Goal: Task Accomplishment & Management: Manage account settings

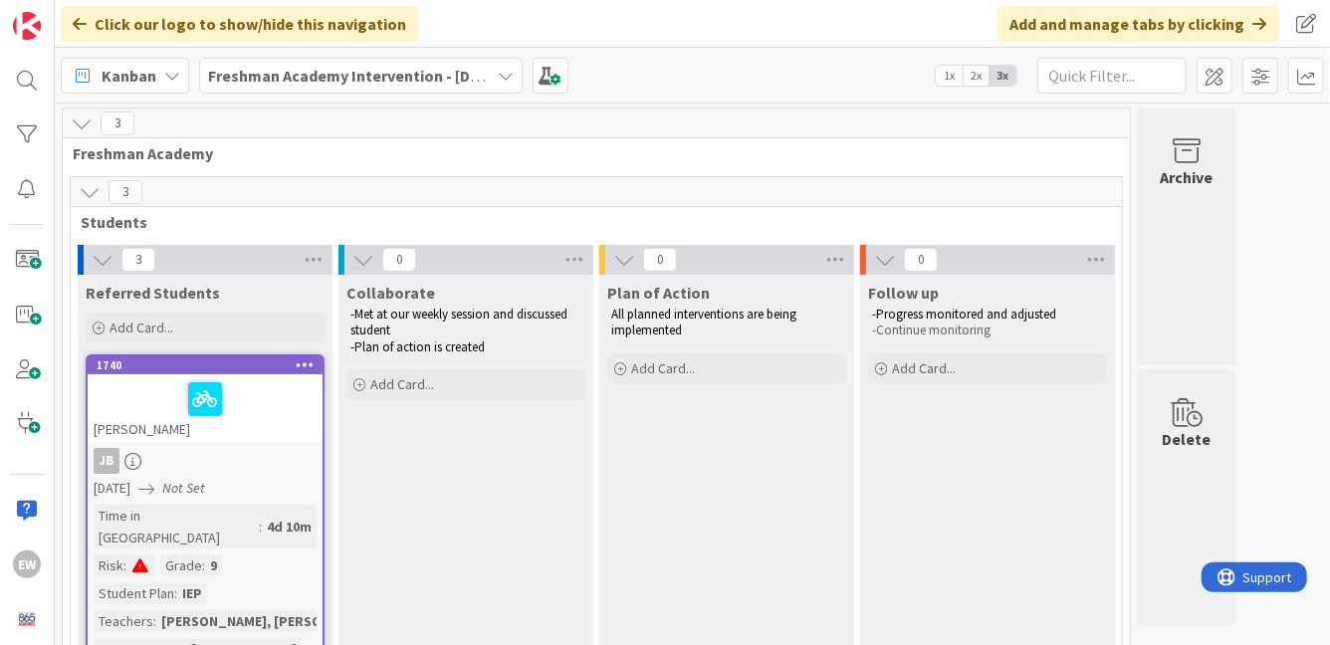
click at [508, 75] on icon at bounding box center [506, 76] width 16 height 16
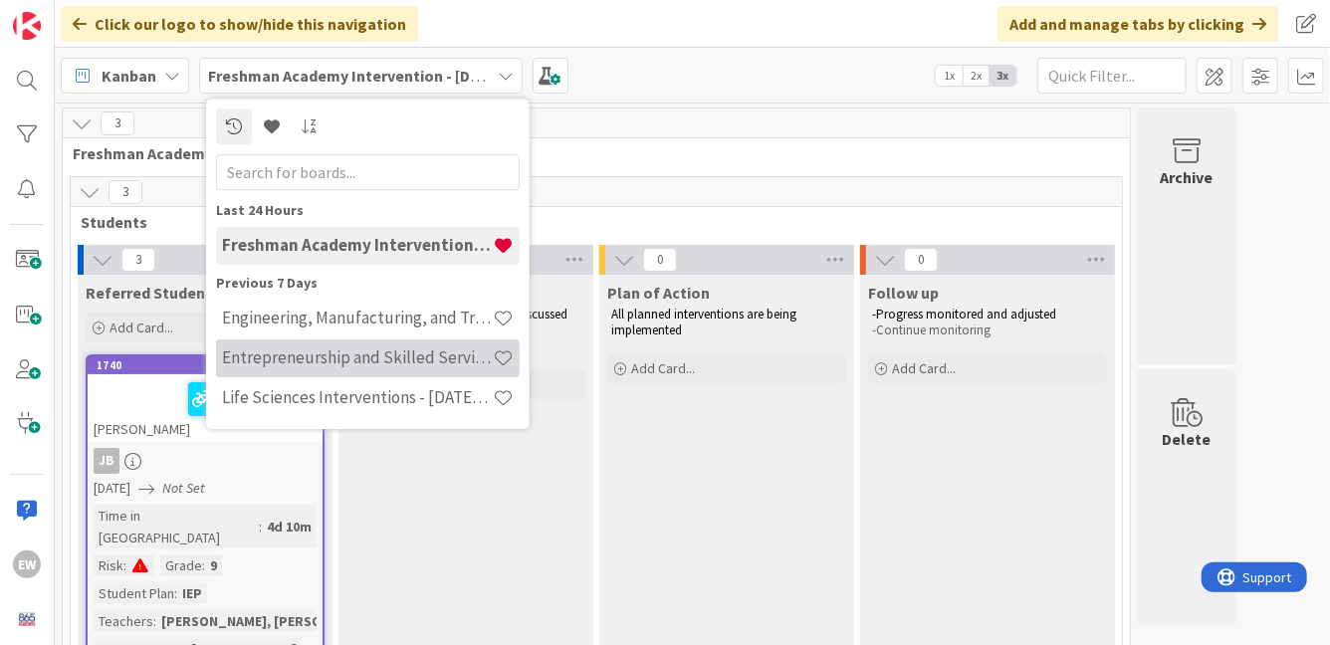
click at [440, 358] on h4 "Entrepreneurship and Skilled Services Interventions - [DATE]-[DATE]" at bounding box center [357, 357] width 271 height 20
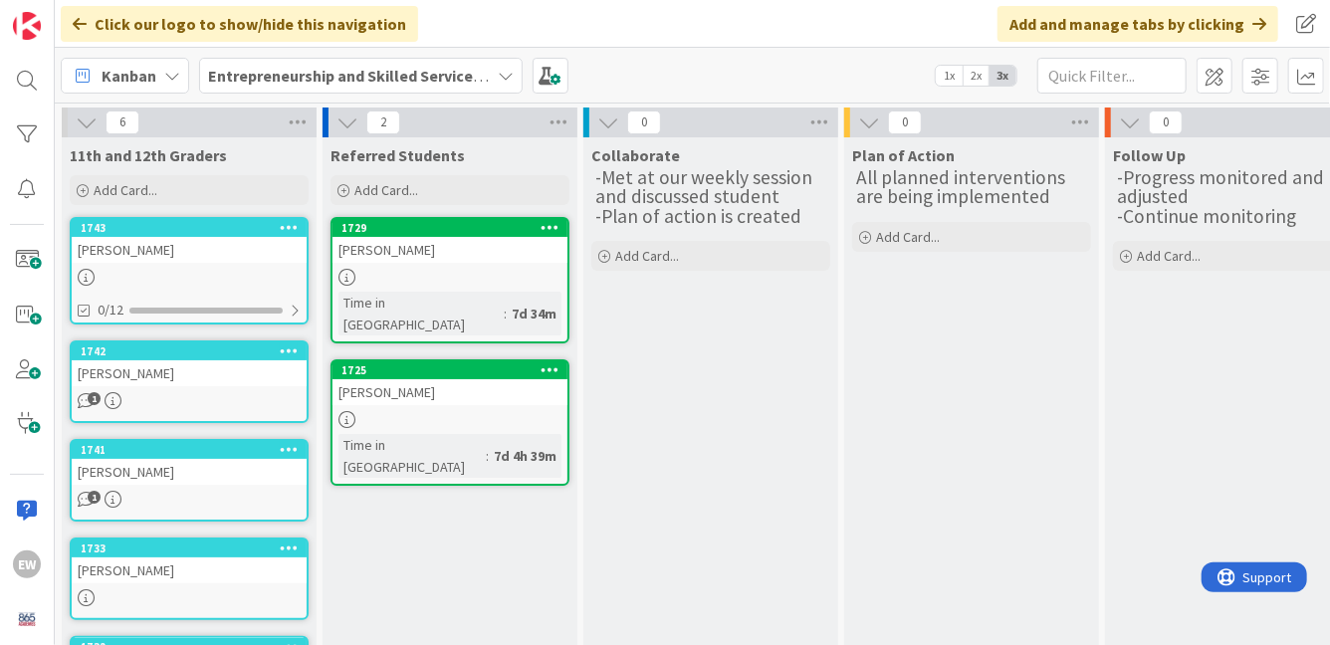
scroll to position [195, 0]
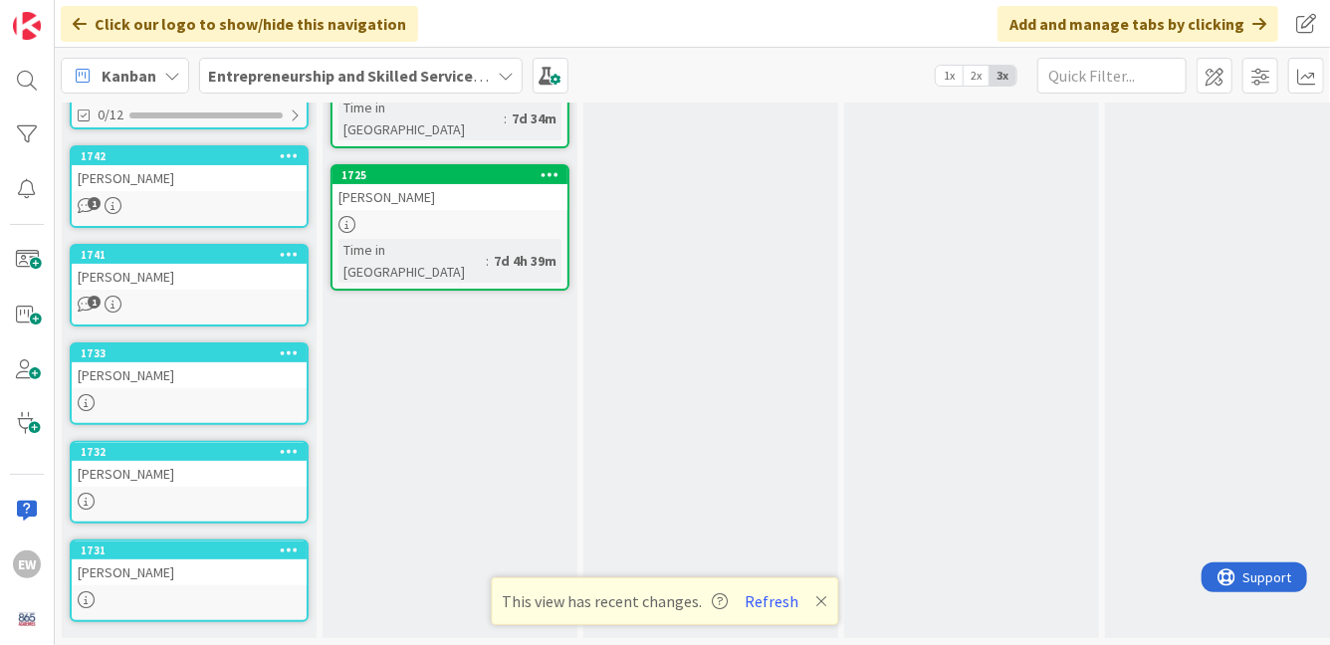
click at [516, 79] on div "Entrepreneurship and Skilled Services Interventions - [DATE]-[DATE]" at bounding box center [361, 76] width 324 height 36
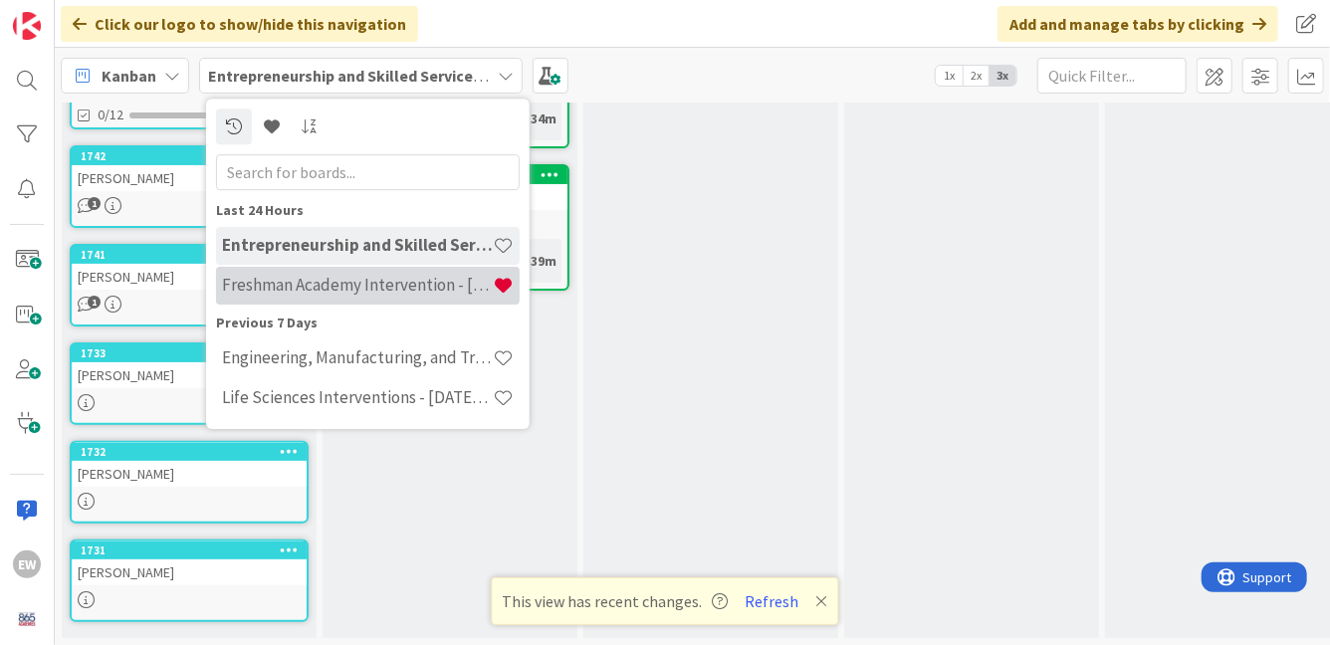
click at [376, 294] on h4 "Freshman Academy Intervention - [DATE]-[DATE]" at bounding box center [357, 285] width 271 height 20
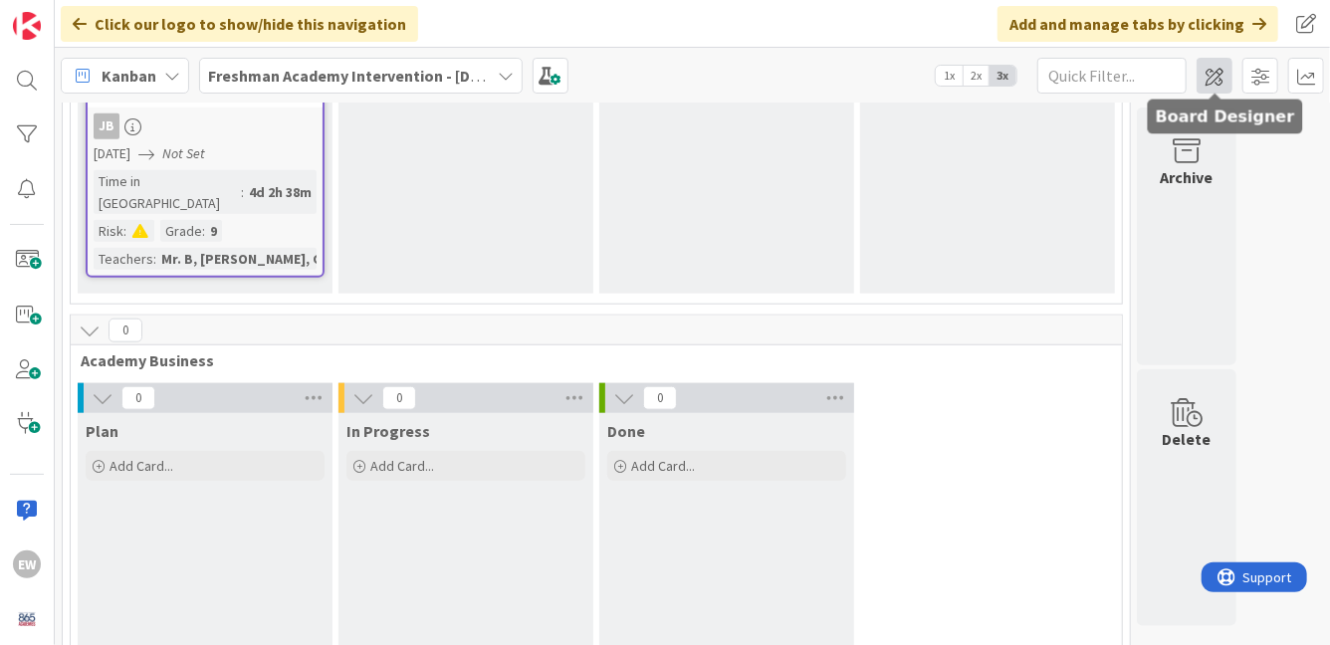
click at [1216, 76] on span at bounding box center [1215, 76] width 36 height 36
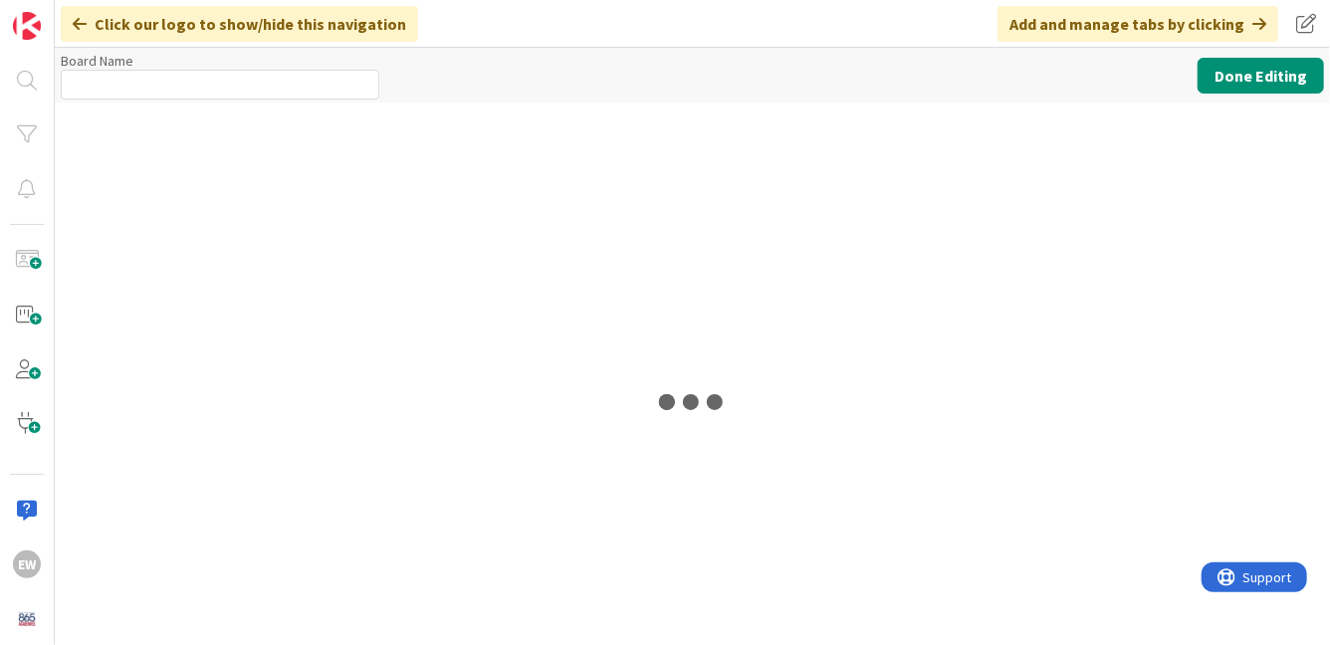
type input "Freshman Academy Intervention - [DATE]-[DATE]"
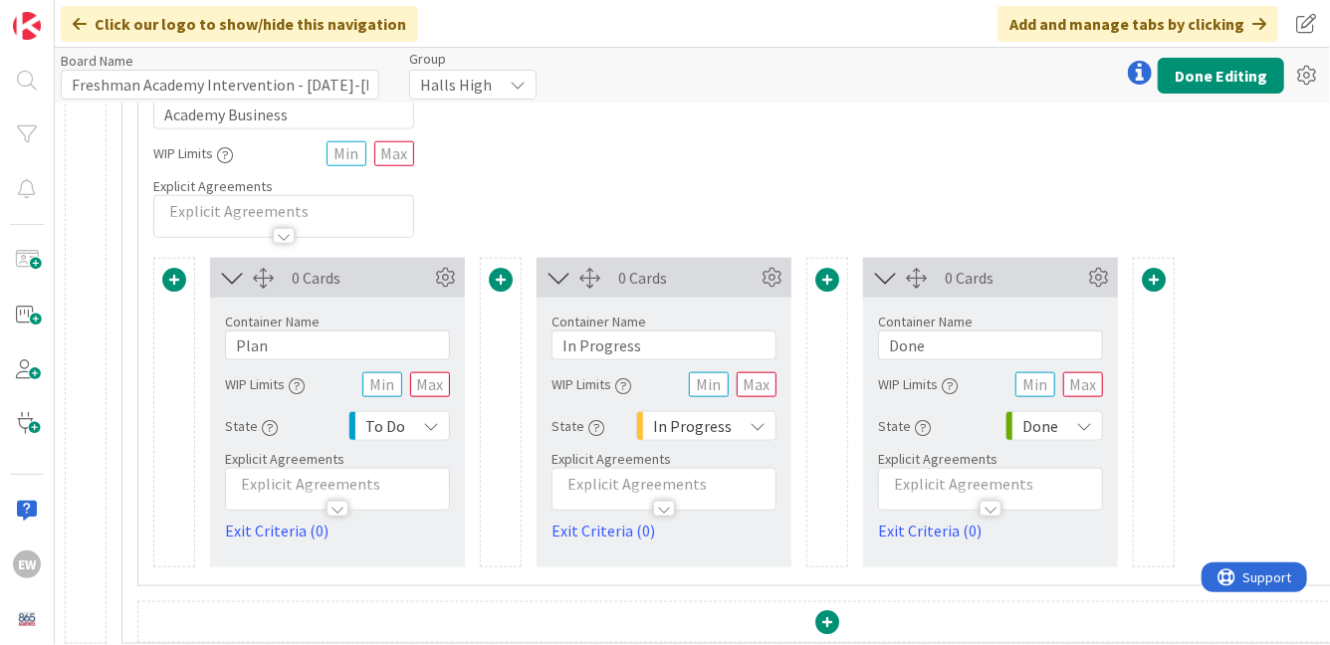
scroll to position [1015, 0]
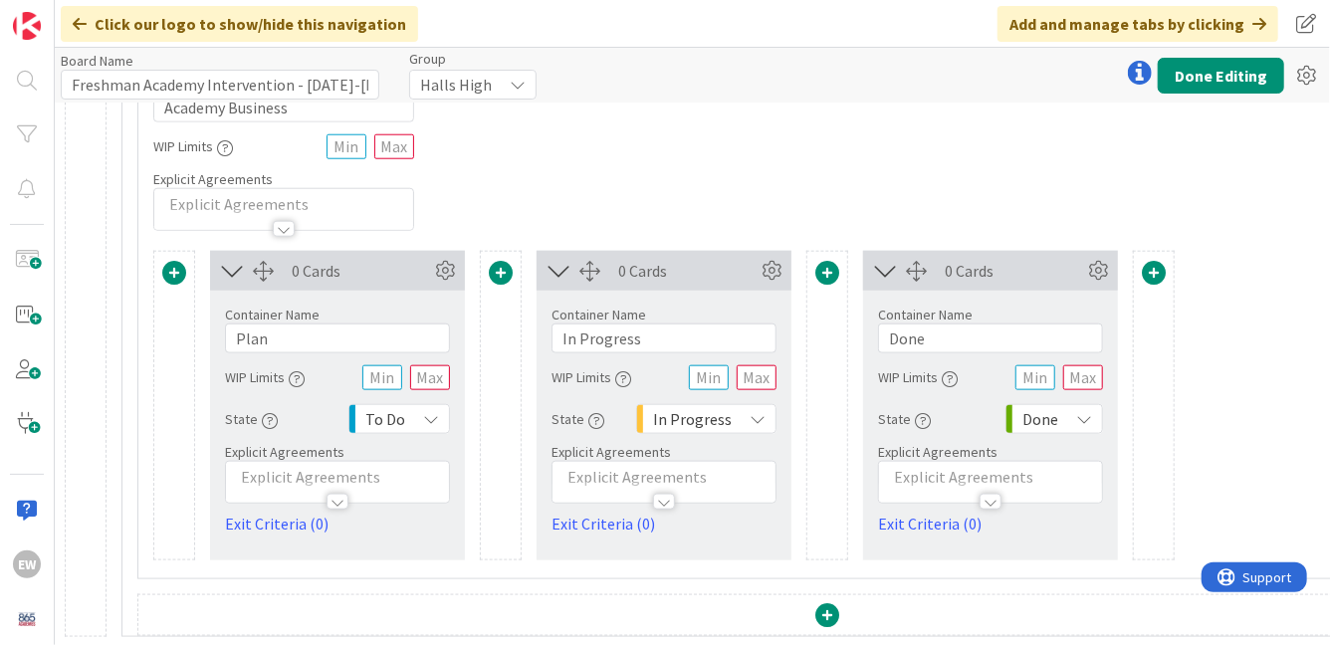
click at [826, 616] on span at bounding box center [827, 615] width 24 height 24
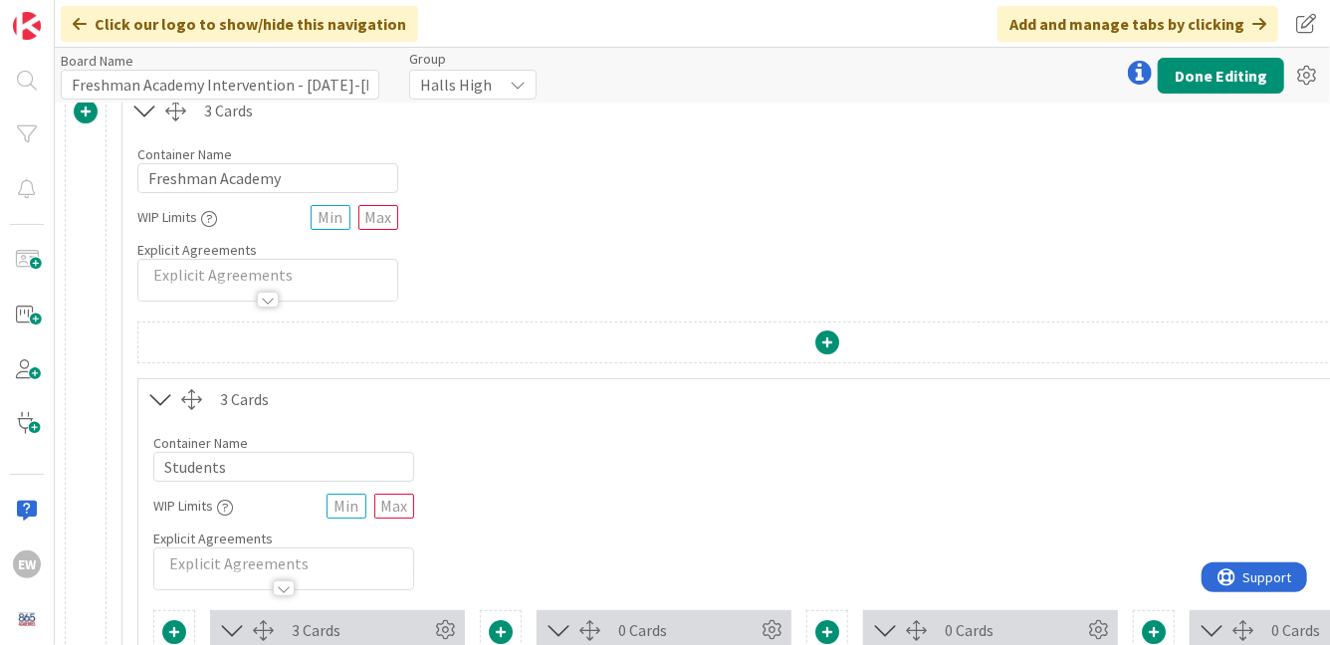
scroll to position [0, 0]
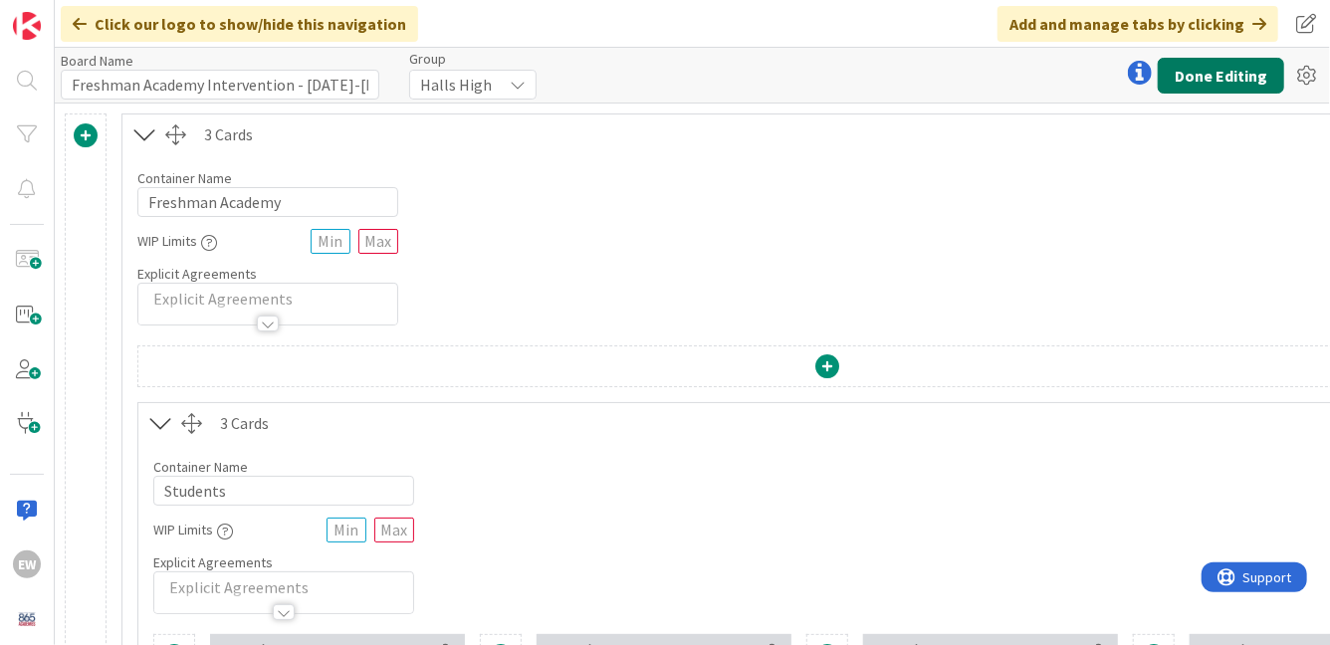
click at [1211, 74] on button "Done Editing" at bounding box center [1221, 76] width 126 height 36
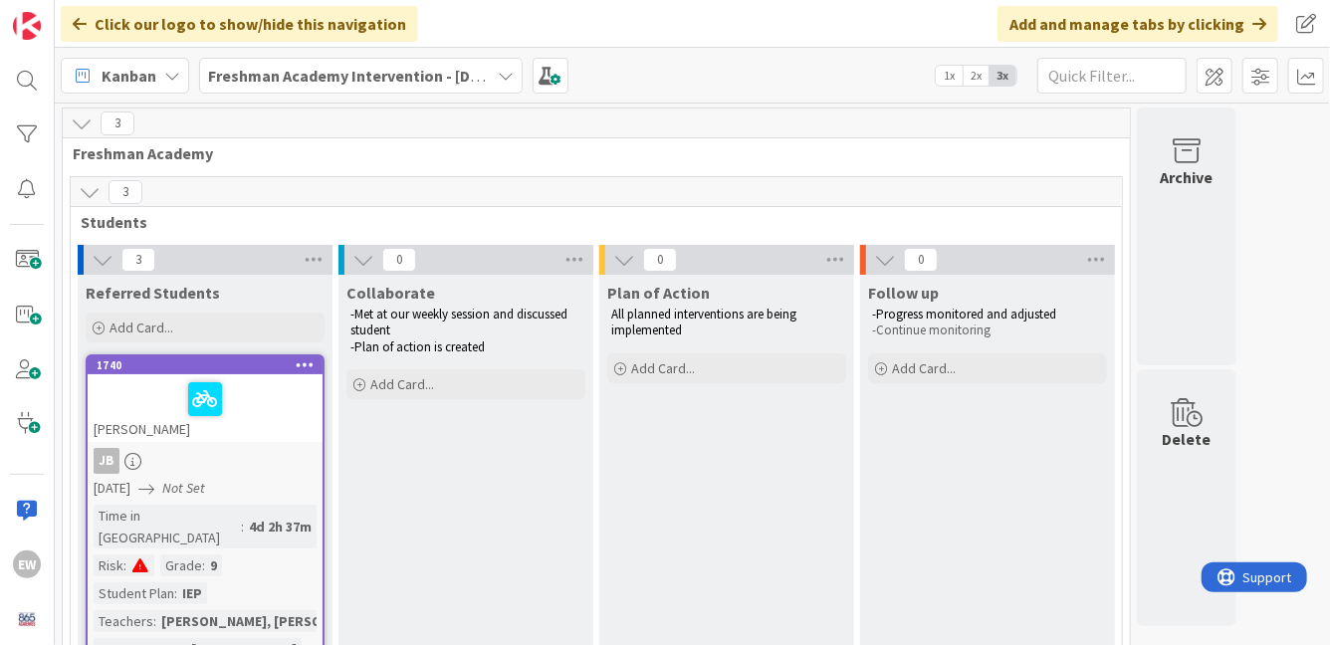
click at [85, 124] on icon at bounding box center [82, 123] width 22 height 22
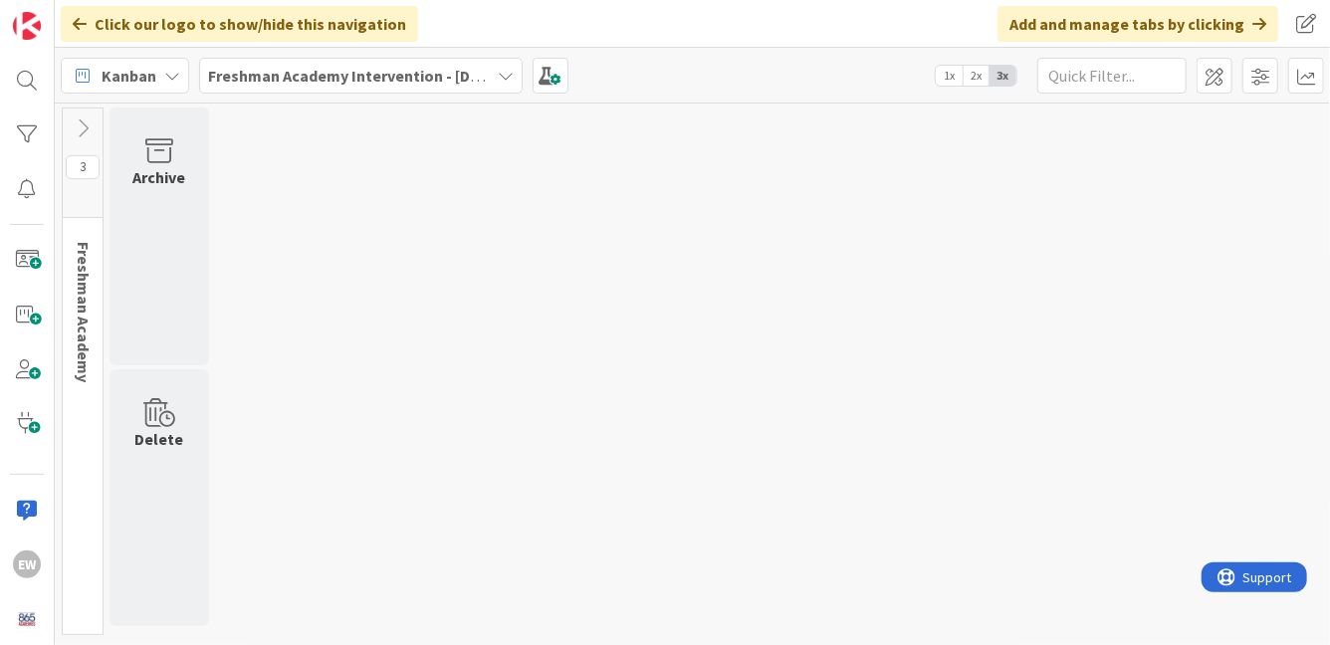
click at [85, 124] on icon at bounding box center [83, 128] width 22 height 22
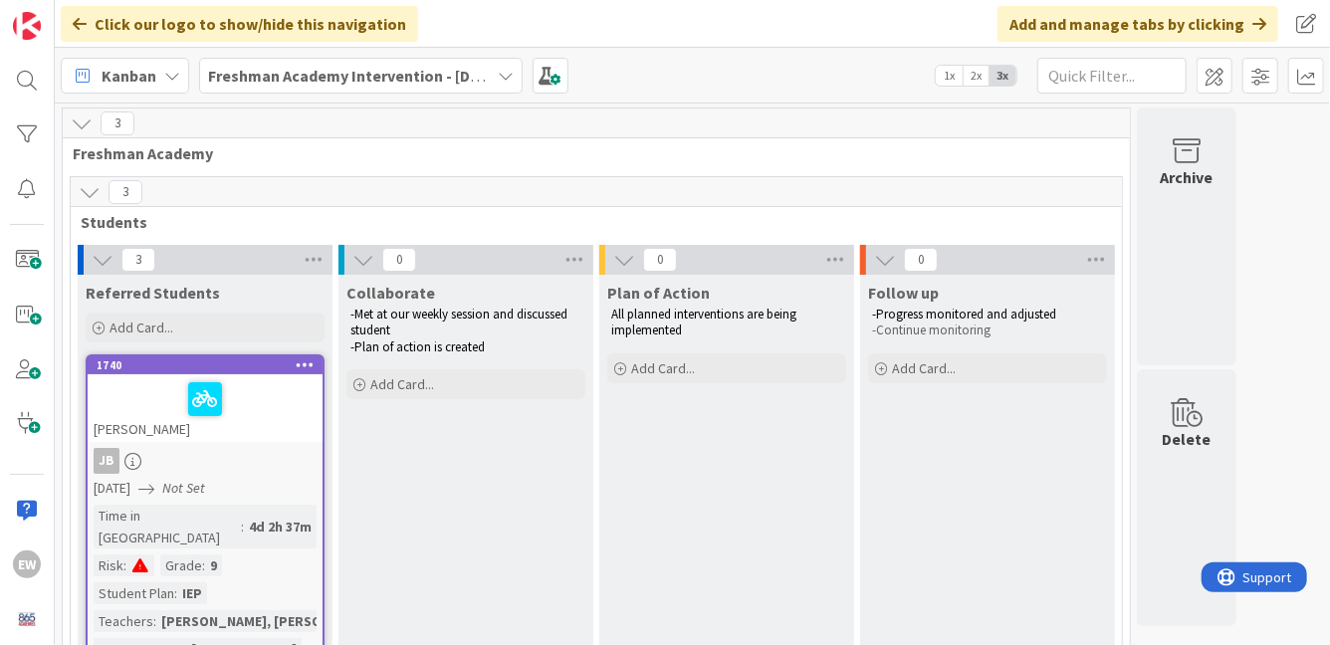
click at [93, 193] on icon at bounding box center [90, 192] width 22 height 22
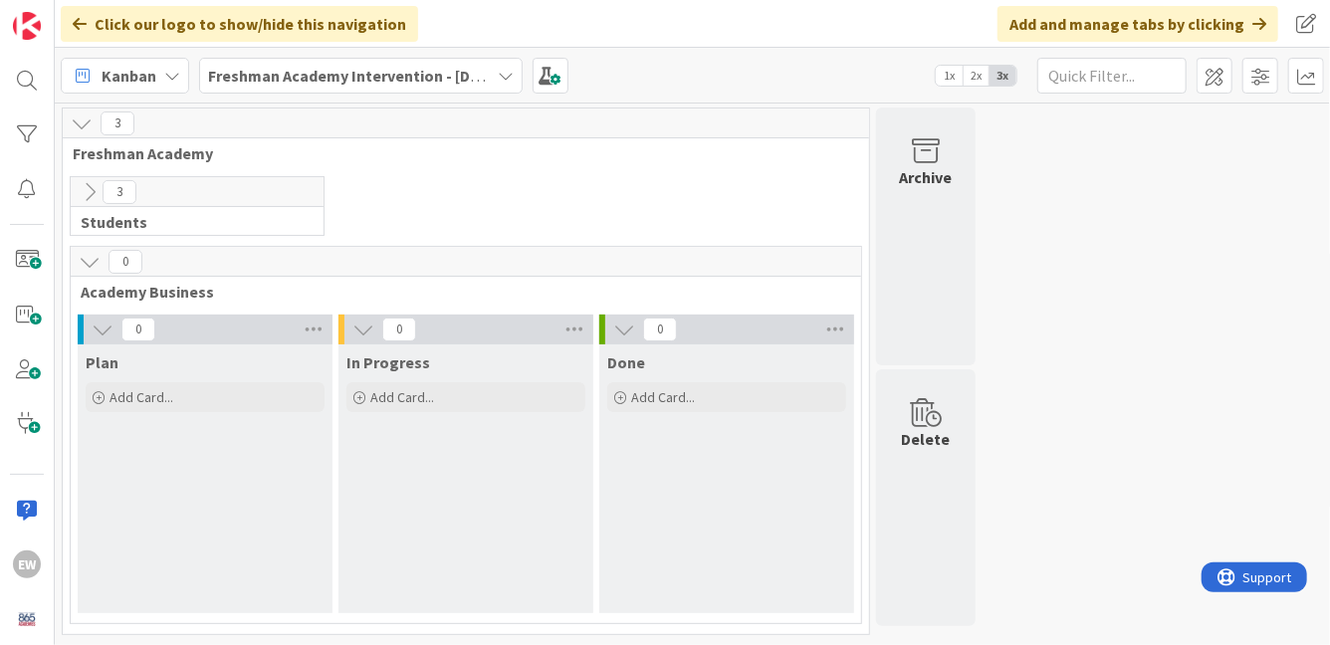
click at [93, 193] on icon at bounding box center [90, 192] width 22 height 22
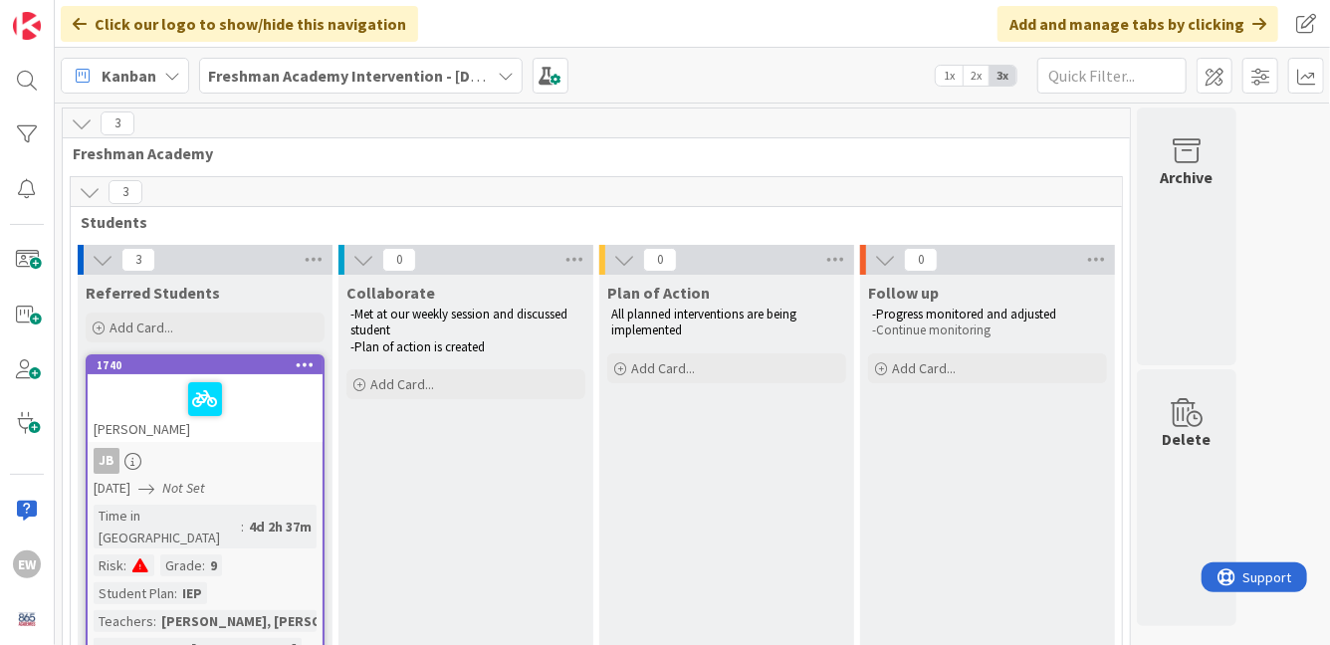
click at [94, 191] on icon at bounding box center [90, 192] width 22 height 22
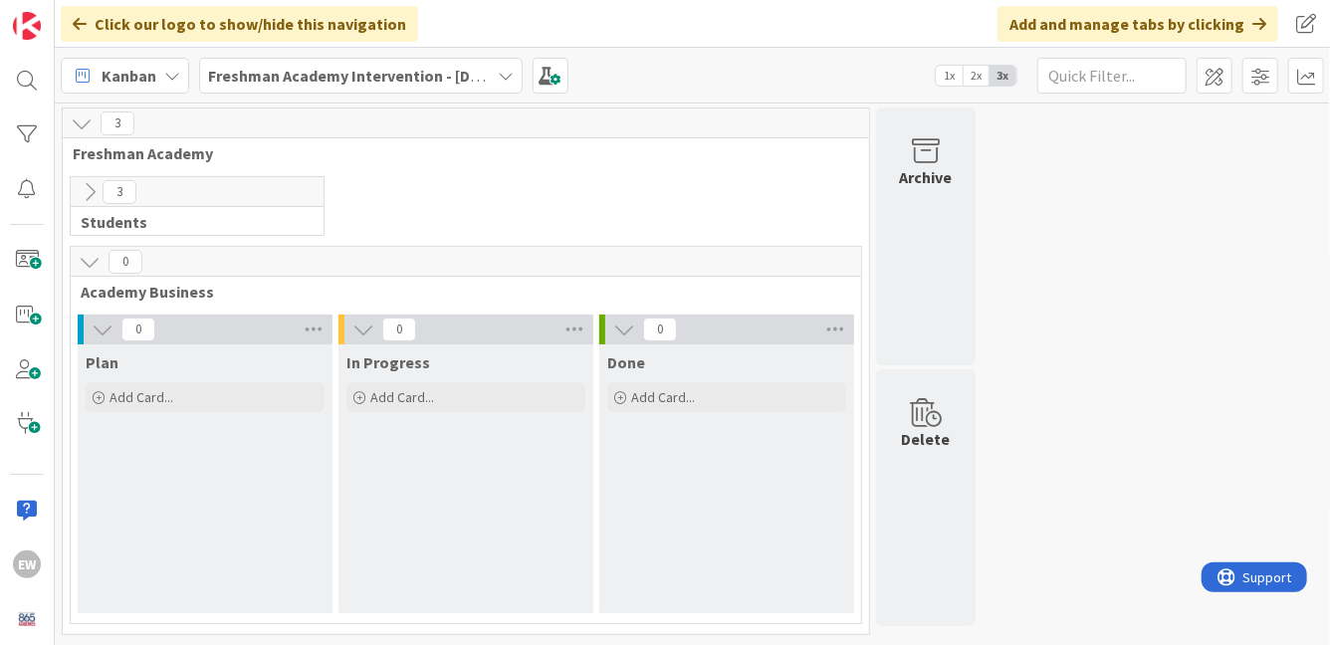
click at [88, 192] on icon at bounding box center [90, 192] width 22 height 22
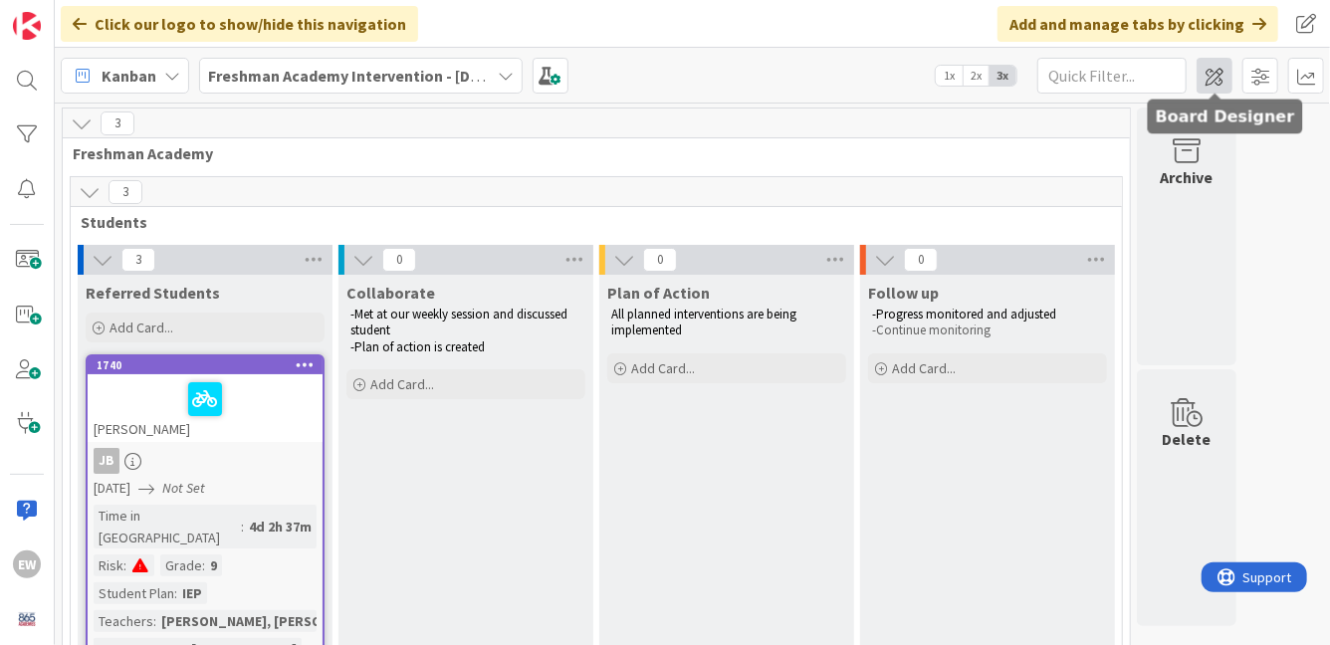
click at [1215, 75] on span at bounding box center [1215, 76] width 36 height 36
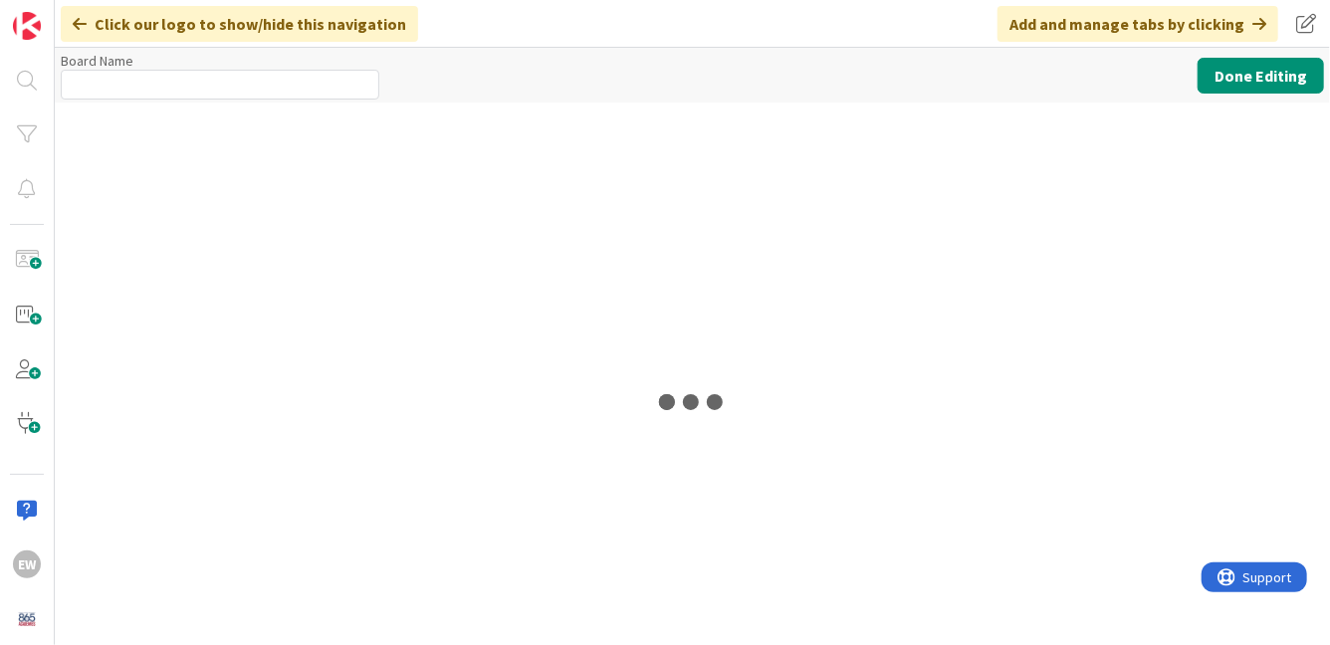
type input "Freshman Academy Intervention - [DATE]-[DATE]"
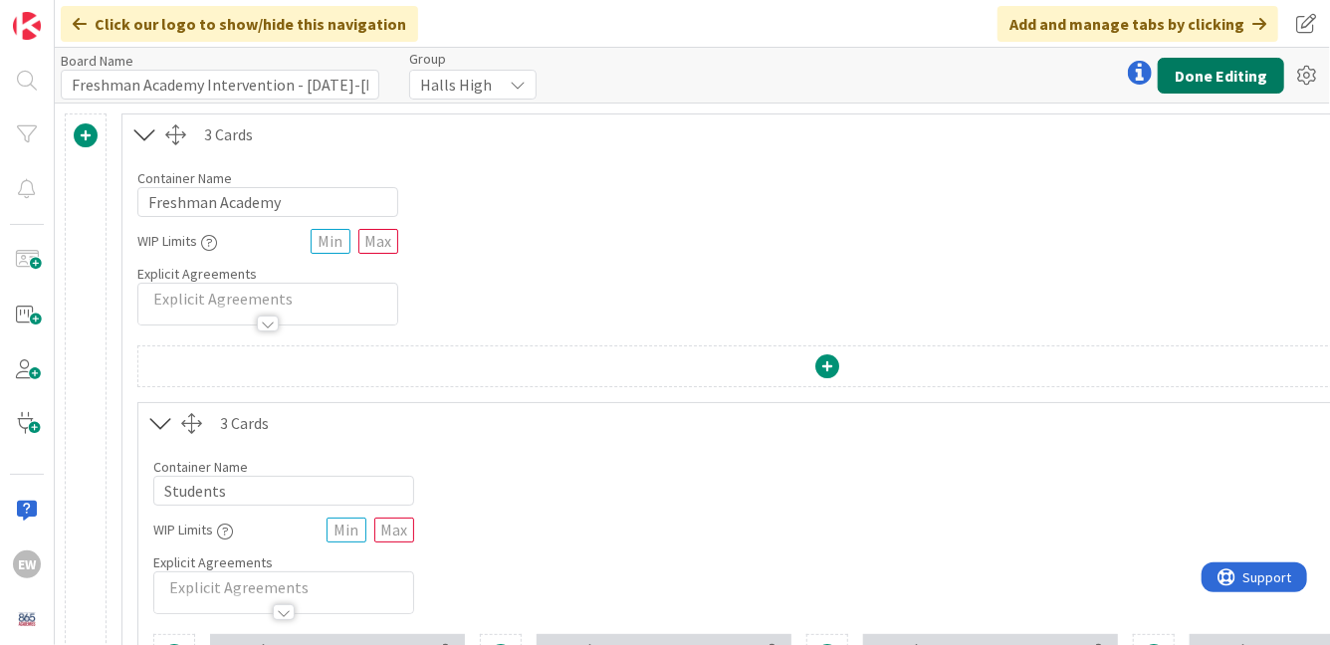
click at [1212, 77] on button "Done Editing" at bounding box center [1221, 76] width 126 height 36
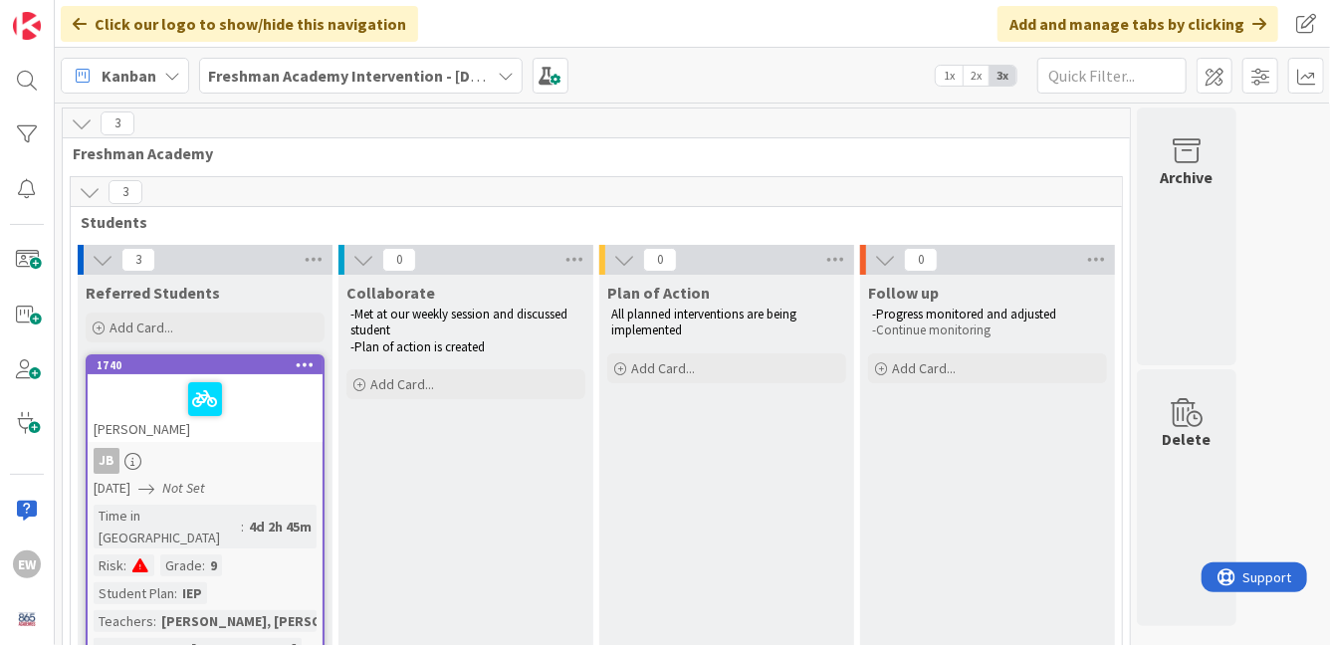
click at [493, 75] on div "Freshman Academy Intervention - [DATE]-[DATE]" at bounding box center [361, 76] width 324 height 36
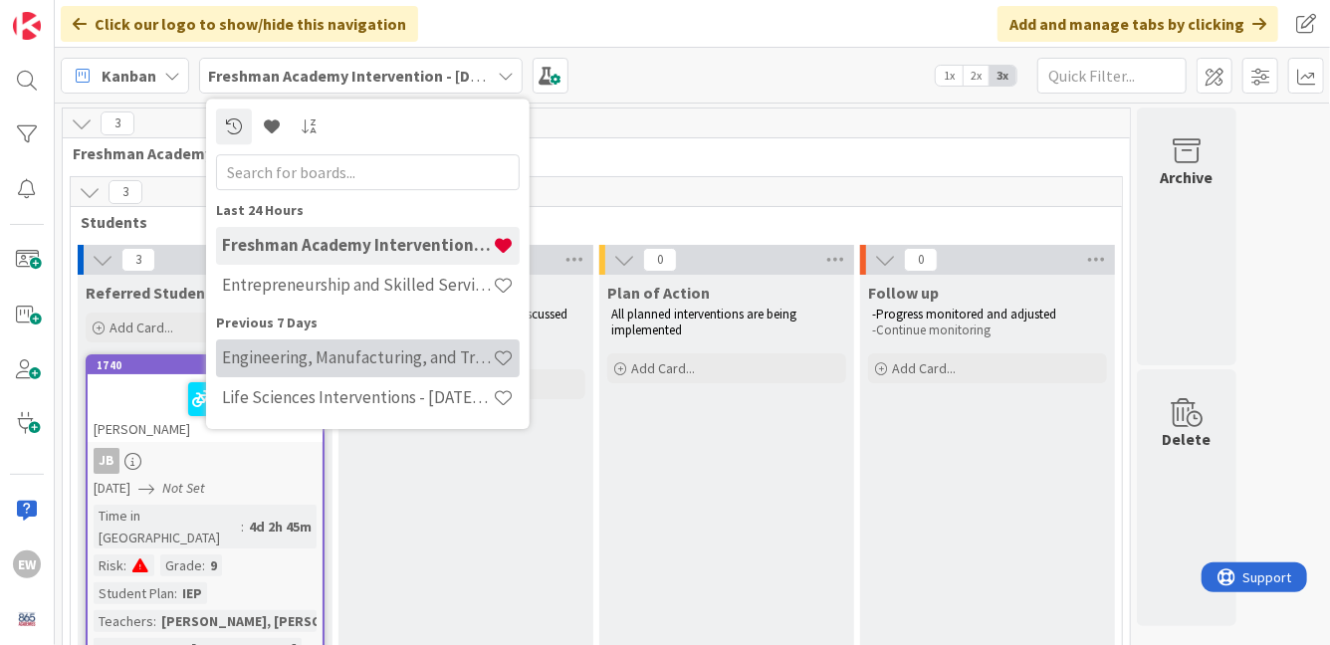
click at [414, 363] on h4 "Engineering, Manufacturing, and Transportation" at bounding box center [357, 357] width 271 height 20
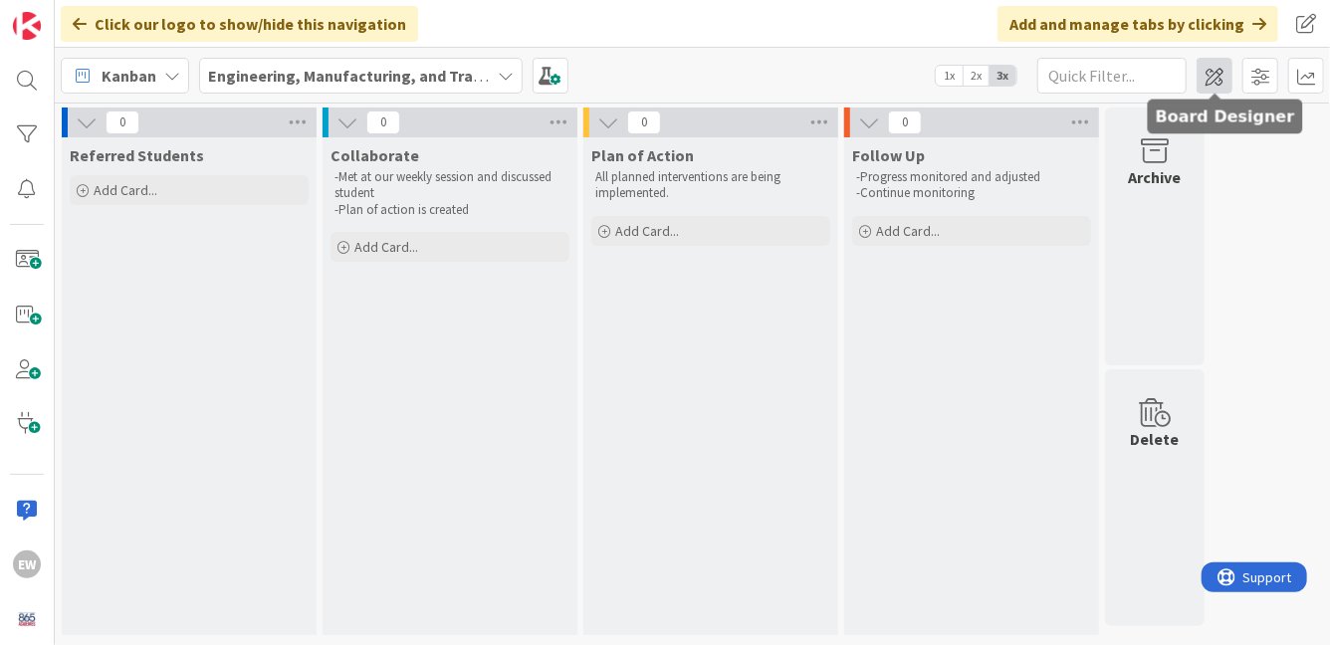
click at [1221, 75] on span at bounding box center [1215, 76] width 36 height 36
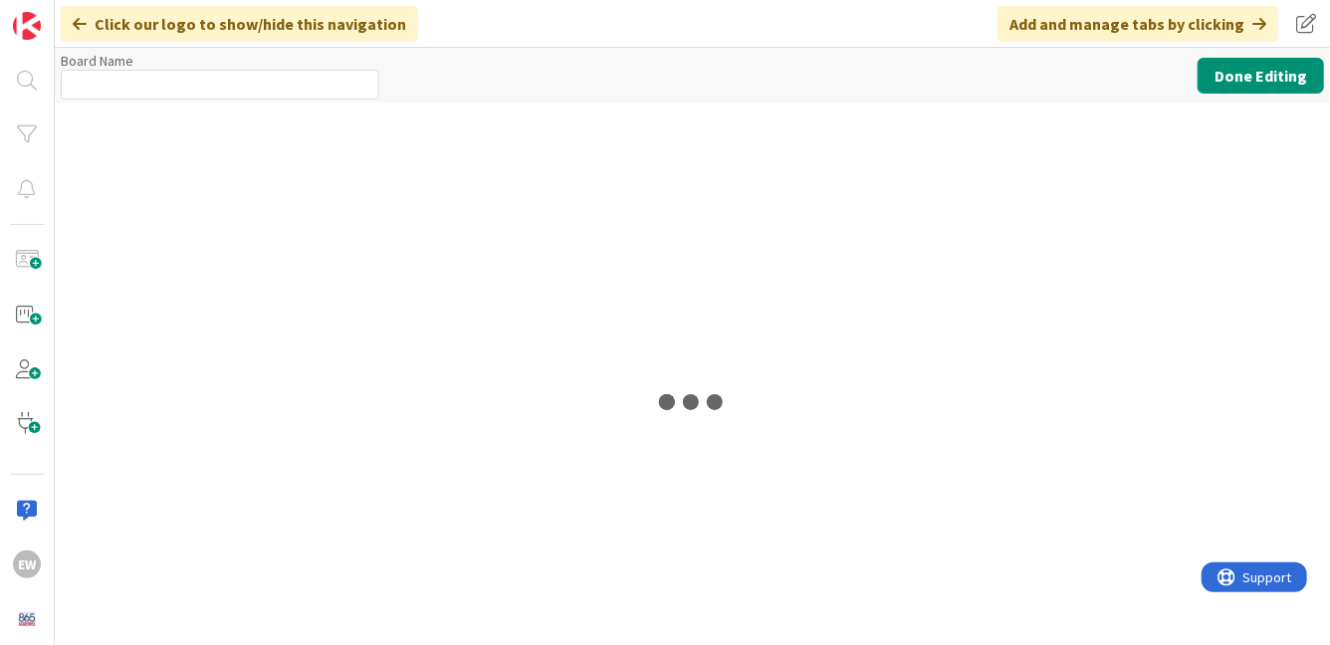
type input "Engineering, Manufacturing, and Transportation"
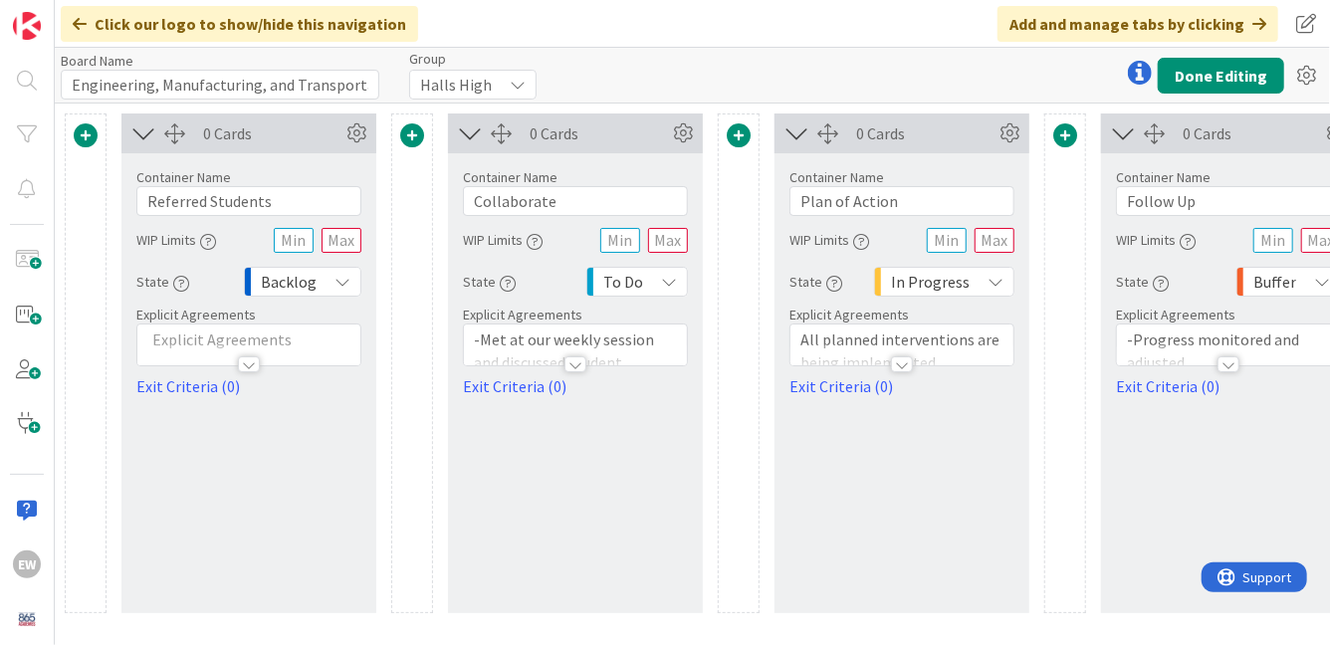
click at [85, 139] on span at bounding box center [86, 135] width 24 height 24
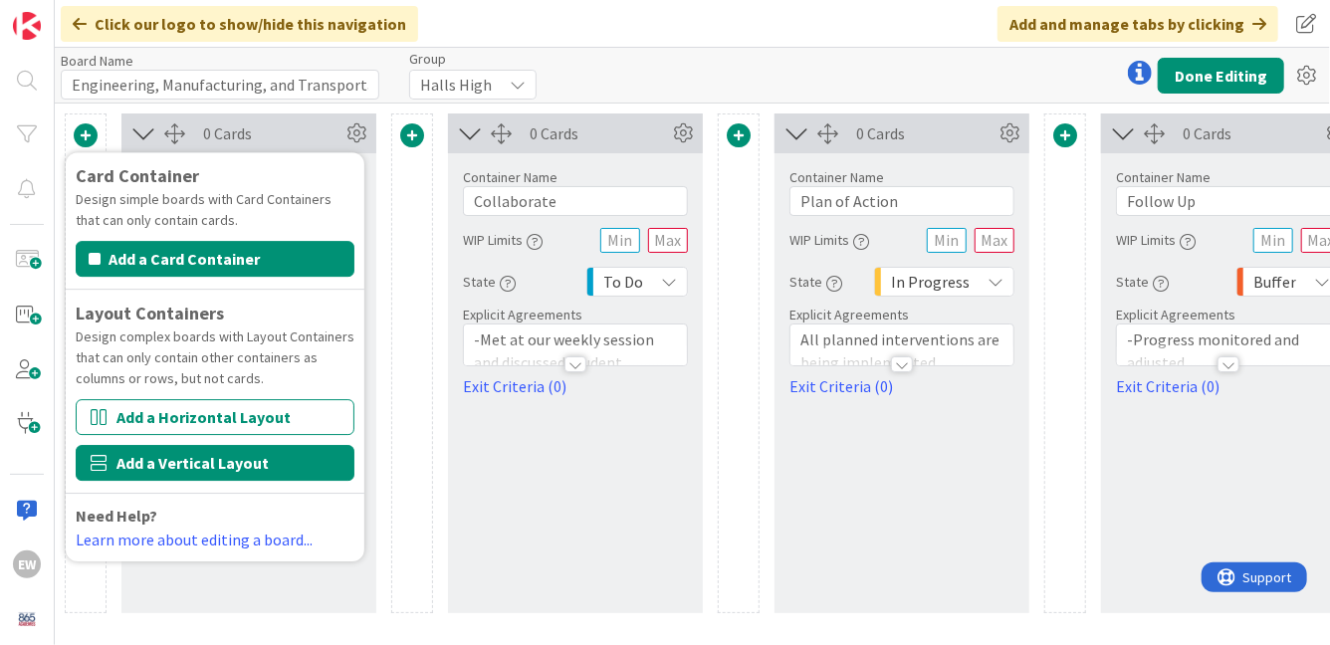
click at [152, 454] on button "Add a Vertical Layout" at bounding box center [215, 463] width 279 height 36
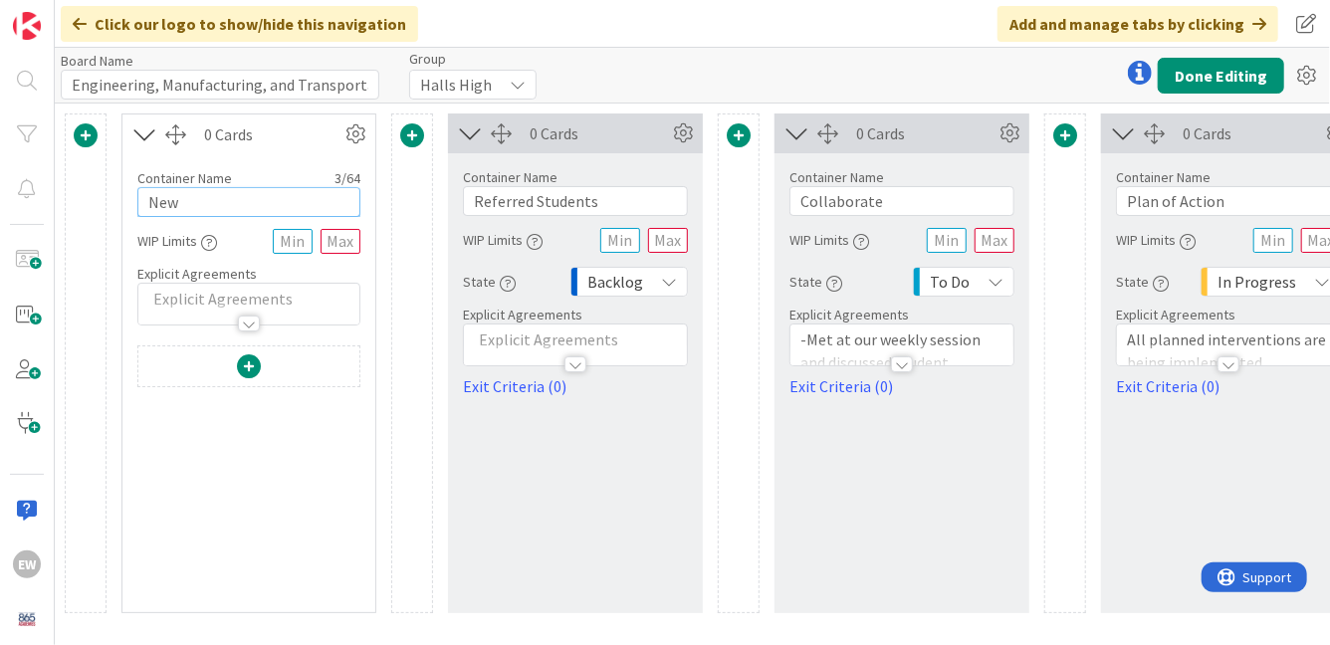
click at [199, 205] on input "New" at bounding box center [248, 202] width 223 height 30
type input "EMT"
click at [255, 364] on span at bounding box center [249, 366] width 24 height 24
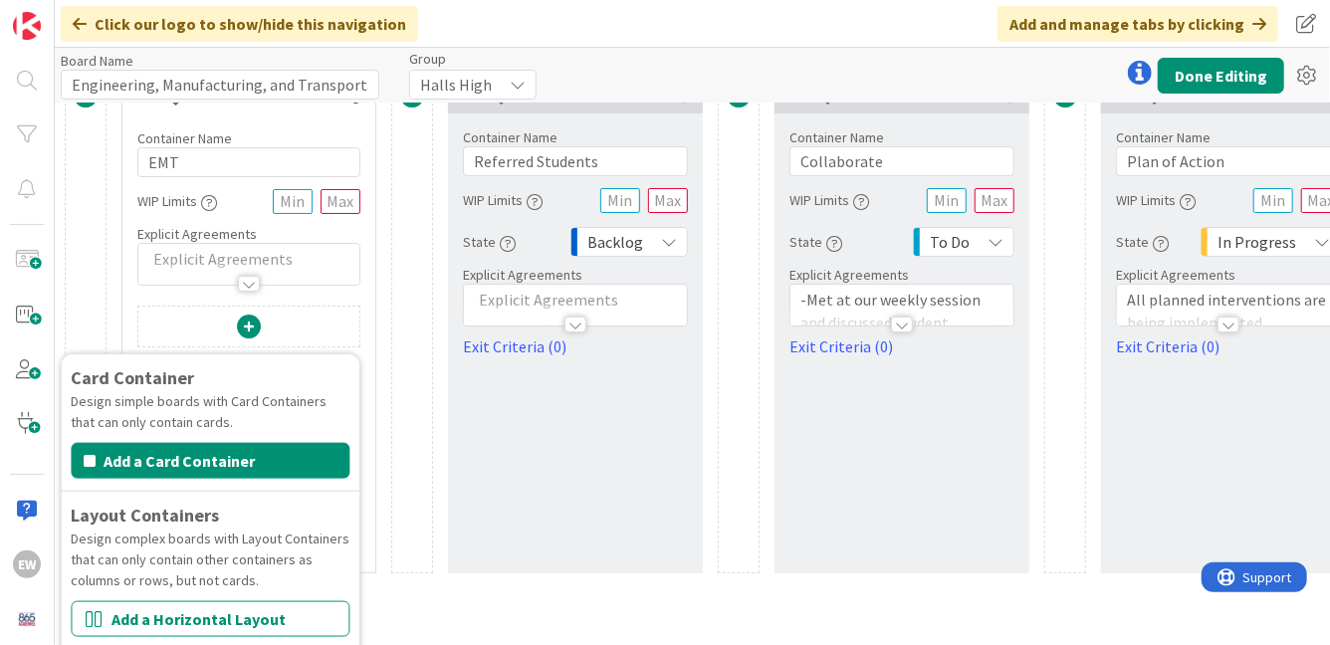
scroll to position [49, 0]
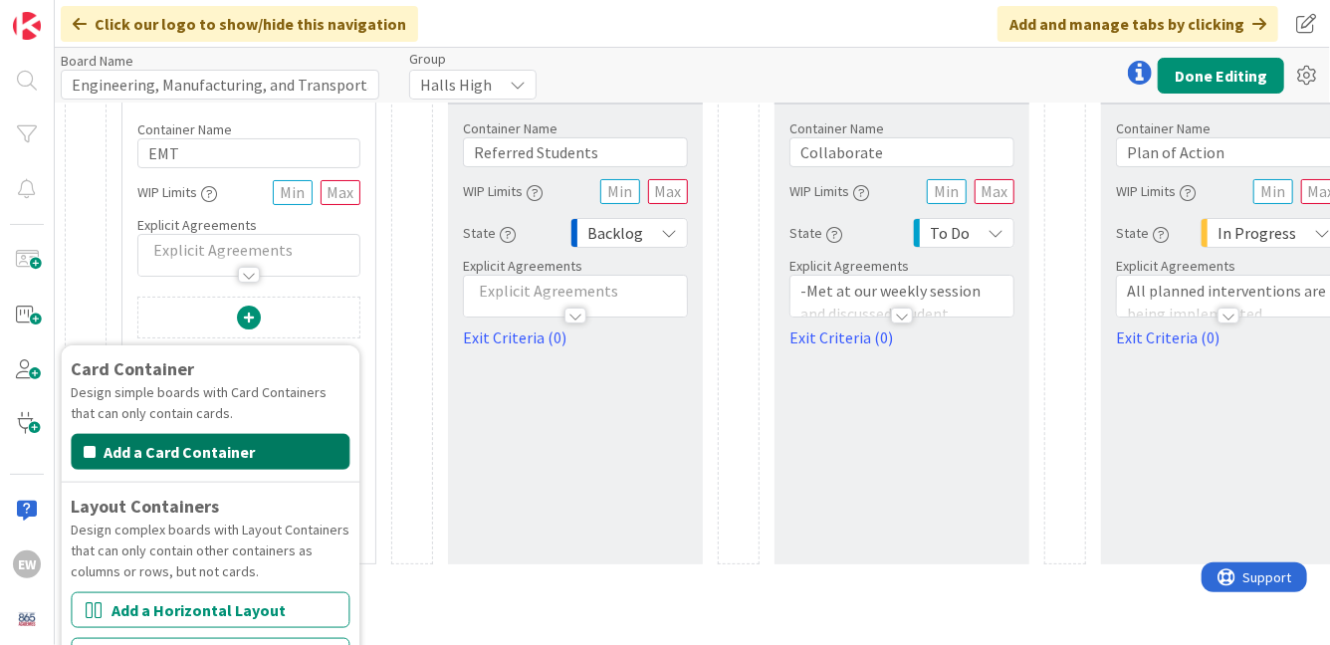
click at [187, 455] on button "Add a Card Container" at bounding box center [210, 452] width 279 height 36
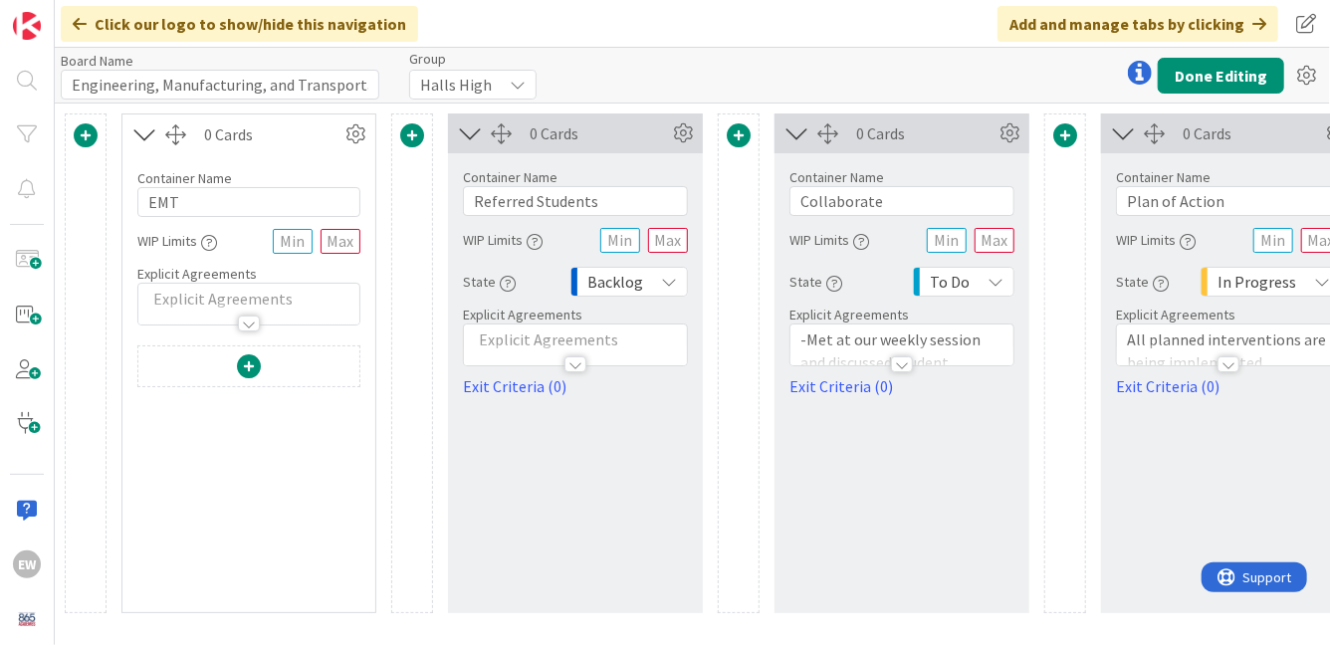
scroll to position [0, 0]
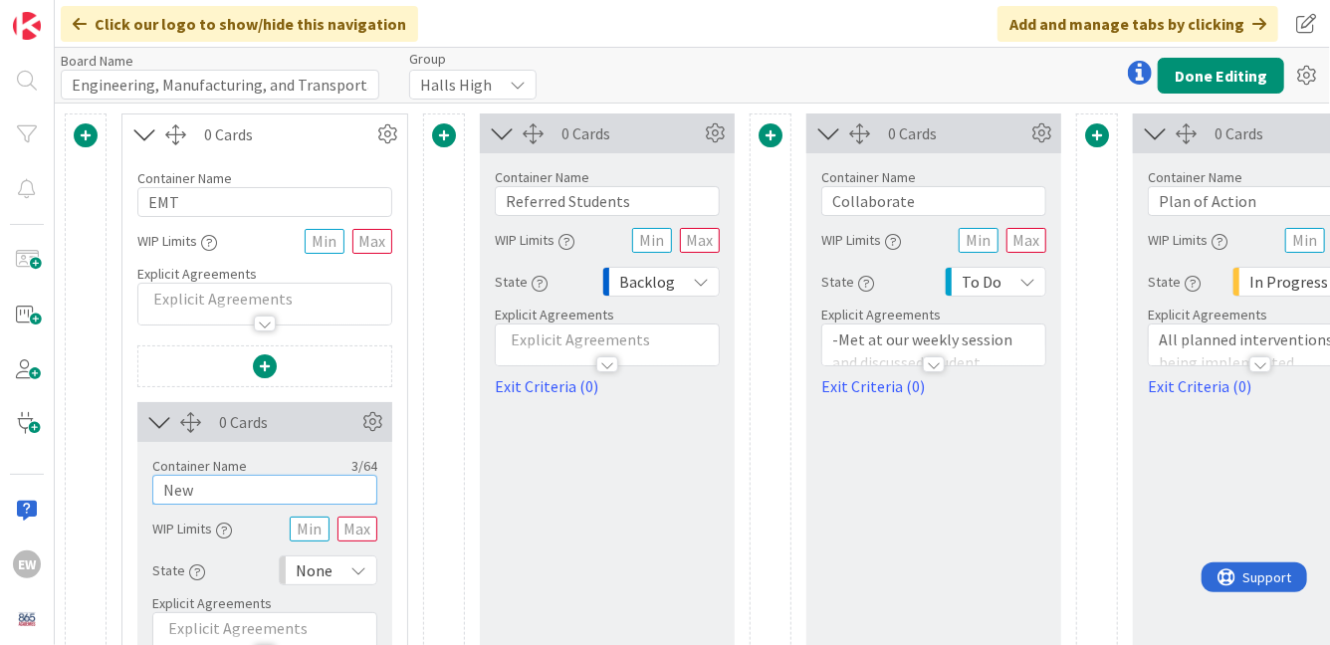
drag, startPoint x: 203, startPoint y: 486, endPoint x: 127, endPoint y: 490, distance: 75.8
click at [127, 490] on div "Card Container Design simple boards with Card Containers that can only contain …" at bounding box center [264, 556] width 285 height 423
type input "Academy Students (10th Grade)"
click at [447, 514] on div at bounding box center [444, 441] width 42 height 656
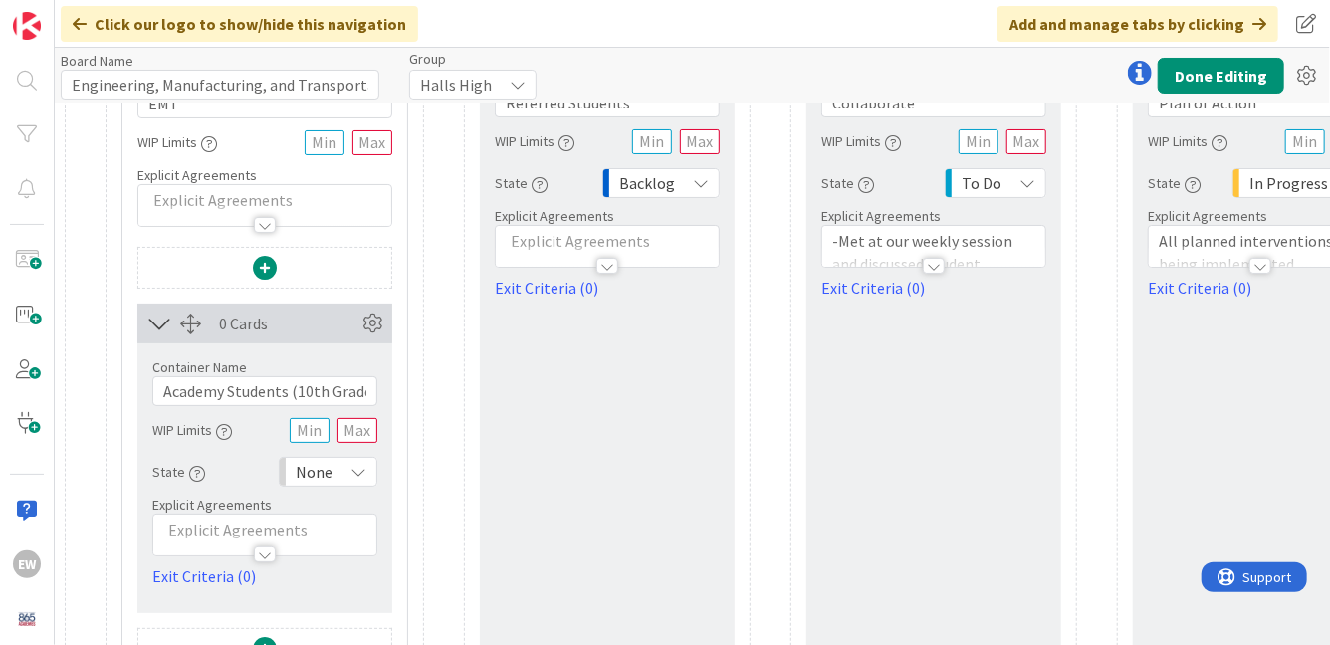
scroll to position [133, 0]
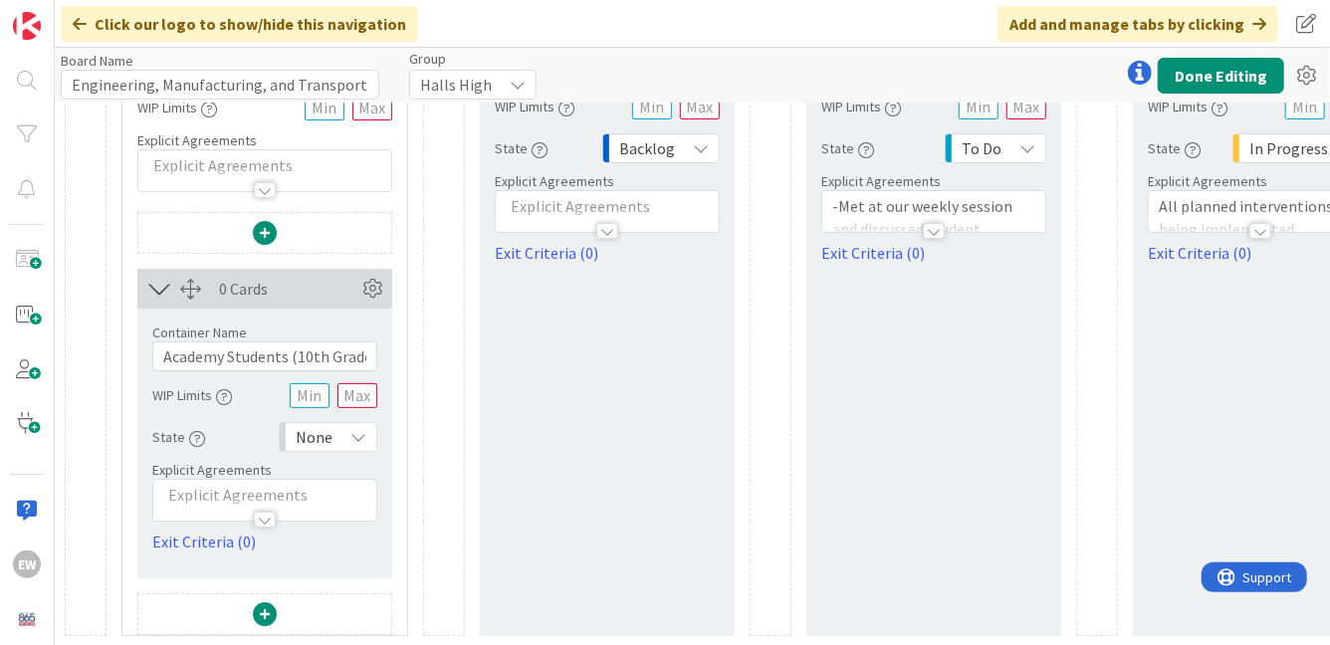
click at [263, 612] on span at bounding box center [265, 614] width 24 height 24
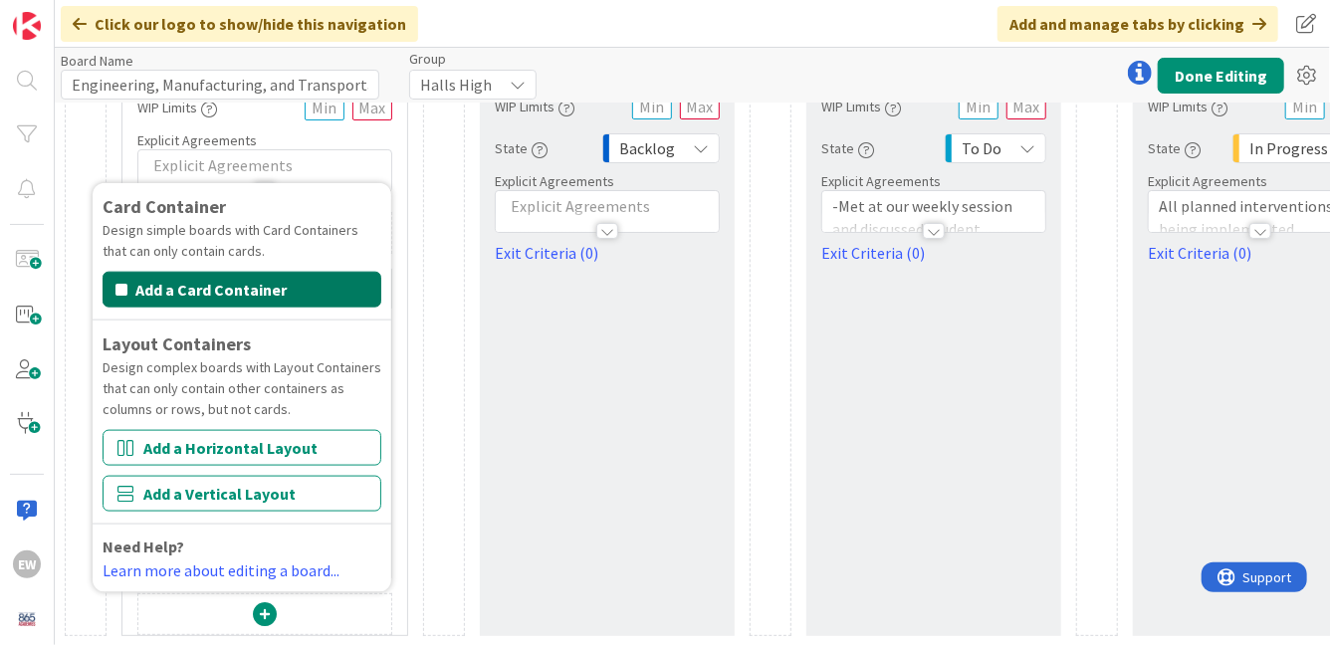
click at [250, 302] on button "Add a Card Container" at bounding box center [242, 290] width 279 height 36
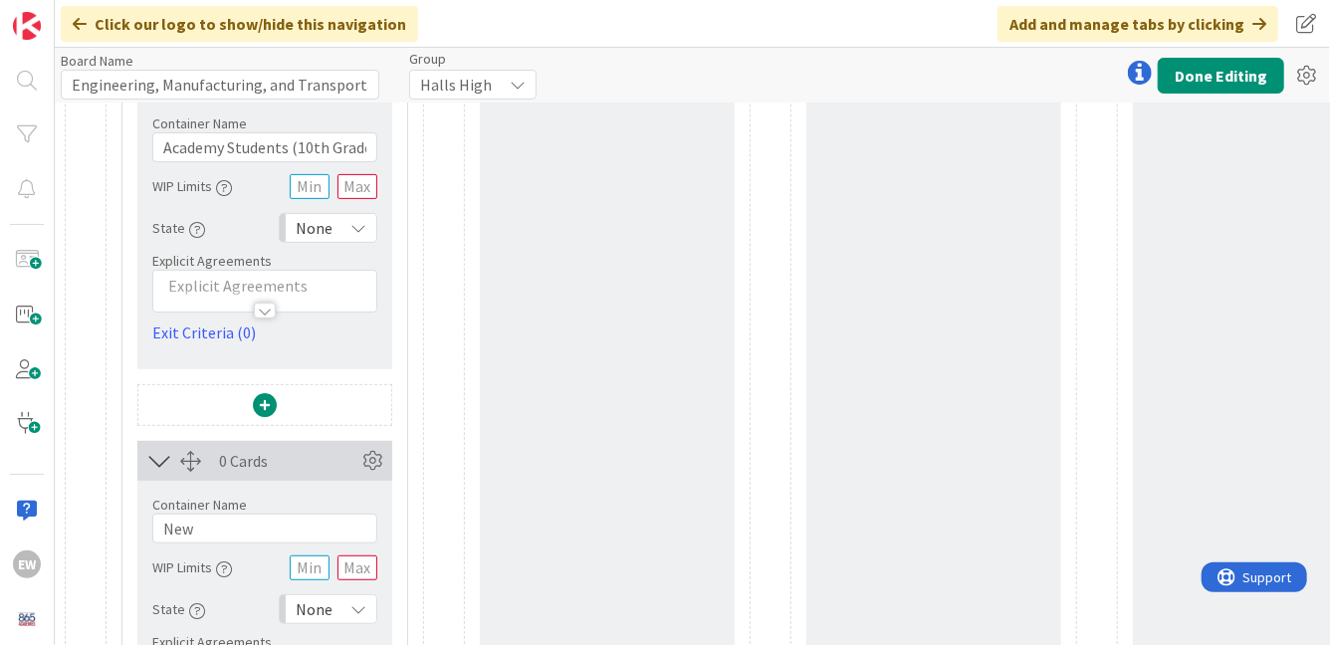
scroll to position [345, 0]
click at [223, 530] on input "New" at bounding box center [264, 526] width 225 height 30
click at [506, 463] on div "0 Cards Container Name 17 / 64 Referred Students WIP Limits State Backlog Expli…" at bounding box center [607, 286] width 255 height 1037
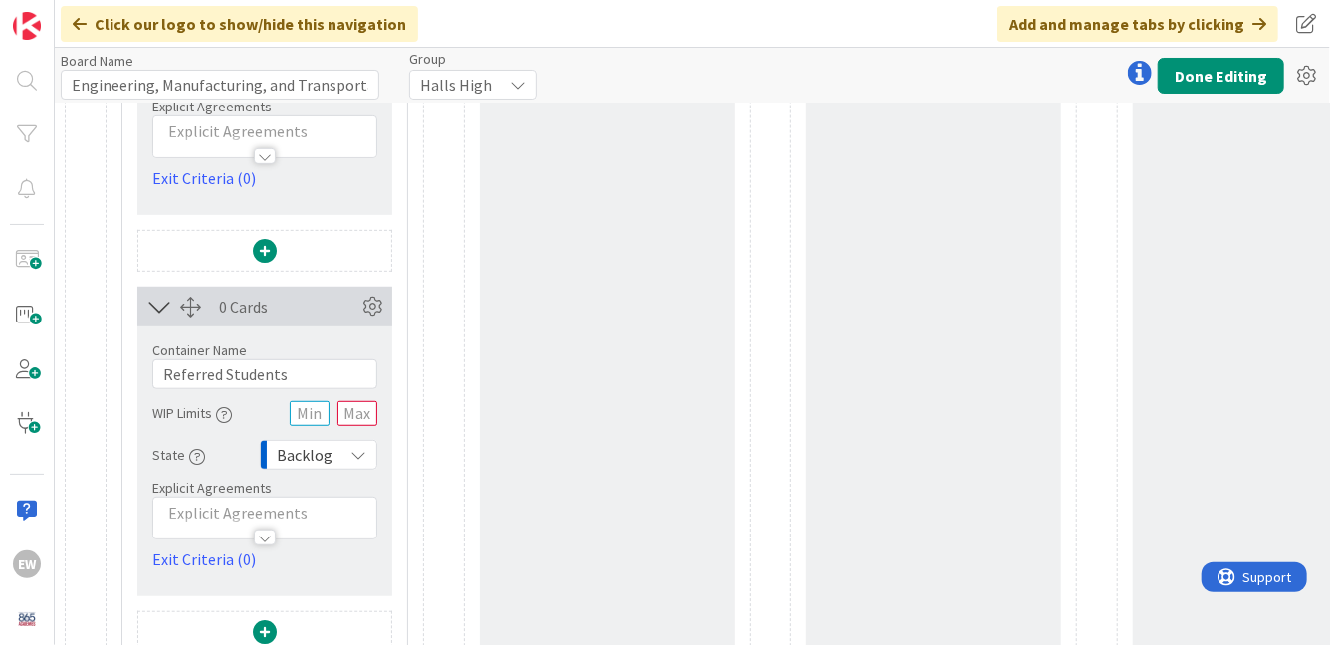
scroll to position [479, 0]
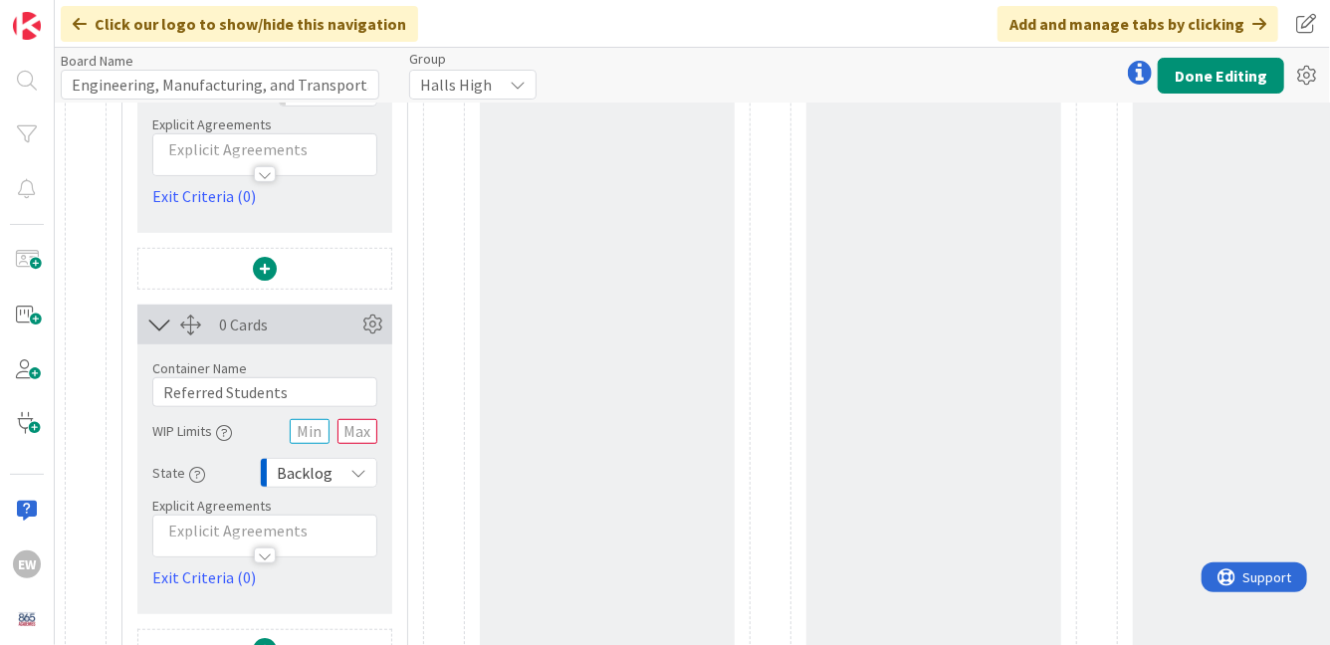
click at [189, 325] on div at bounding box center [190, 325] width 21 height 21
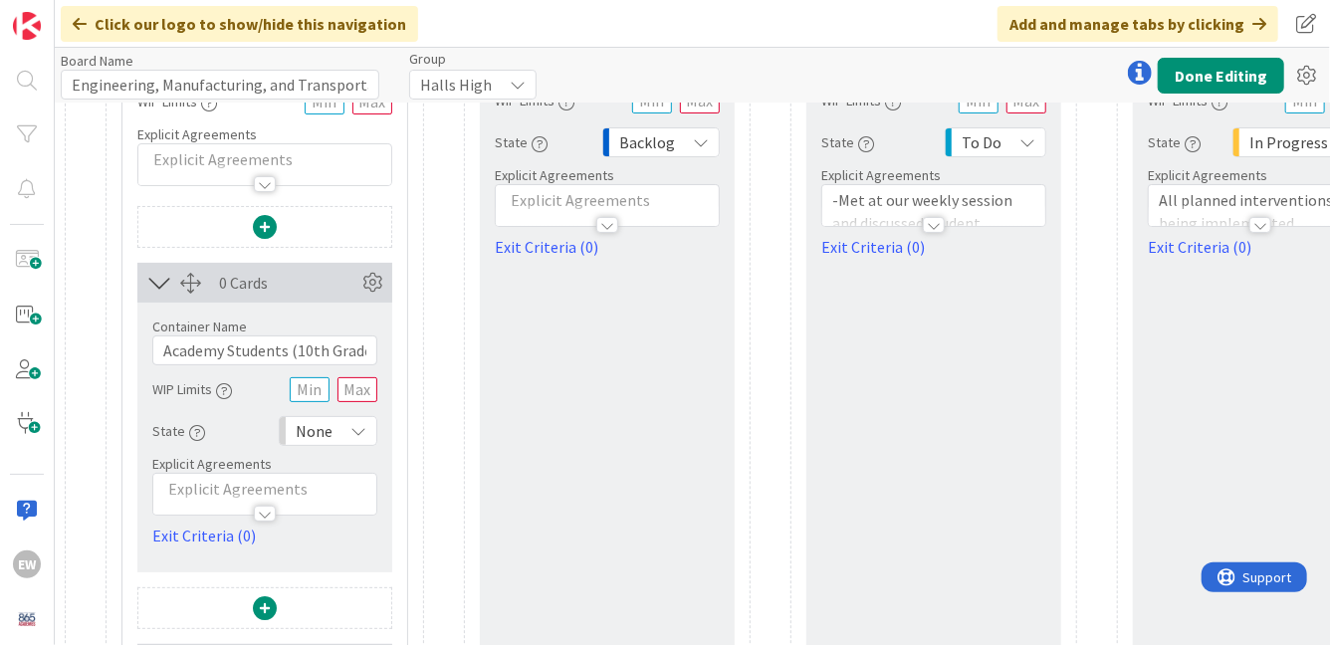
scroll to position [139, 0]
click at [373, 283] on icon at bounding box center [372, 283] width 30 height 30
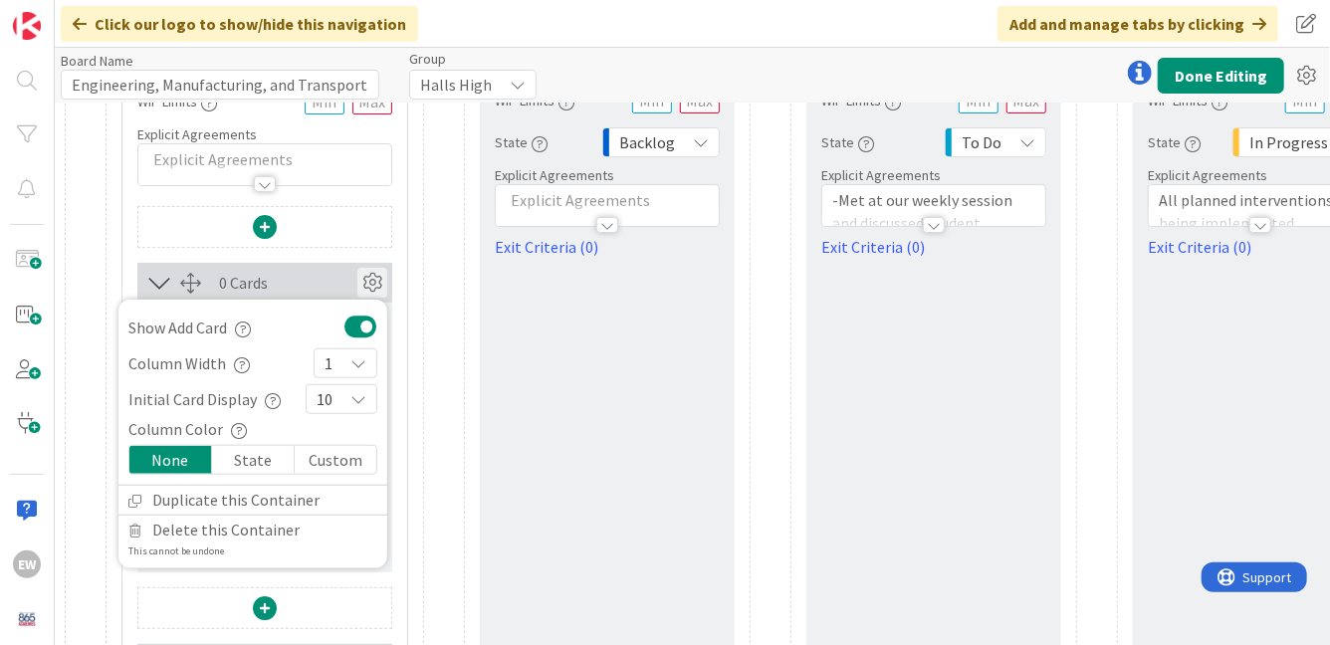
click at [373, 283] on icon at bounding box center [372, 283] width 30 height 30
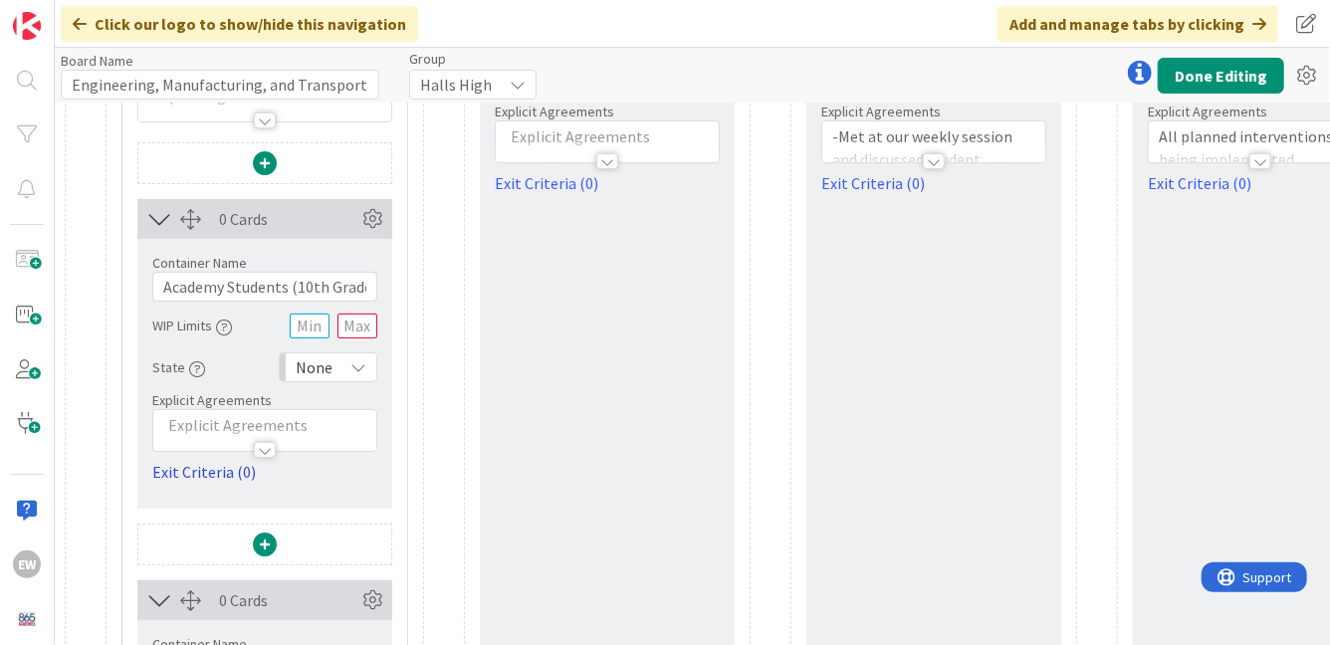
scroll to position [229, 0]
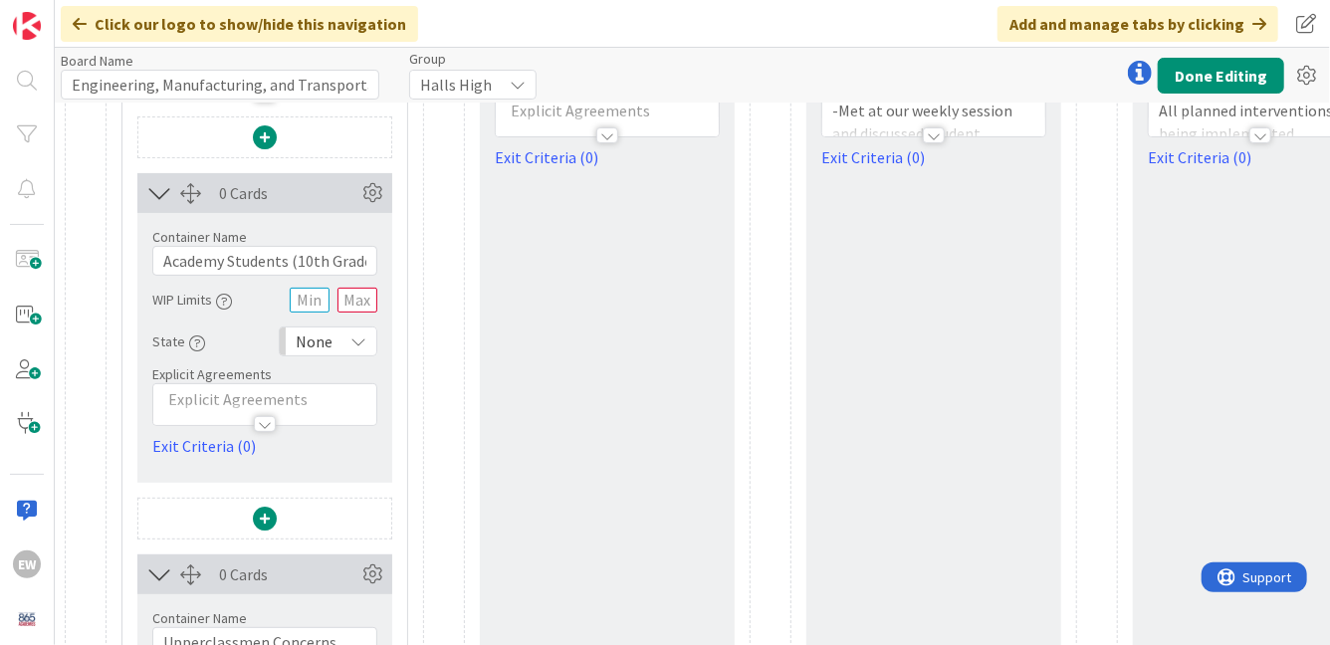
click at [296, 489] on div "Card Container Design simple boards with Card Containers that can only contain …" at bounding box center [264, 518] width 255 height 804
click at [299, 459] on div "0 Cards Show Add Card Column Width 1 Initial Card Display 10 Column Color None …" at bounding box center [264, 328] width 255 height 310
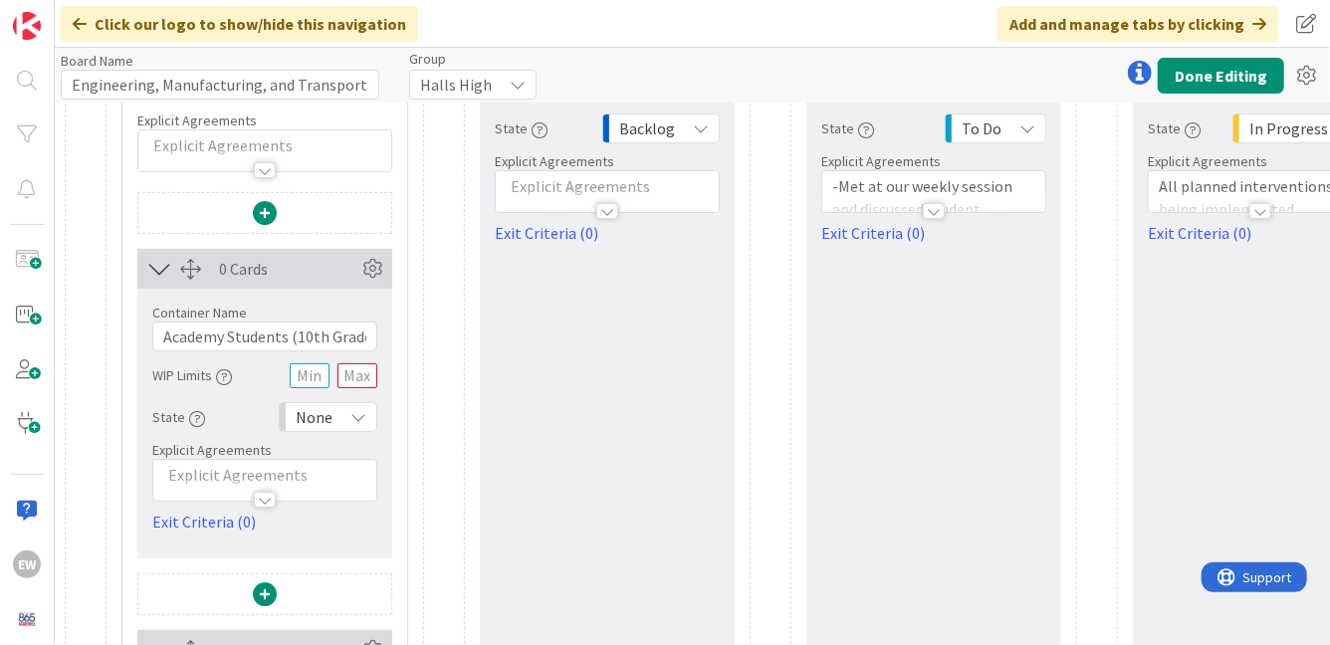
scroll to position [117, 0]
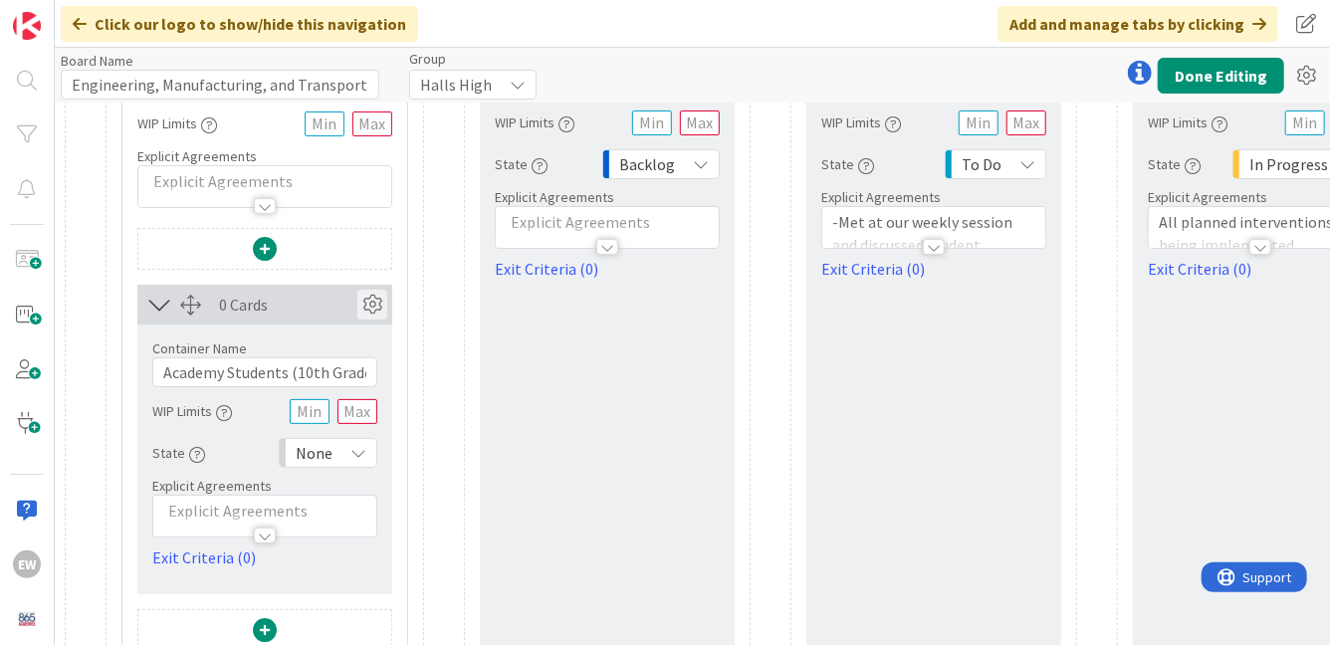
click at [366, 309] on icon at bounding box center [372, 305] width 30 height 30
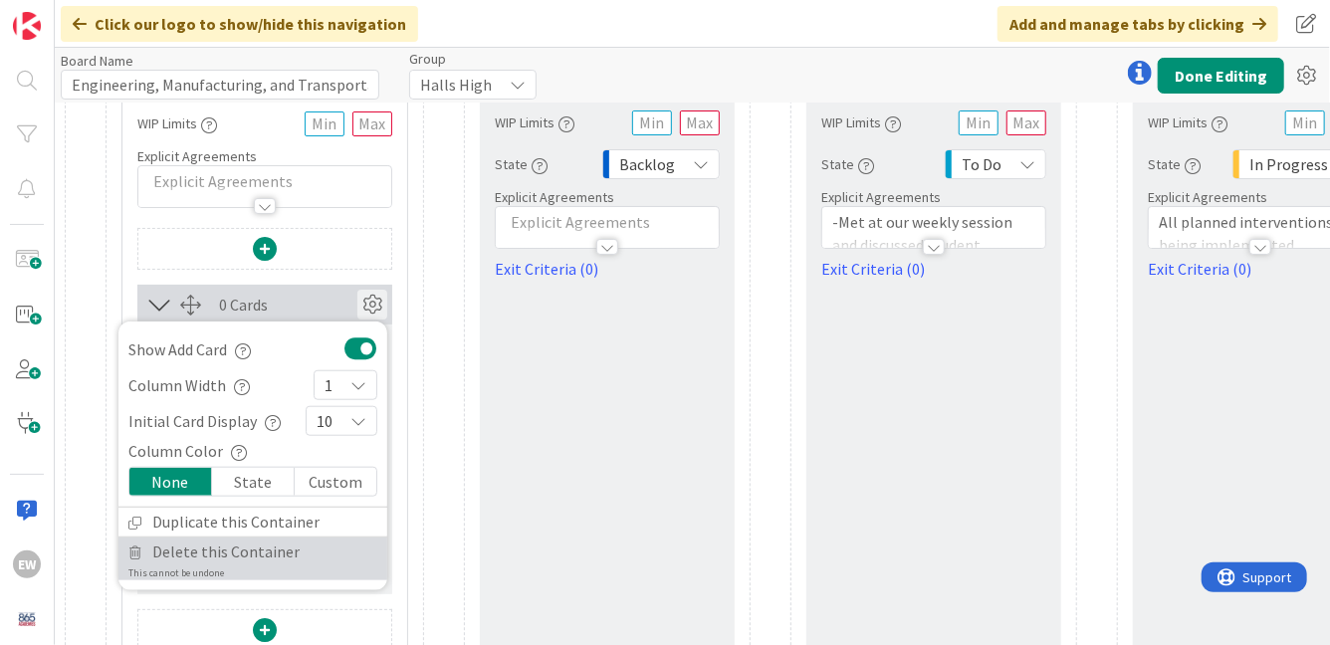
click at [217, 551] on span "Delete this Container" at bounding box center [225, 552] width 147 height 29
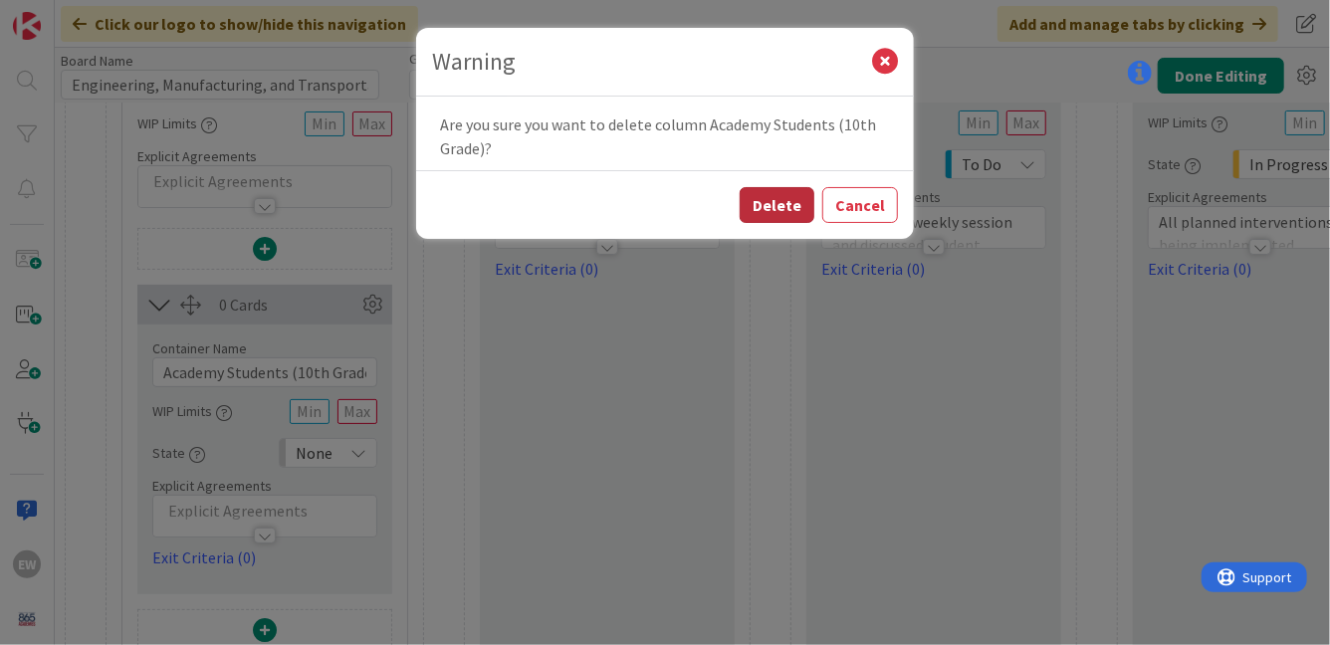
click at [799, 202] on button "Delete" at bounding box center [777, 205] width 75 height 36
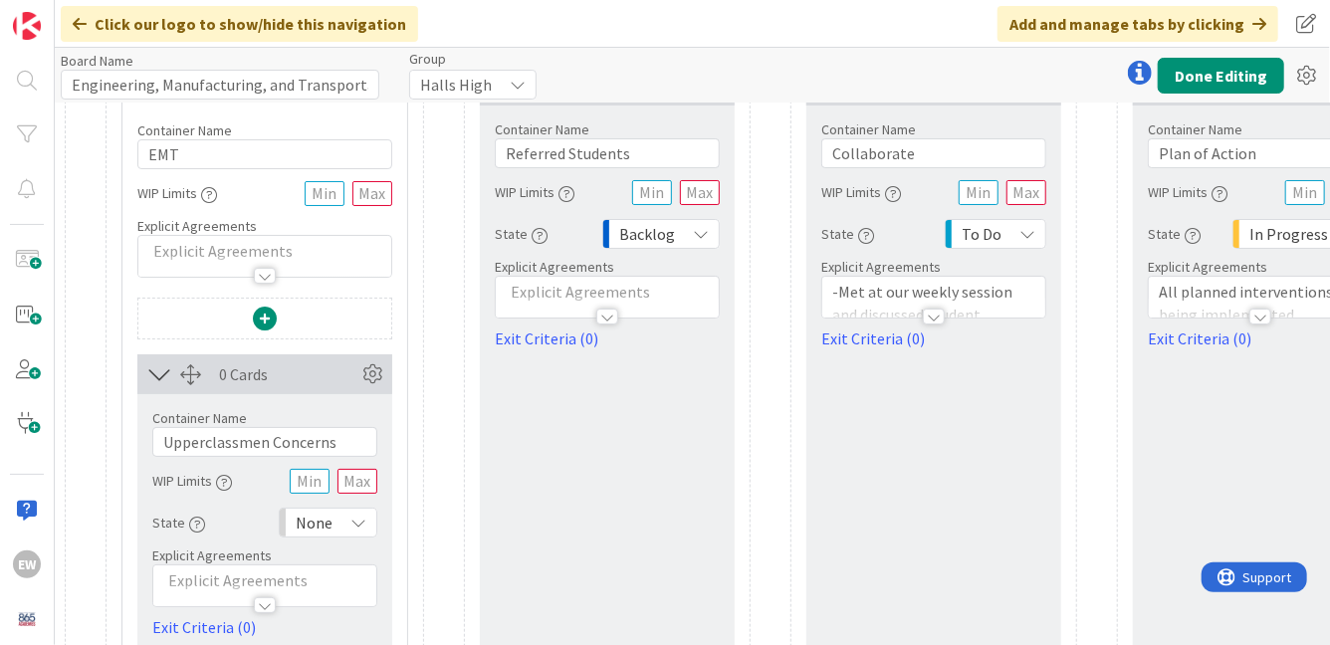
scroll to position [0, 0]
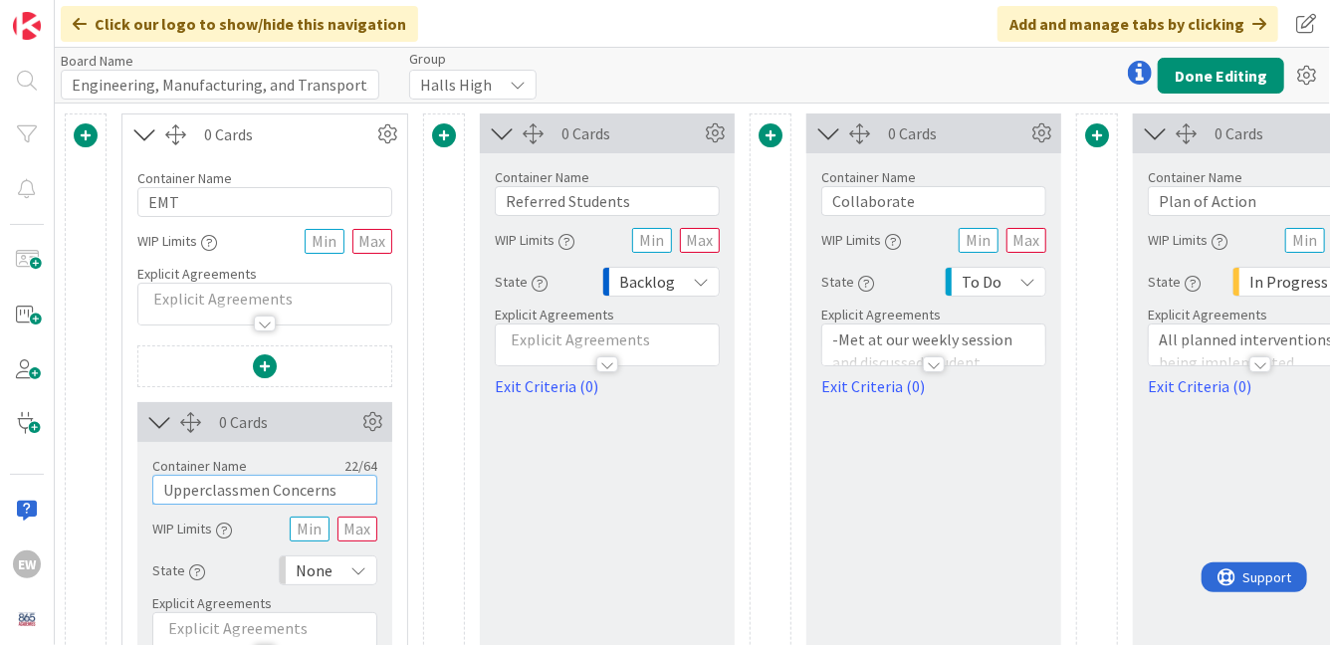
click at [313, 495] on input "Upperclassmen Concerns" at bounding box center [264, 490] width 225 height 30
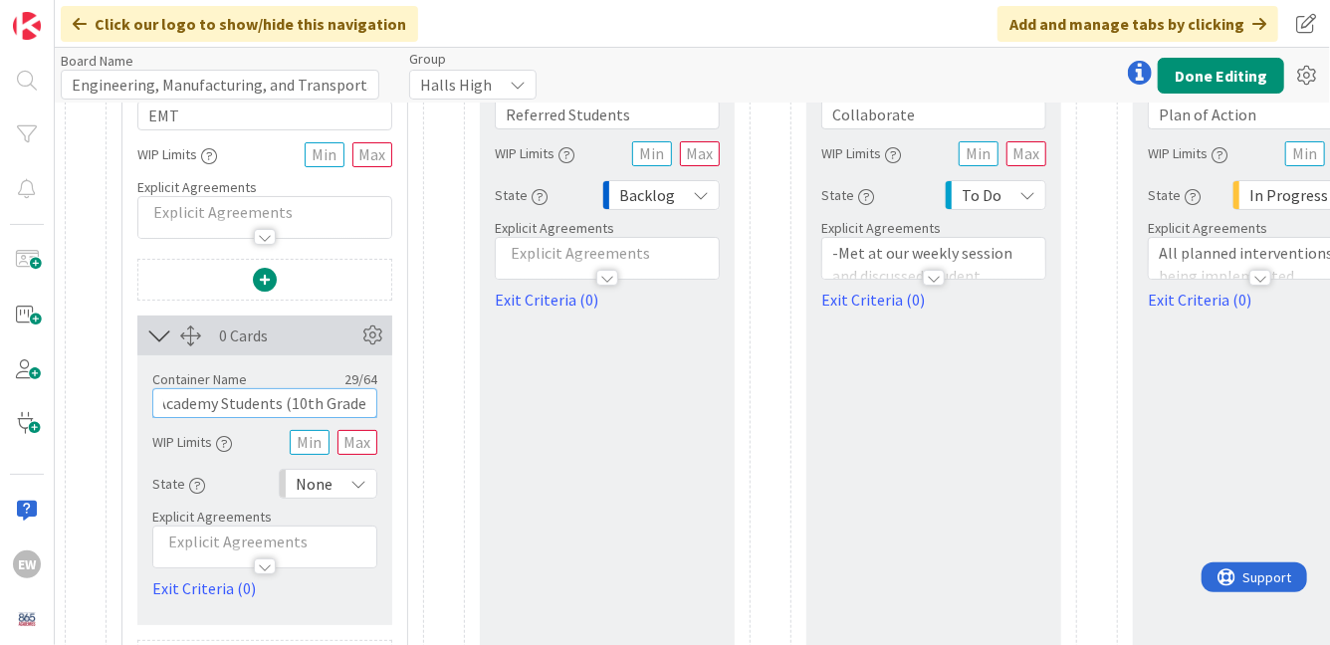
scroll to position [107, 0]
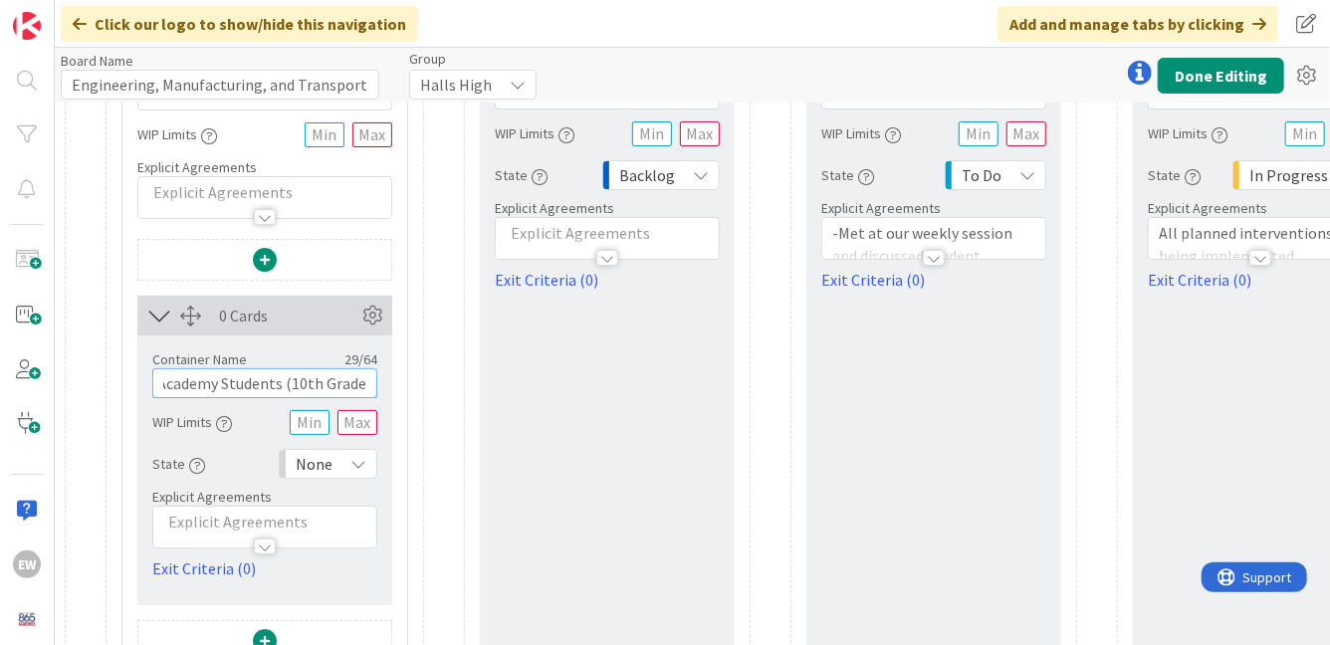
type input "Academy Students (10th Grade)"
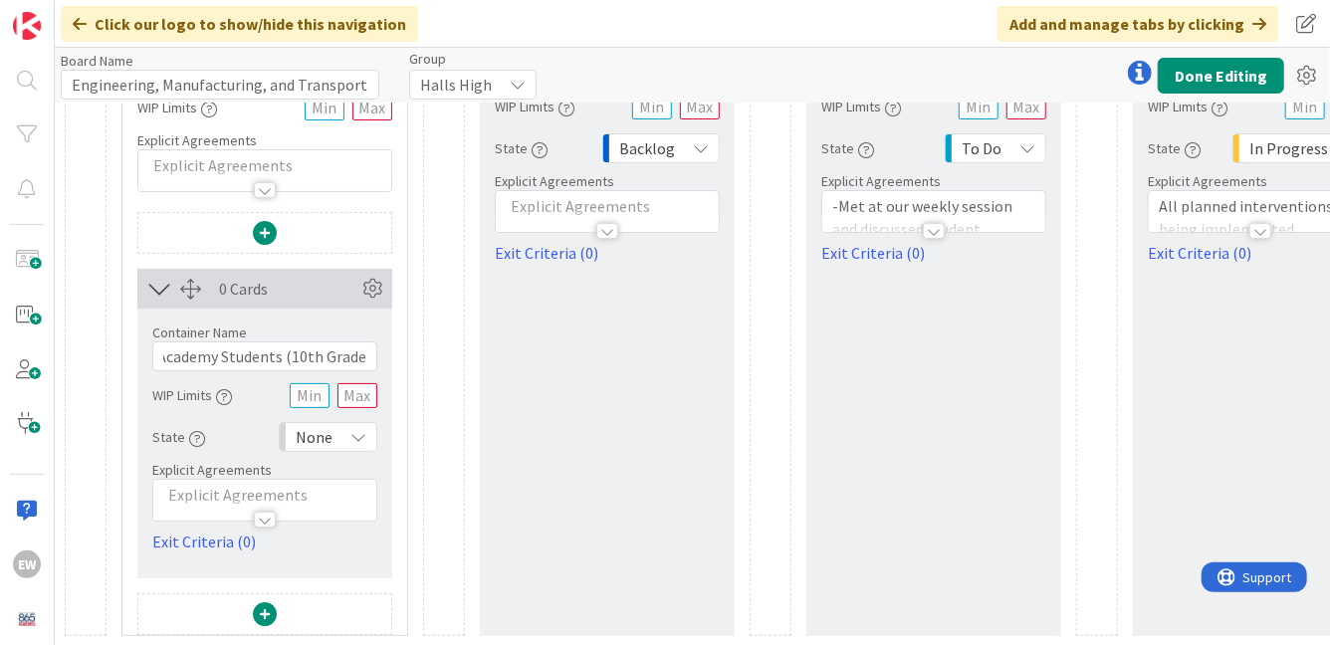
scroll to position [0, 0]
click at [405, 559] on div "Card Container Design simple boards with Card Containers that can only contain …" at bounding box center [264, 423] width 285 height 423
click at [423, 545] on div at bounding box center [444, 308] width 42 height 656
click at [481, 479] on div "0 Cards Container Name 17 / 64 Referred Students WIP Limits State Backlog Expli…" at bounding box center [607, 308] width 255 height 656
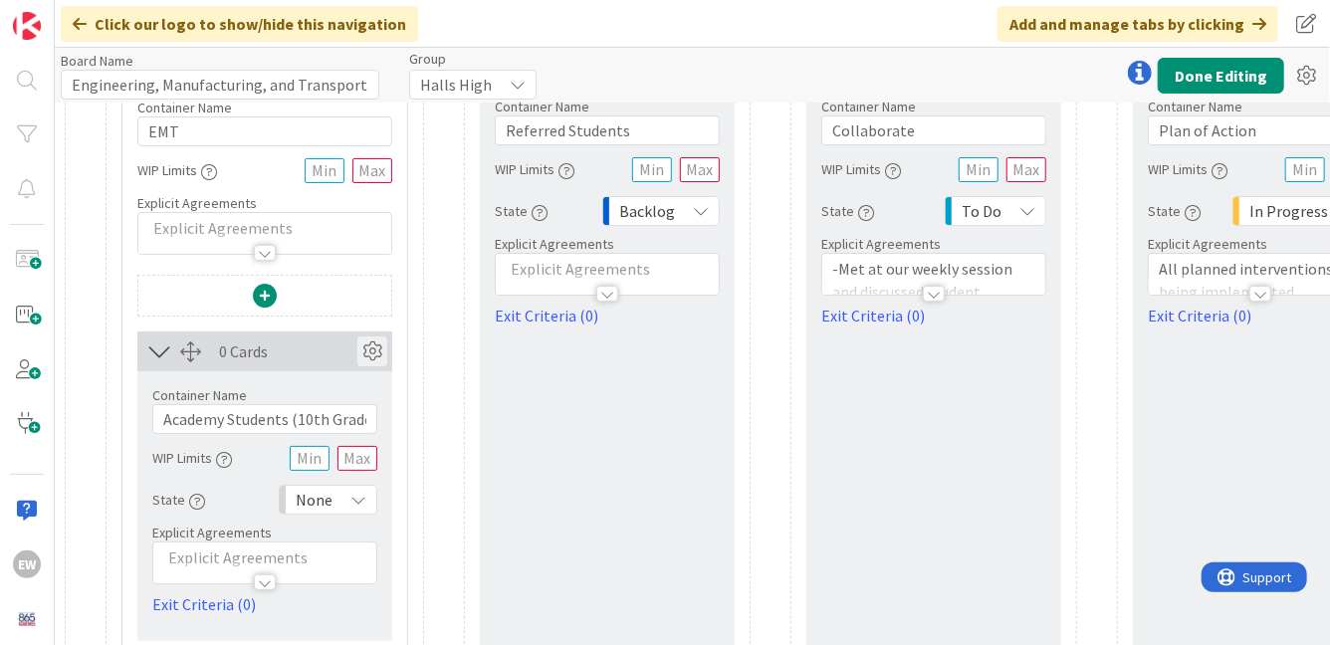
scroll to position [133, 0]
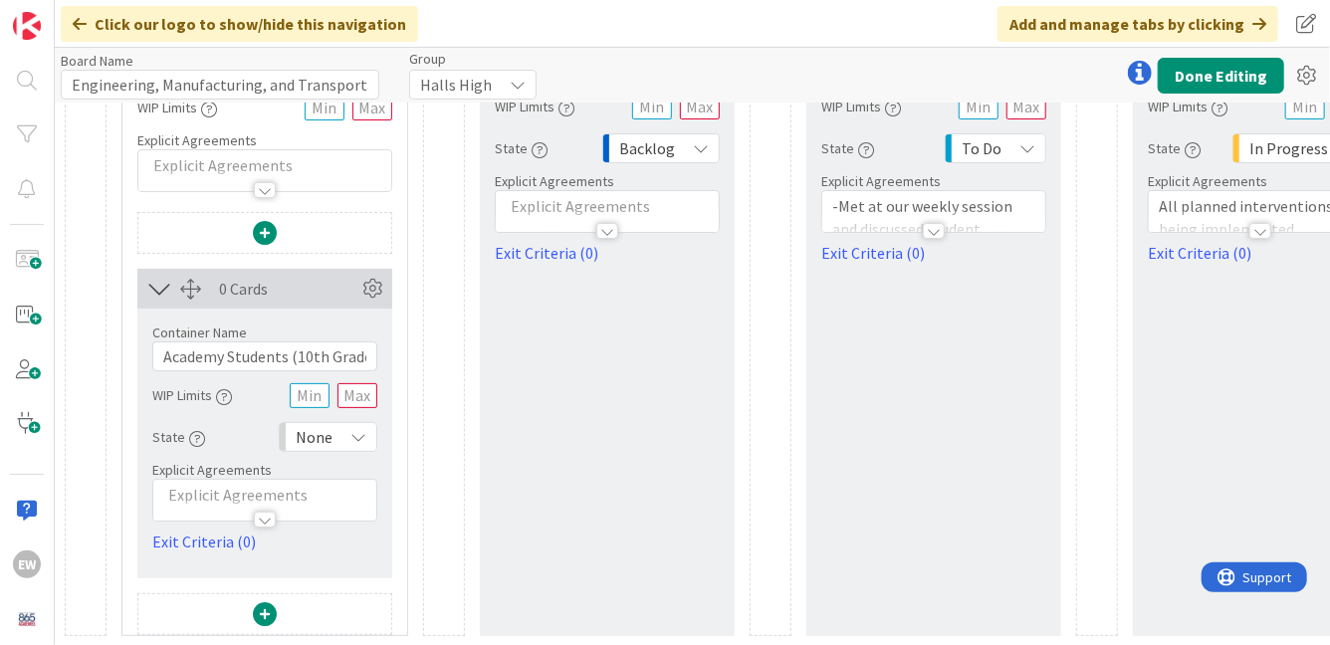
click at [267, 611] on span at bounding box center [265, 614] width 24 height 24
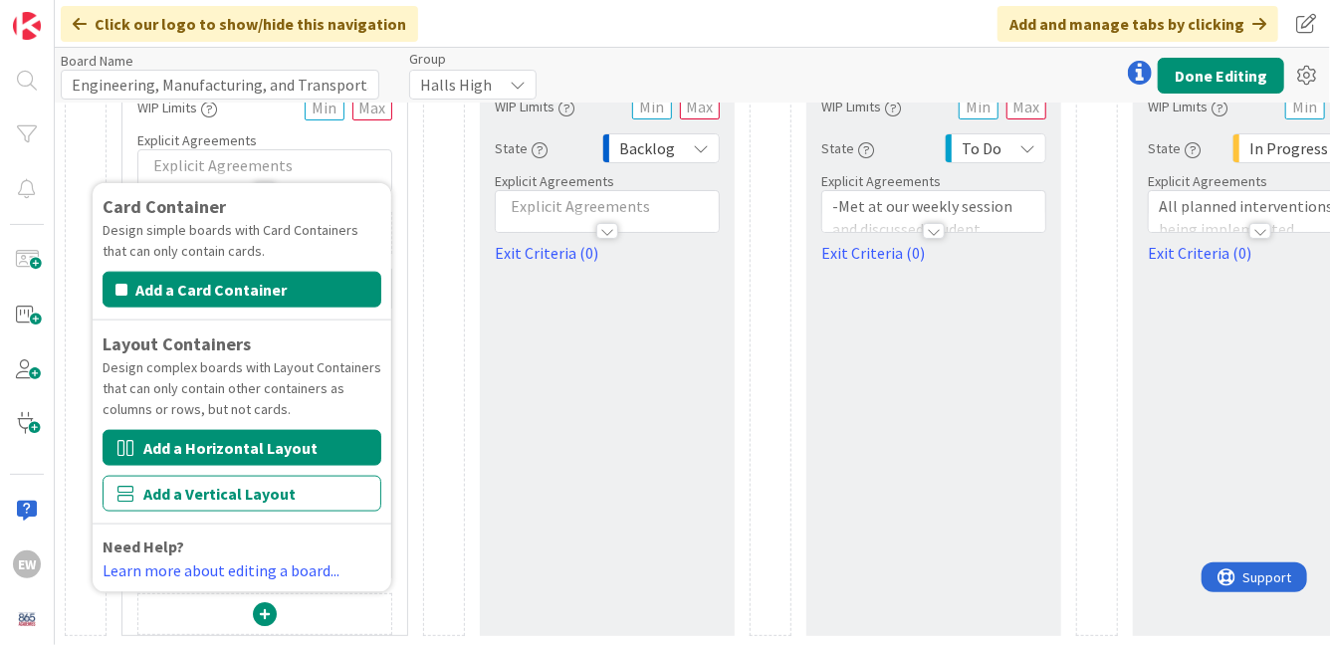
click at [269, 449] on button "Add a Horizontal Layout" at bounding box center [242, 448] width 279 height 36
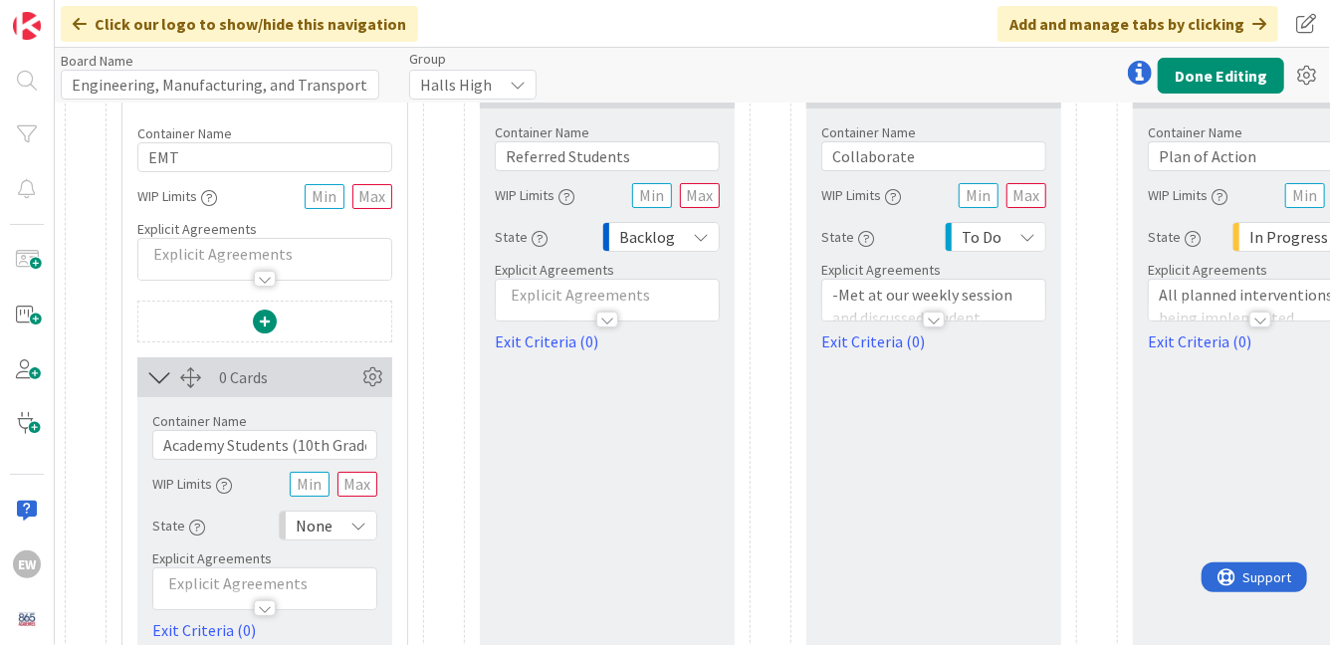
scroll to position [0, 0]
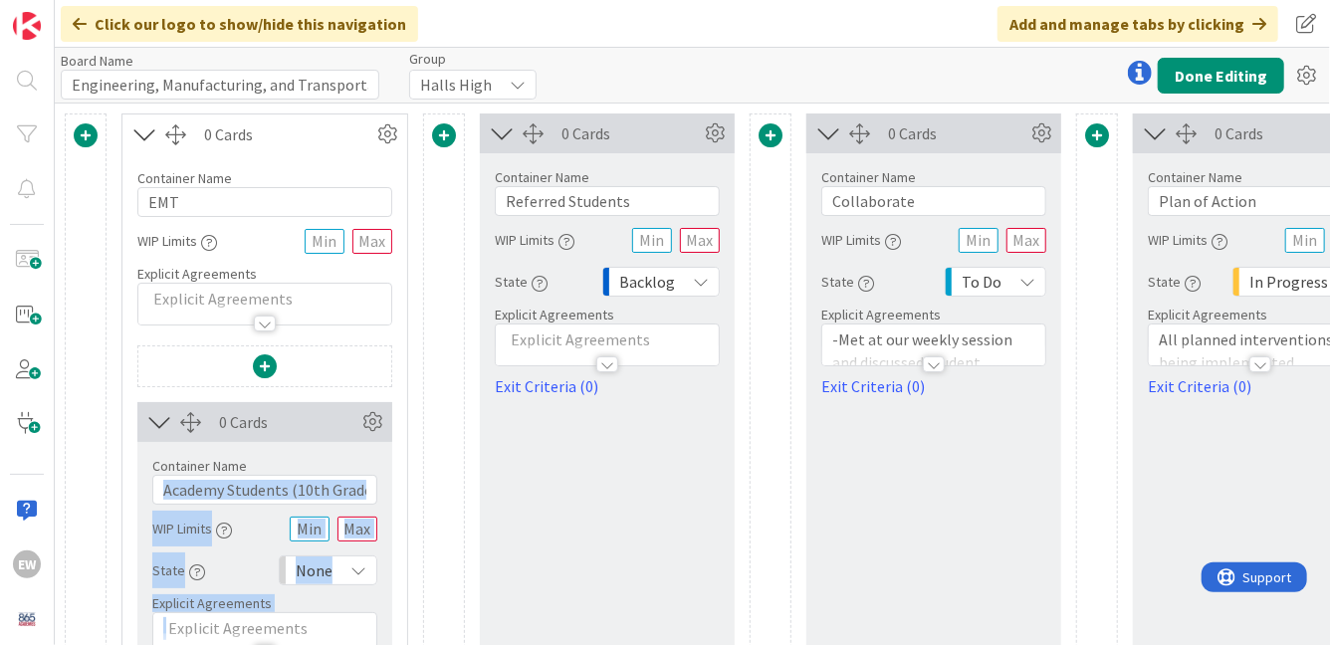
drag, startPoint x: 551, startPoint y: 138, endPoint x: 267, endPoint y: 468, distance: 434.9
click at [266, 470] on div "Card Container Design simple boards with Card Containers that can only contain …" at bounding box center [918, 626] width 1706 height 1026
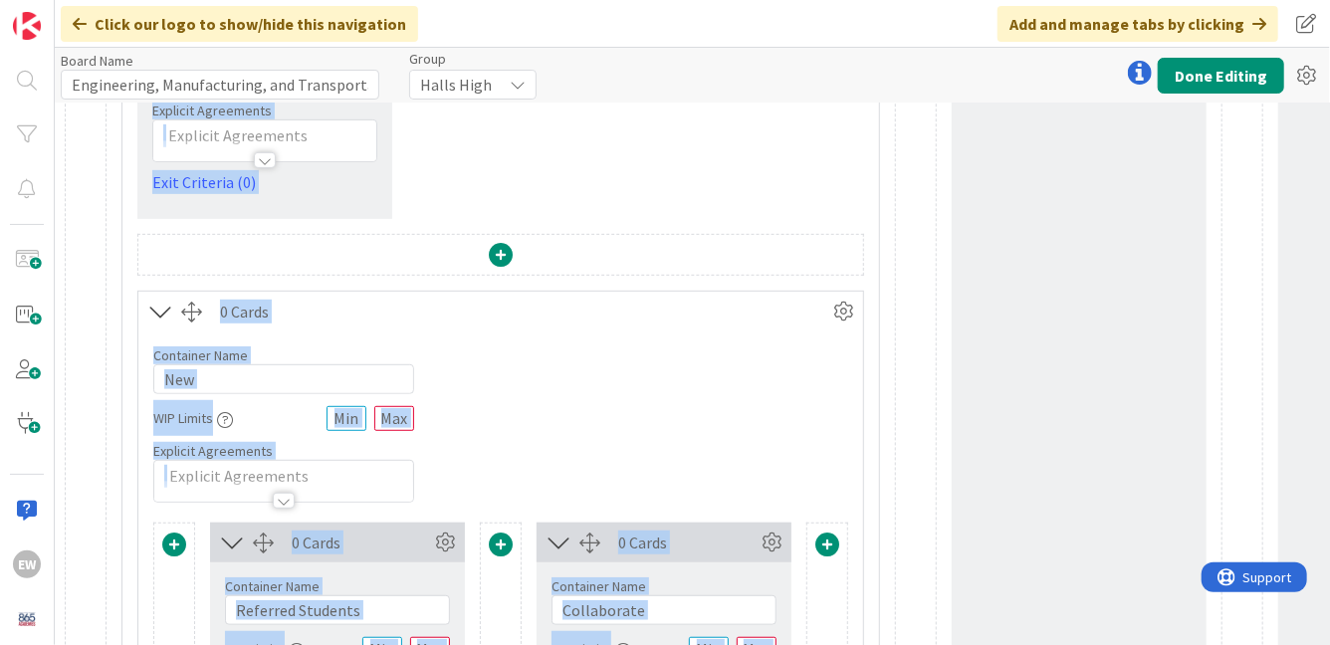
scroll to position [424, 0]
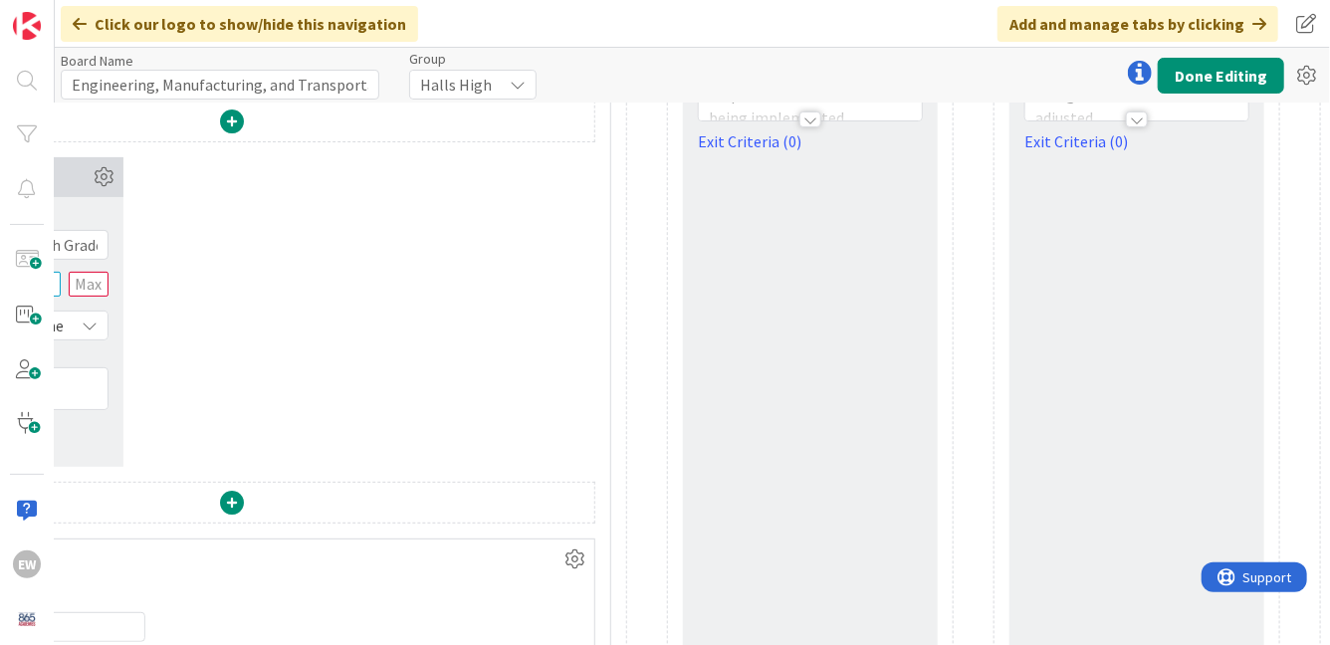
click at [699, 491] on div "0 Cards Container Name 14 / 64 Plan of Action WIP Limits State In Progress Expl…" at bounding box center [810, 513] width 255 height 1288
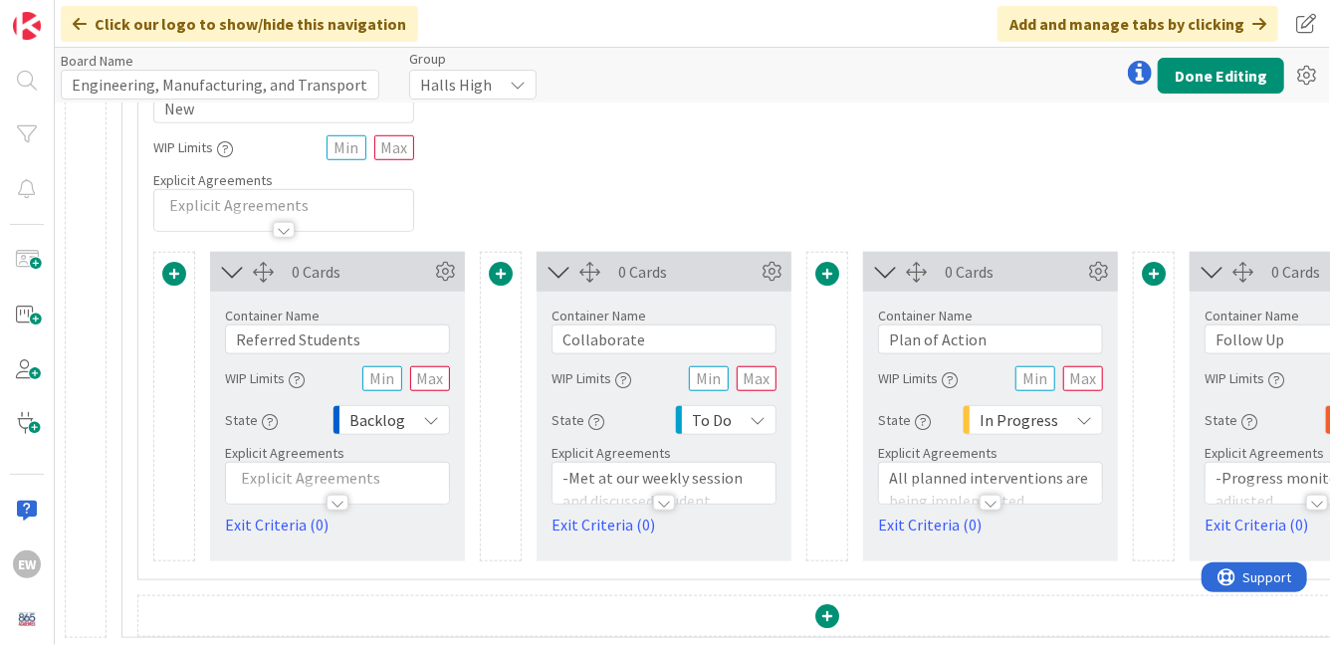
scroll to position [765, 0]
click at [830, 619] on span at bounding box center [827, 615] width 24 height 24
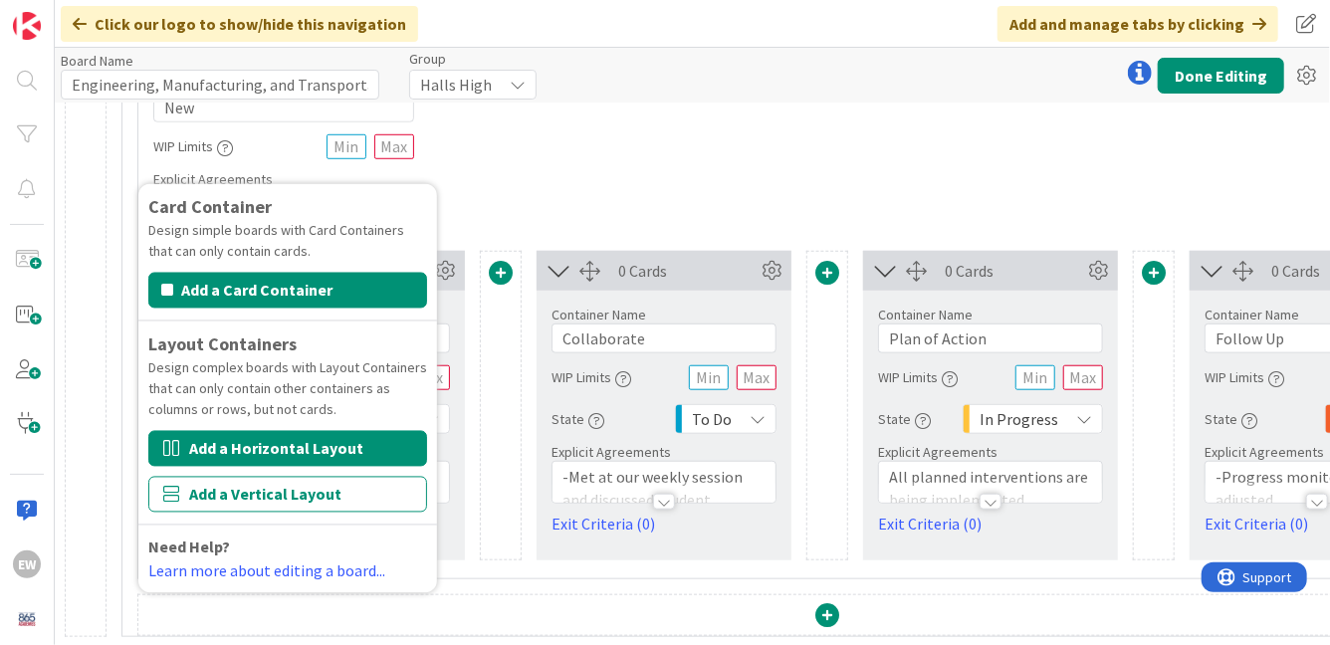
click at [345, 454] on button "Add a Horizontal Layout" at bounding box center [287, 449] width 279 height 36
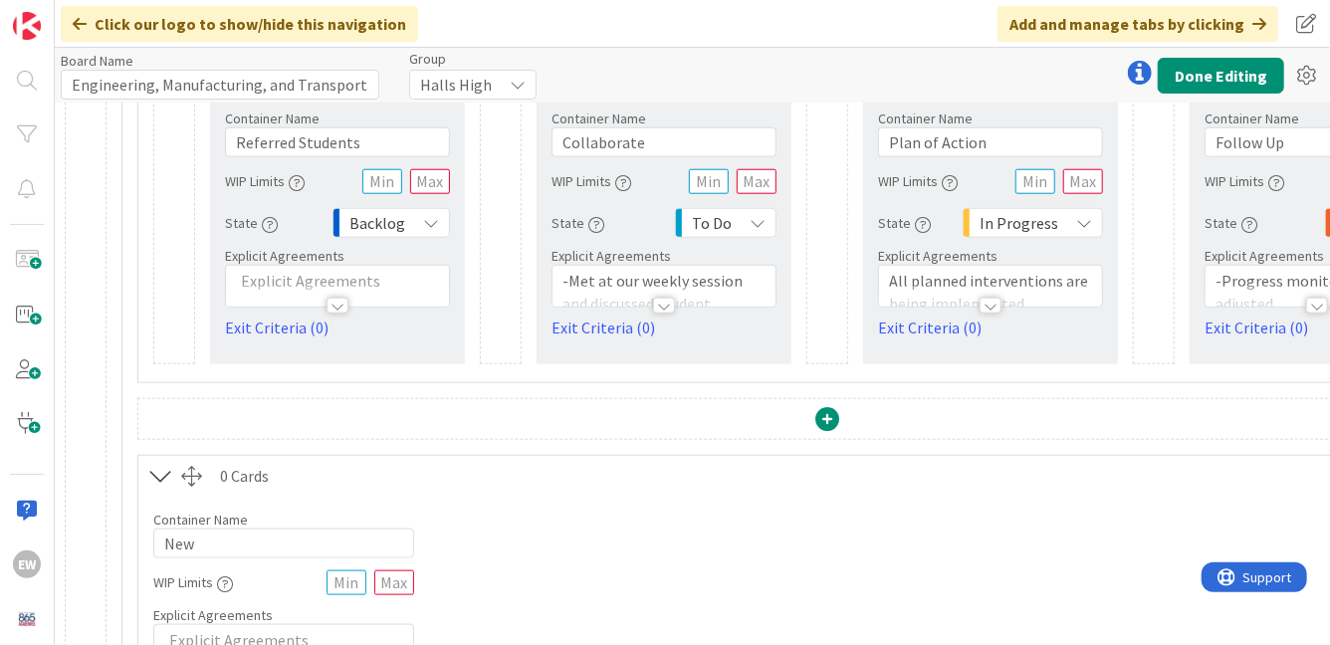
scroll to position [971, 0]
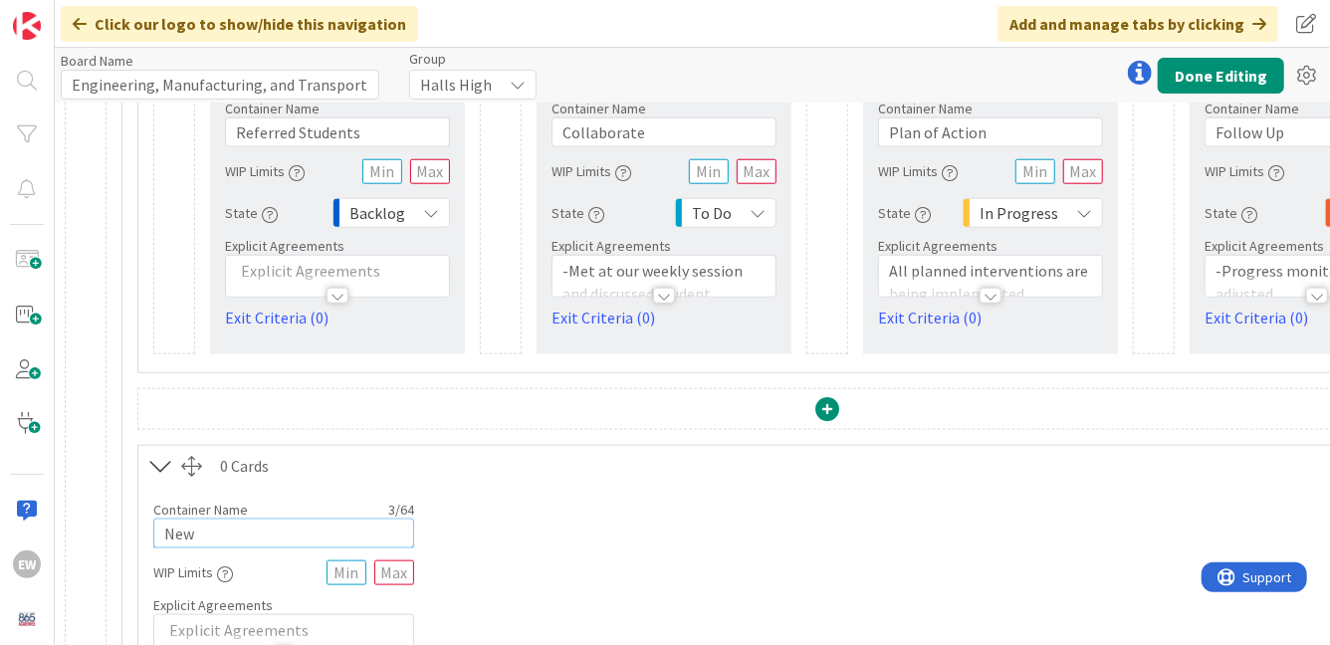
click at [228, 530] on input "New" at bounding box center [283, 534] width 261 height 30
type input "Upperclassmen Concerns"
click at [865, 532] on div "Container Name 22 / 64 Upperclassmen Concerns WIP Limits Explicit Agreements" at bounding box center [827, 571] width 1378 height 171
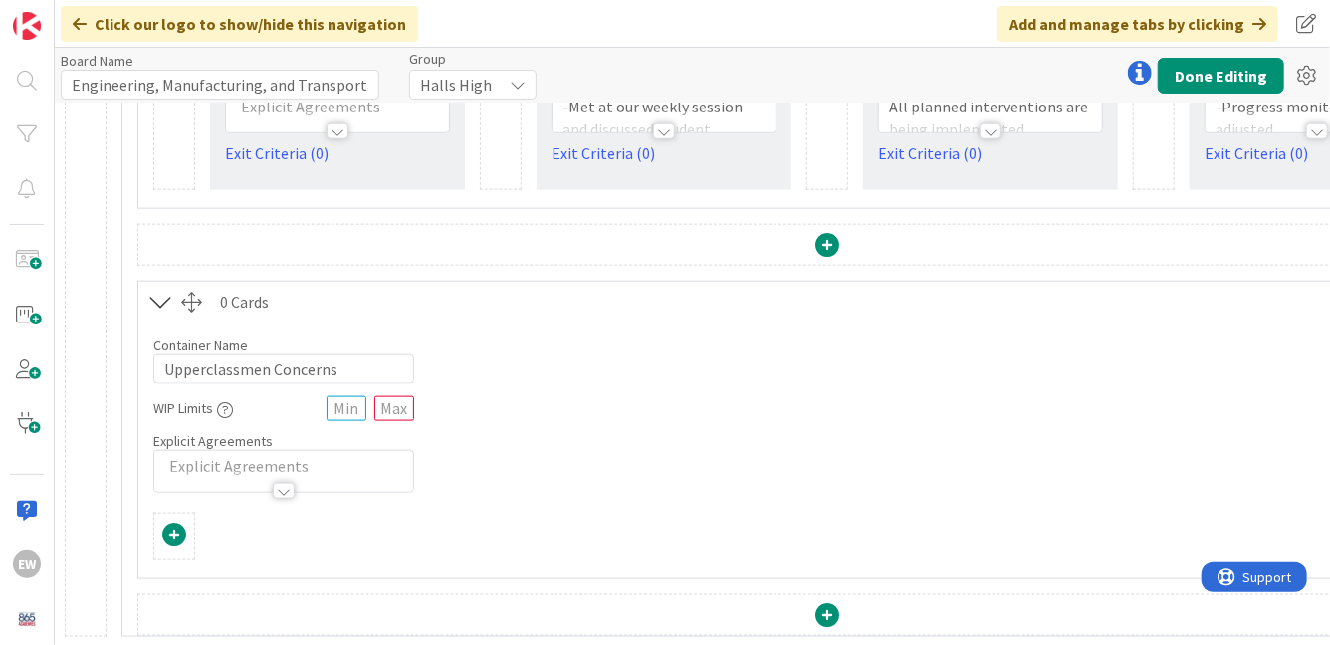
scroll to position [861, 0]
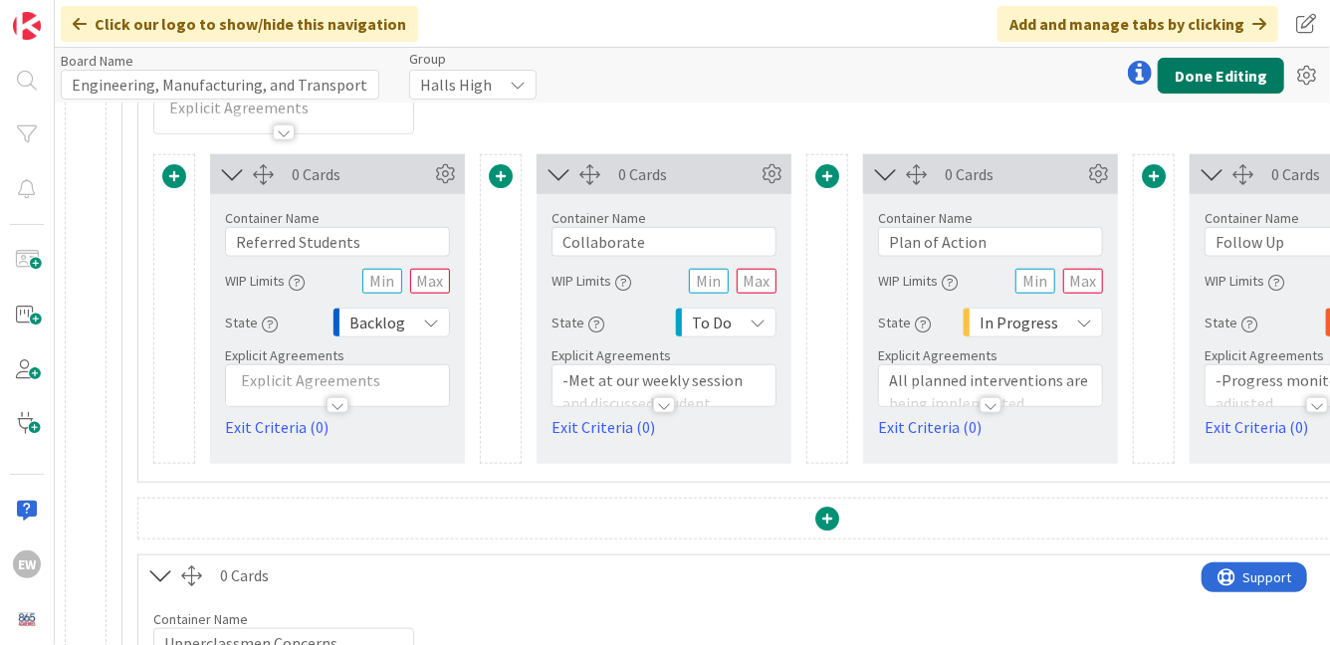
click at [1239, 85] on button "Done Editing" at bounding box center [1221, 76] width 126 height 36
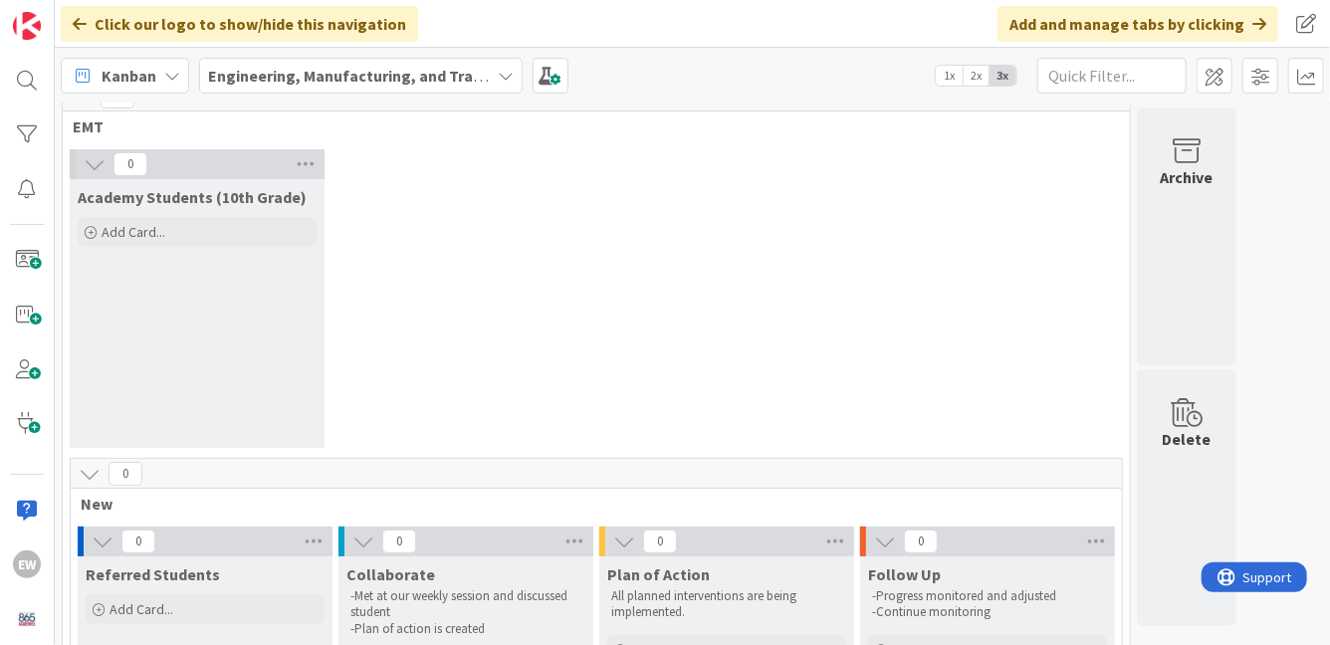
scroll to position [12, 0]
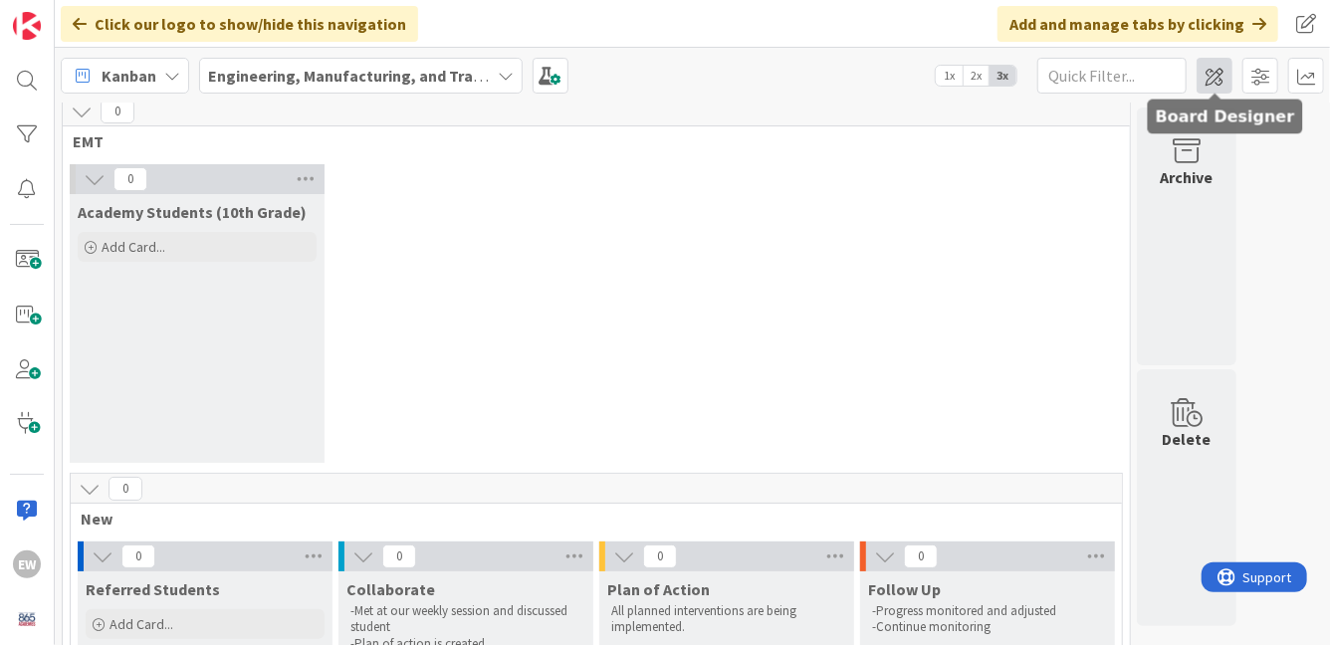
click at [1221, 79] on span at bounding box center [1215, 76] width 36 height 36
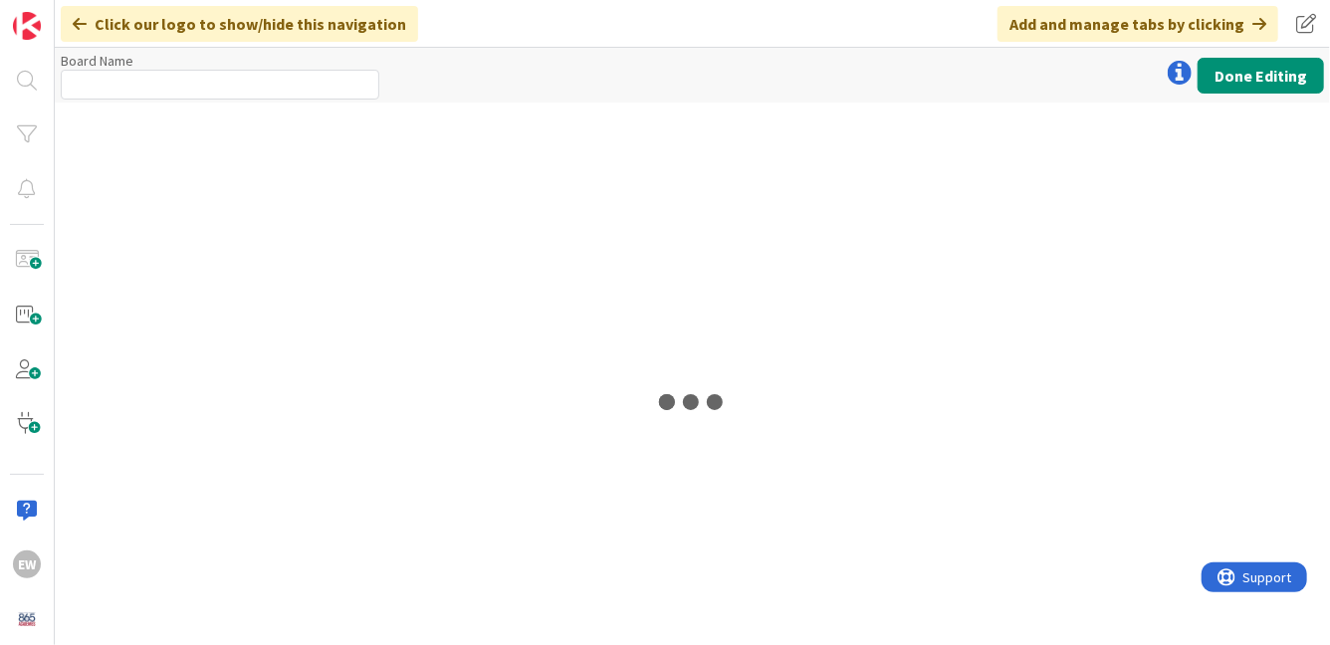
type input "Engineering, Manufacturing, and Transportation"
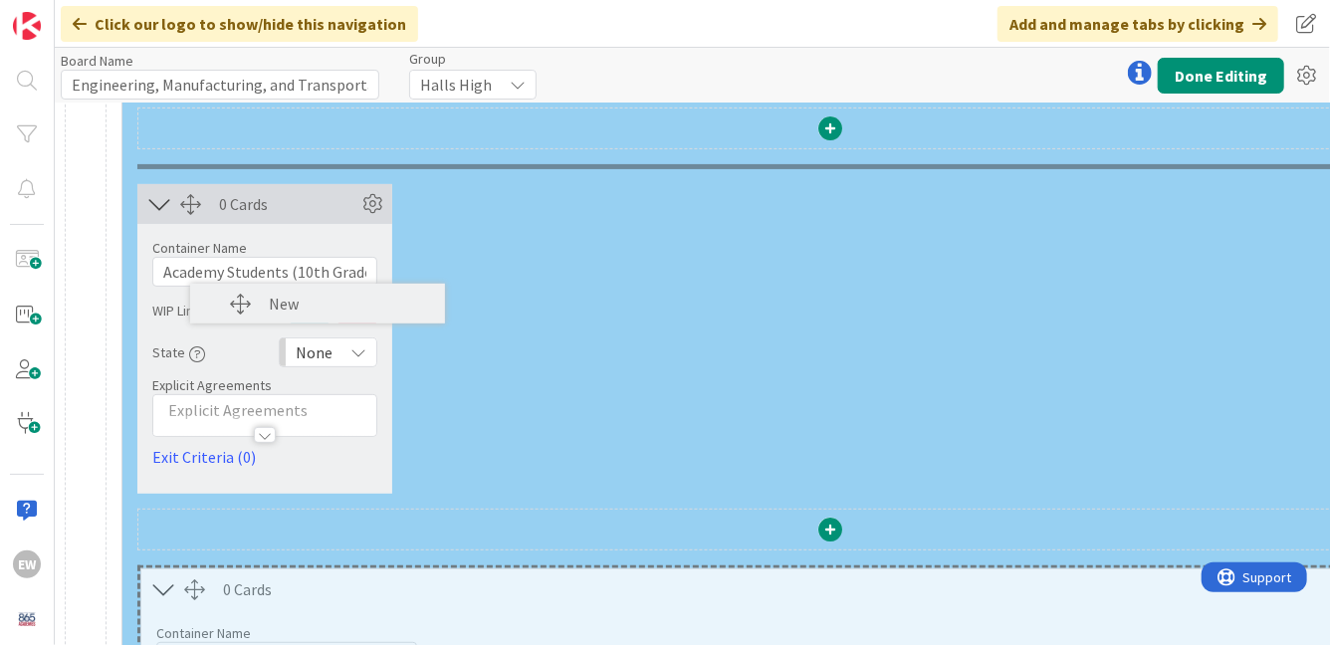
scroll to position [215, 0]
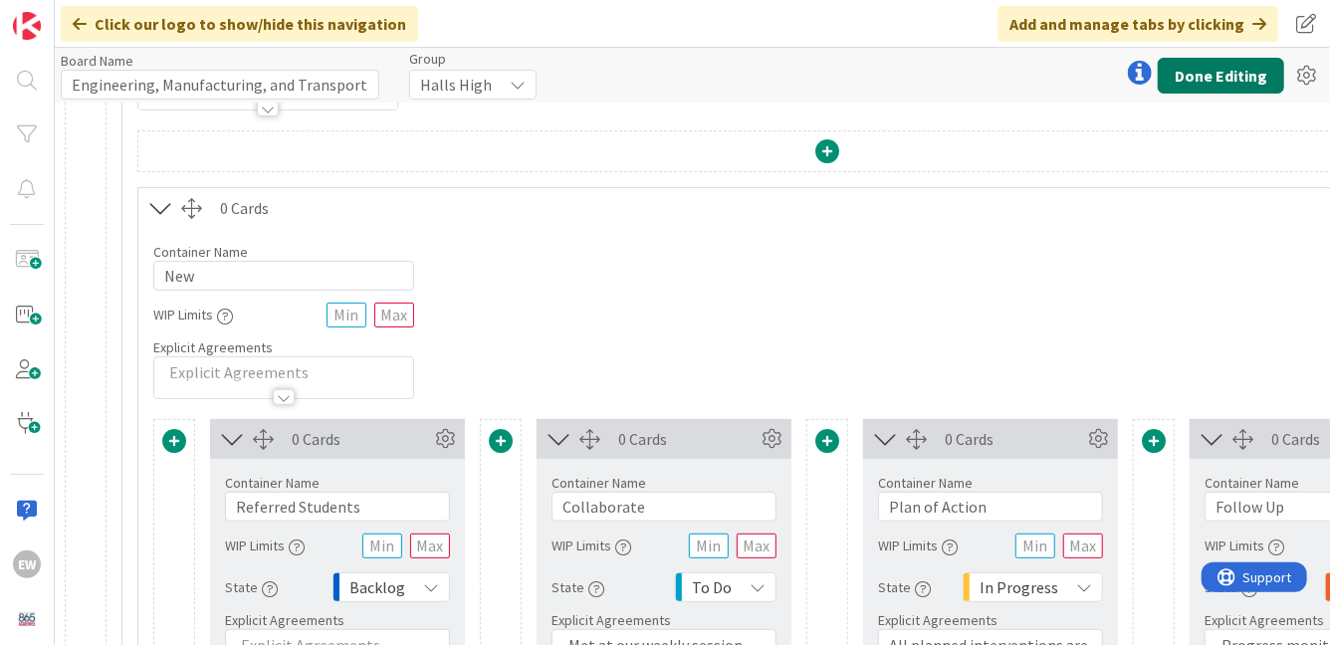
click at [1221, 81] on button "Done Editing" at bounding box center [1221, 76] width 126 height 36
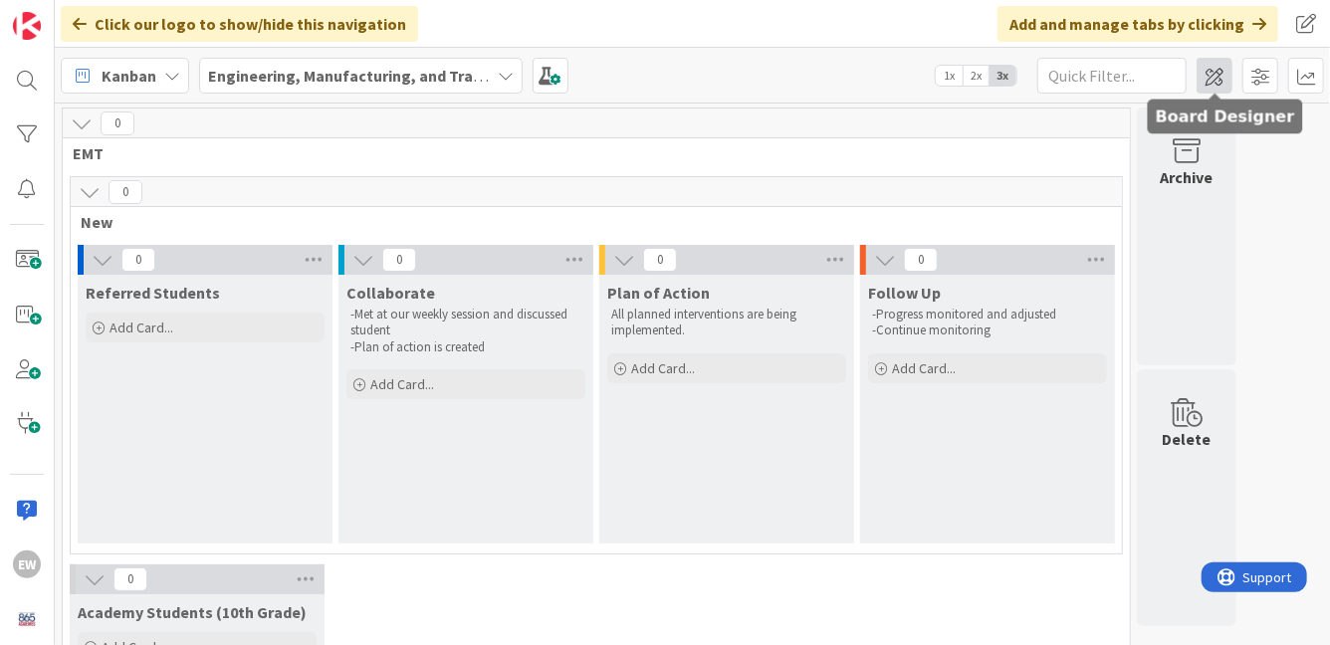
click at [1210, 79] on span at bounding box center [1215, 76] width 36 height 36
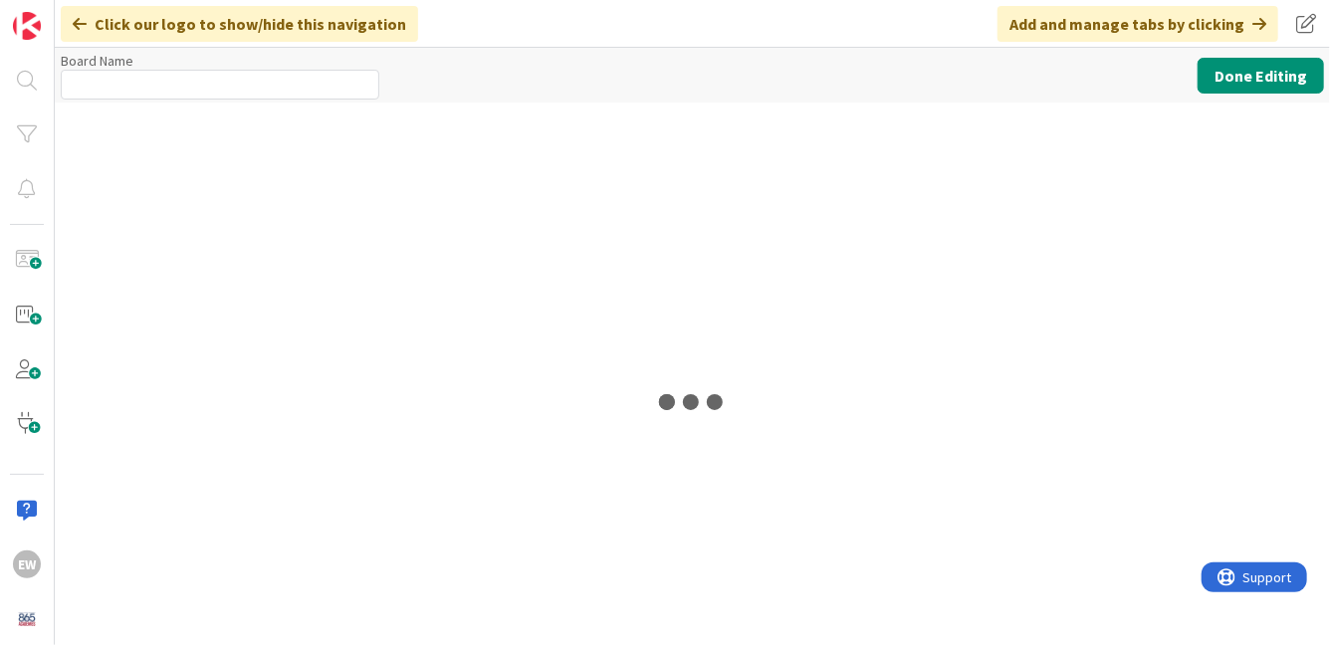
type input "Engineering, Manufacturing, and Transportation"
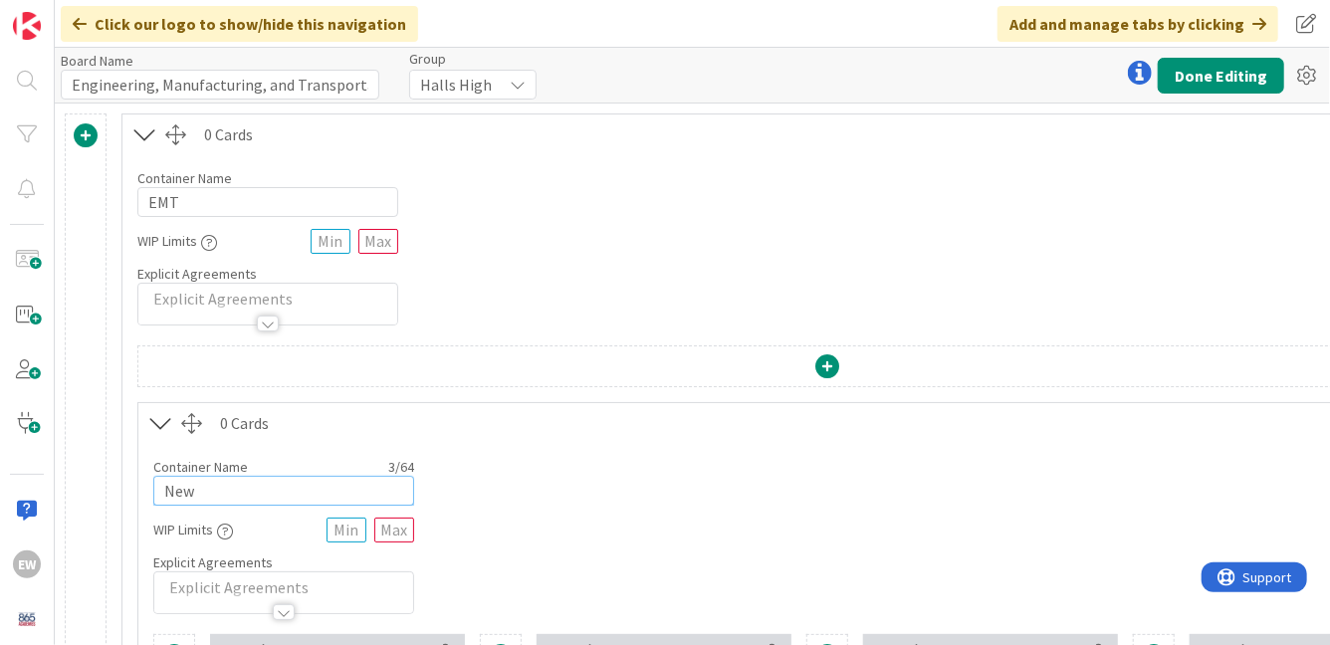
click at [270, 485] on input "New" at bounding box center [283, 491] width 261 height 30
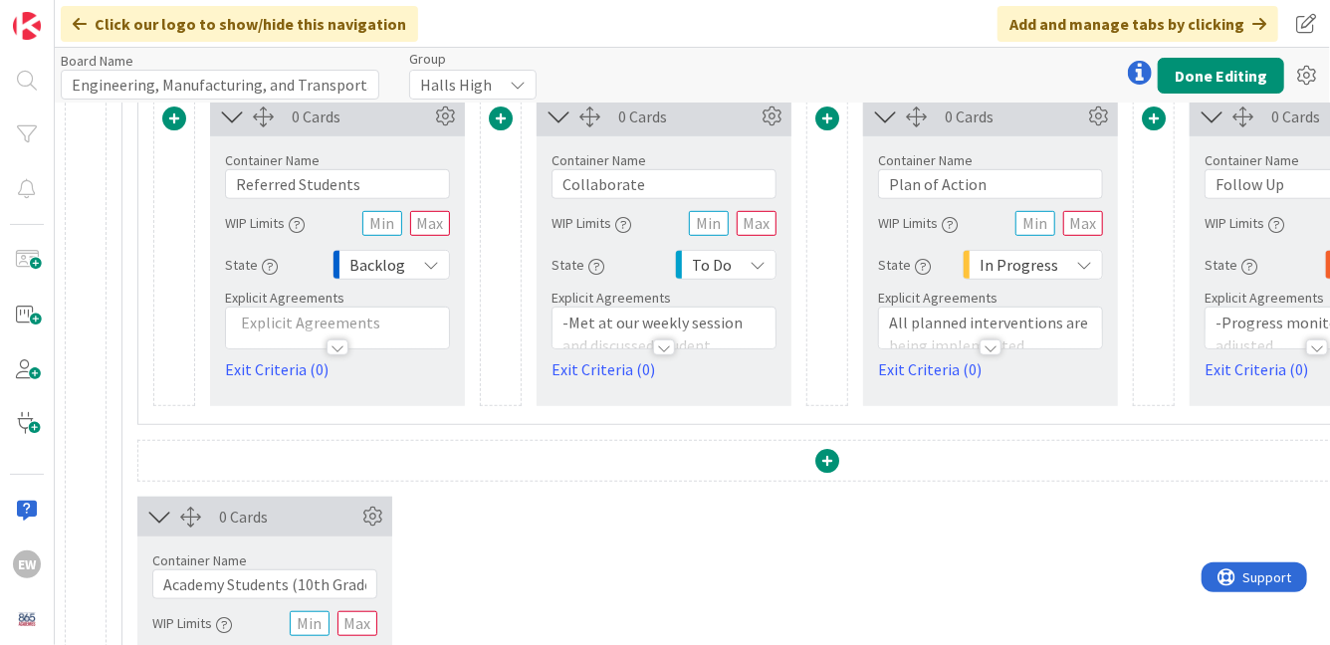
scroll to position [618, 0]
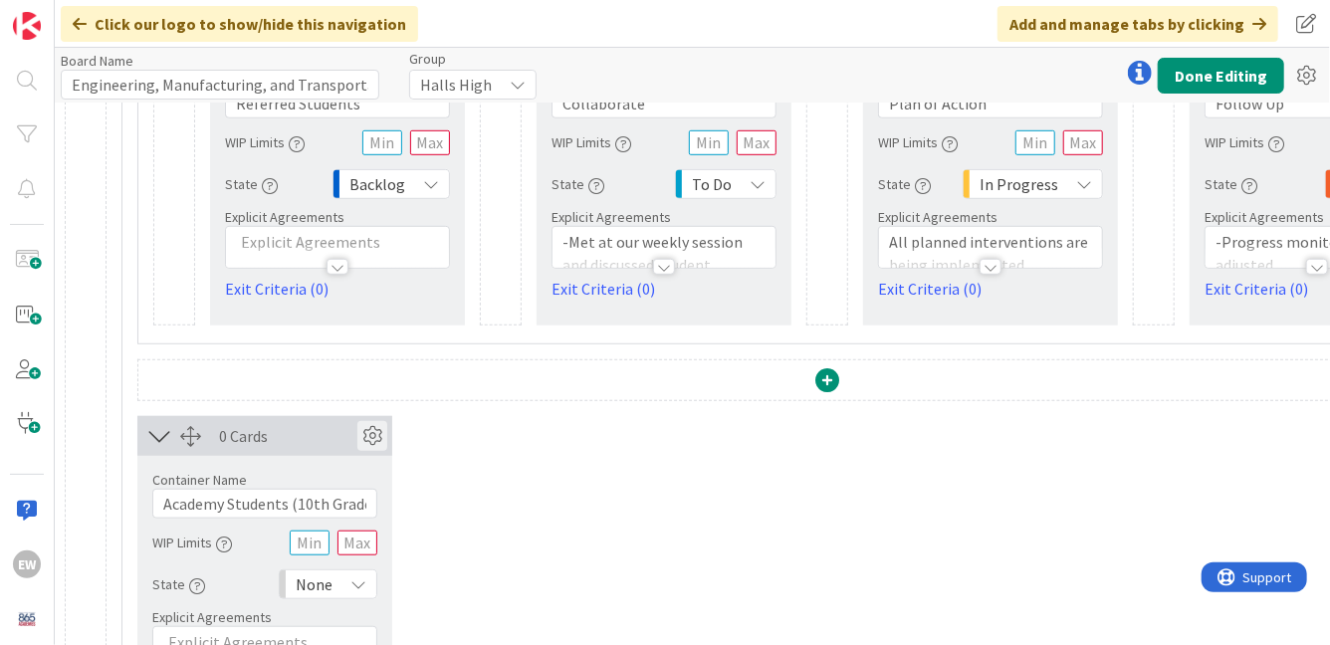
type input "Academy Students (10th Grade)"
click at [379, 439] on icon at bounding box center [372, 436] width 30 height 30
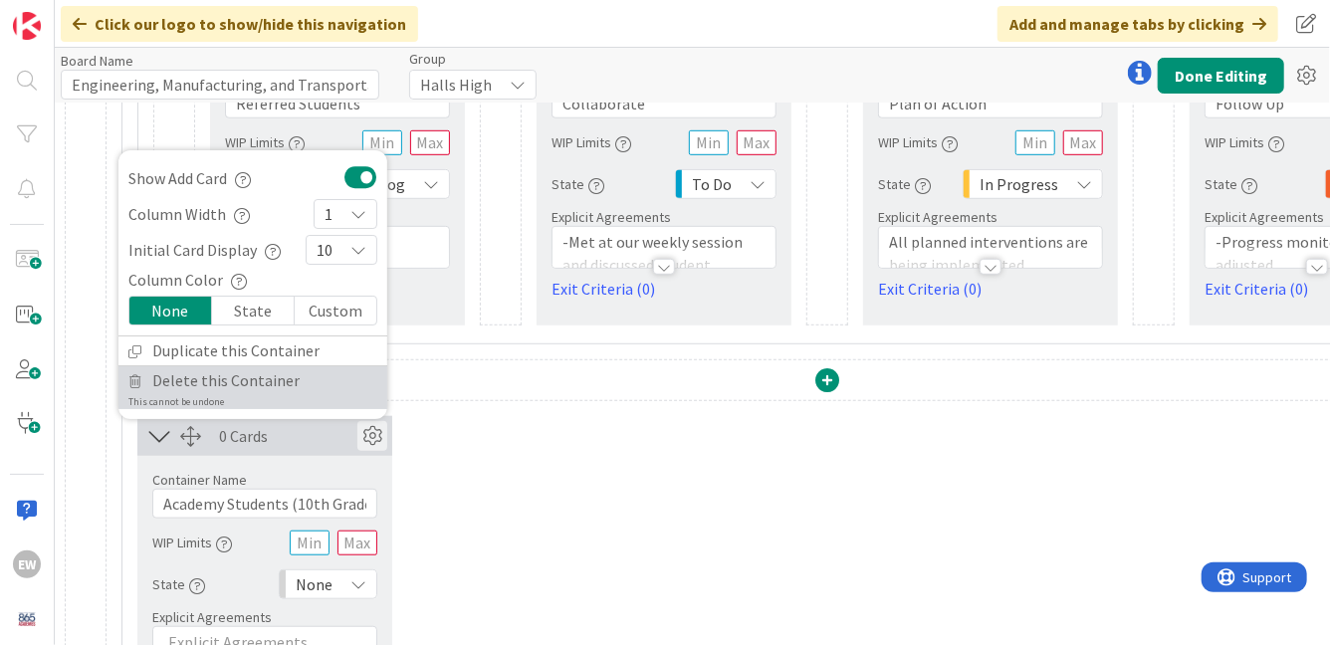
click at [264, 380] on span "Delete this Container" at bounding box center [225, 380] width 147 height 29
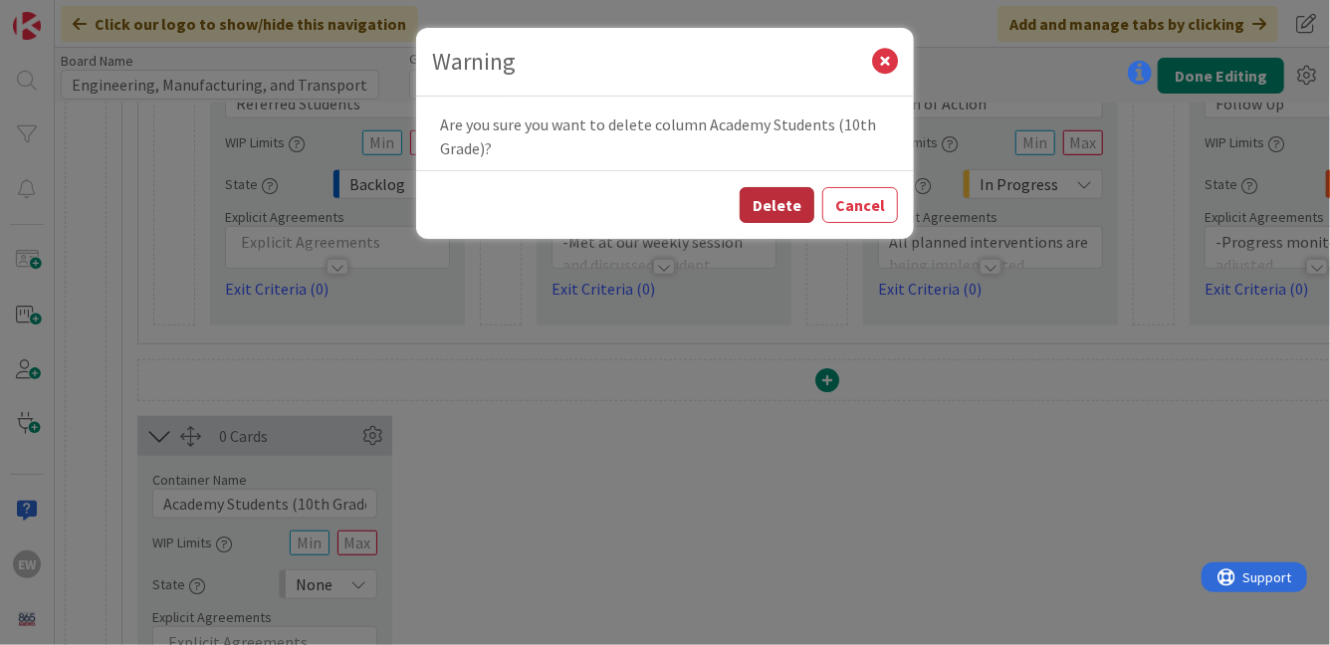
click at [786, 215] on button "Delete" at bounding box center [777, 205] width 75 height 36
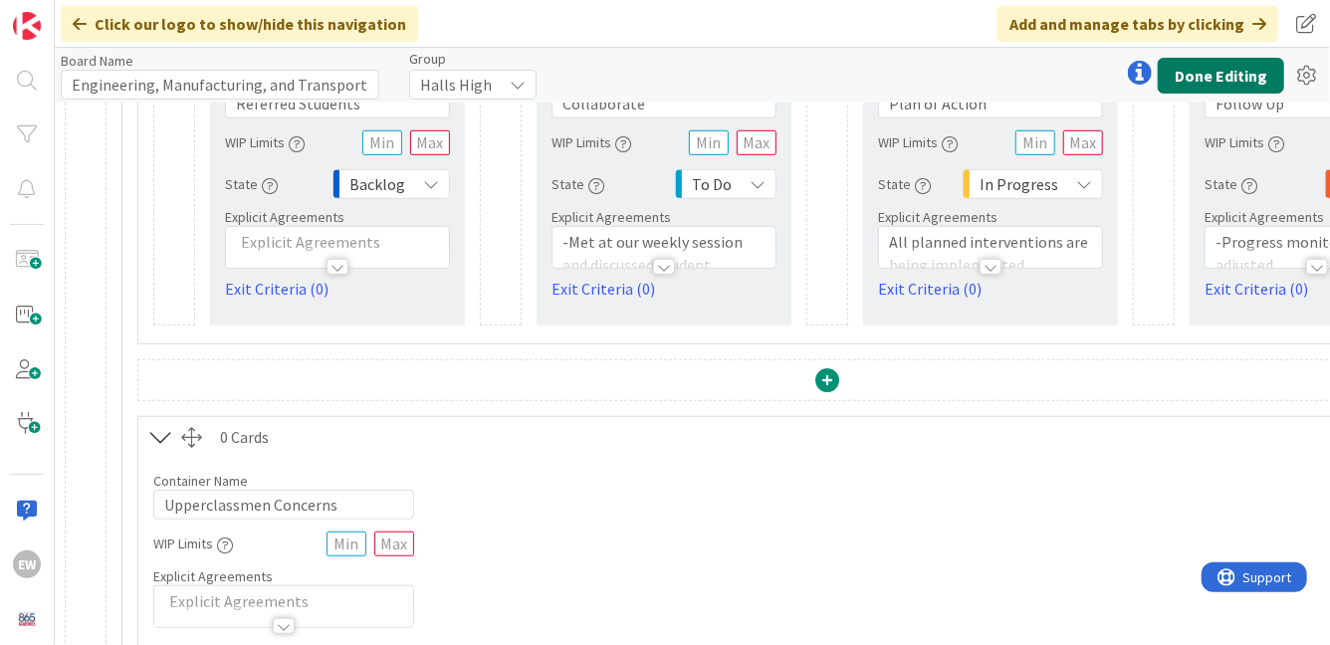
click at [1209, 81] on button "Done Editing" at bounding box center [1221, 76] width 126 height 36
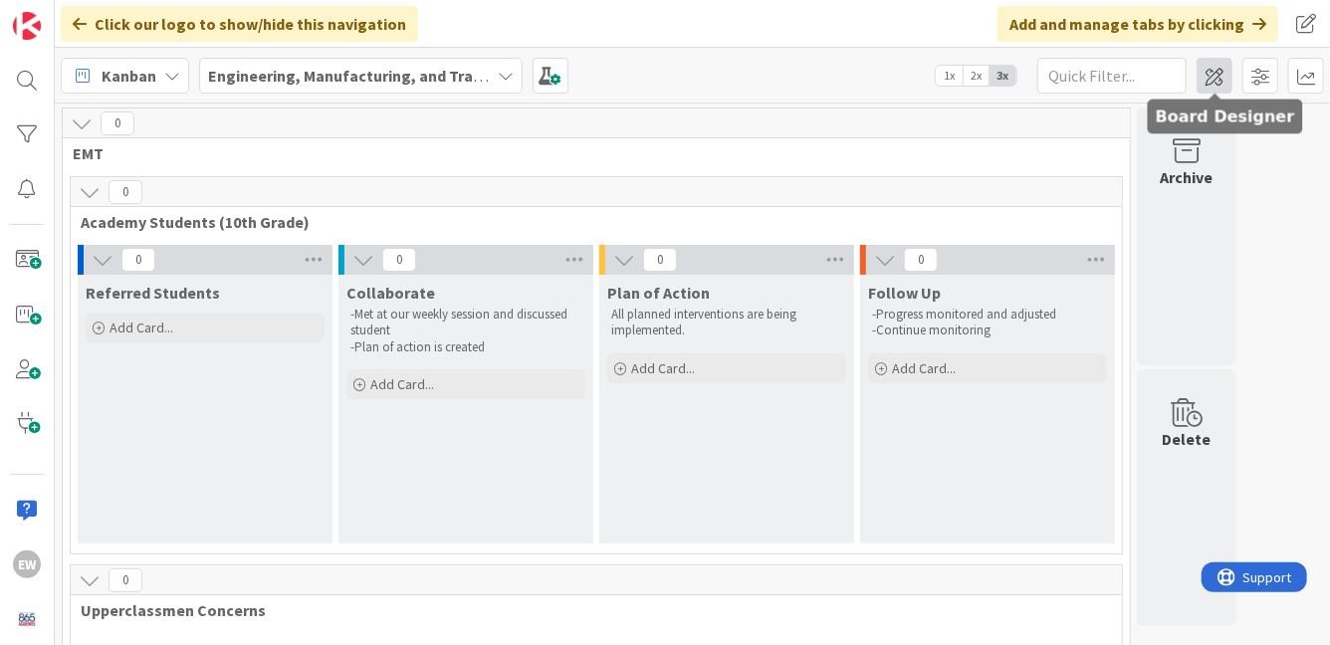
click at [1218, 64] on span at bounding box center [1215, 76] width 36 height 36
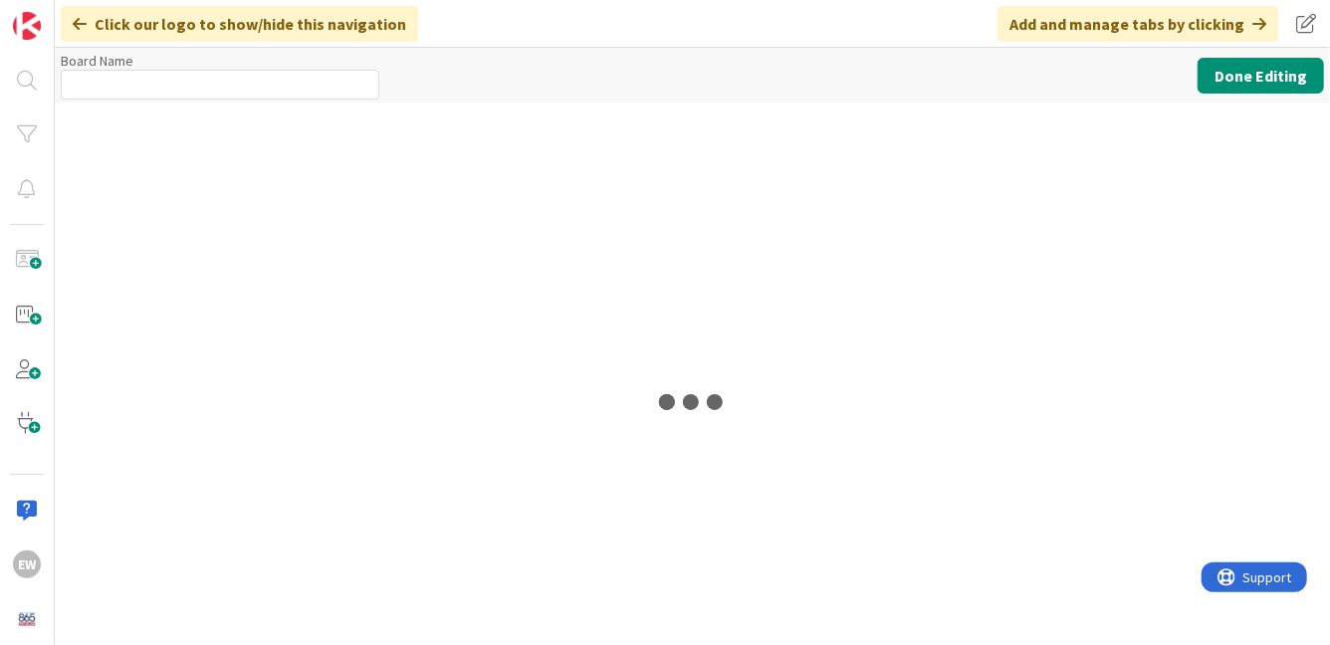
type input "Engineering, Manufacturing, and Transportation"
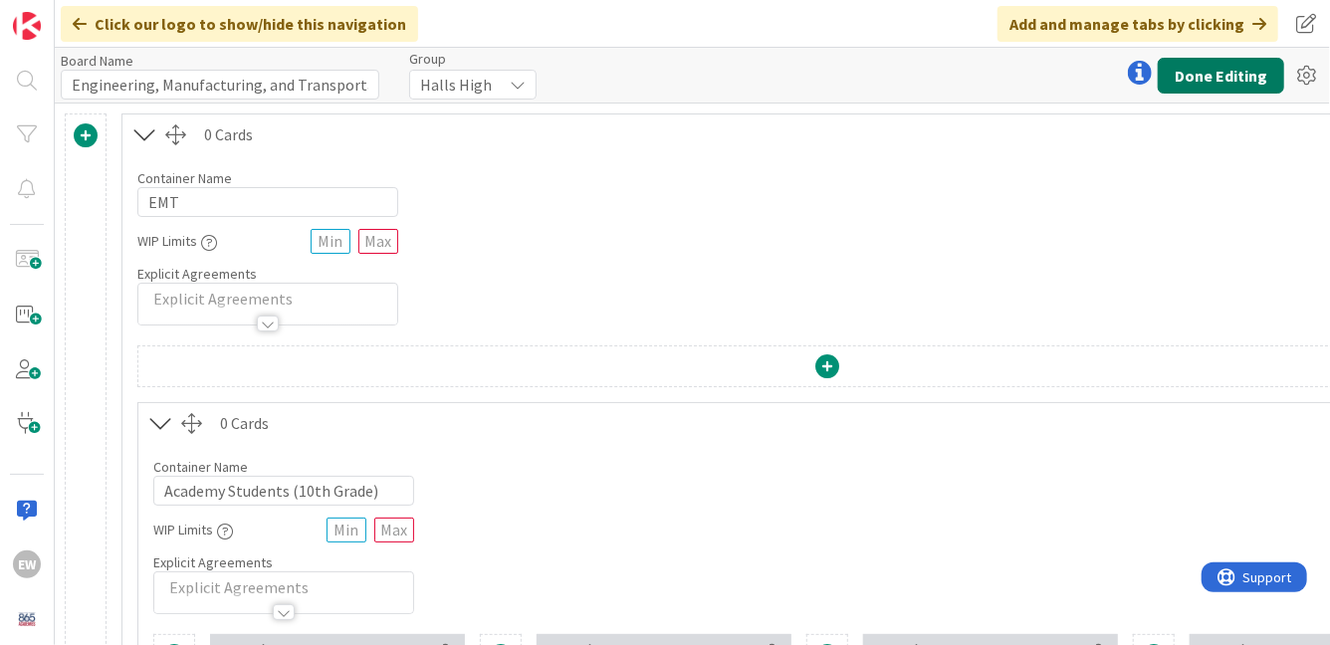
click at [1243, 93] on button "Done Editing" at bounding box center [1221, 76] width 126 height 36
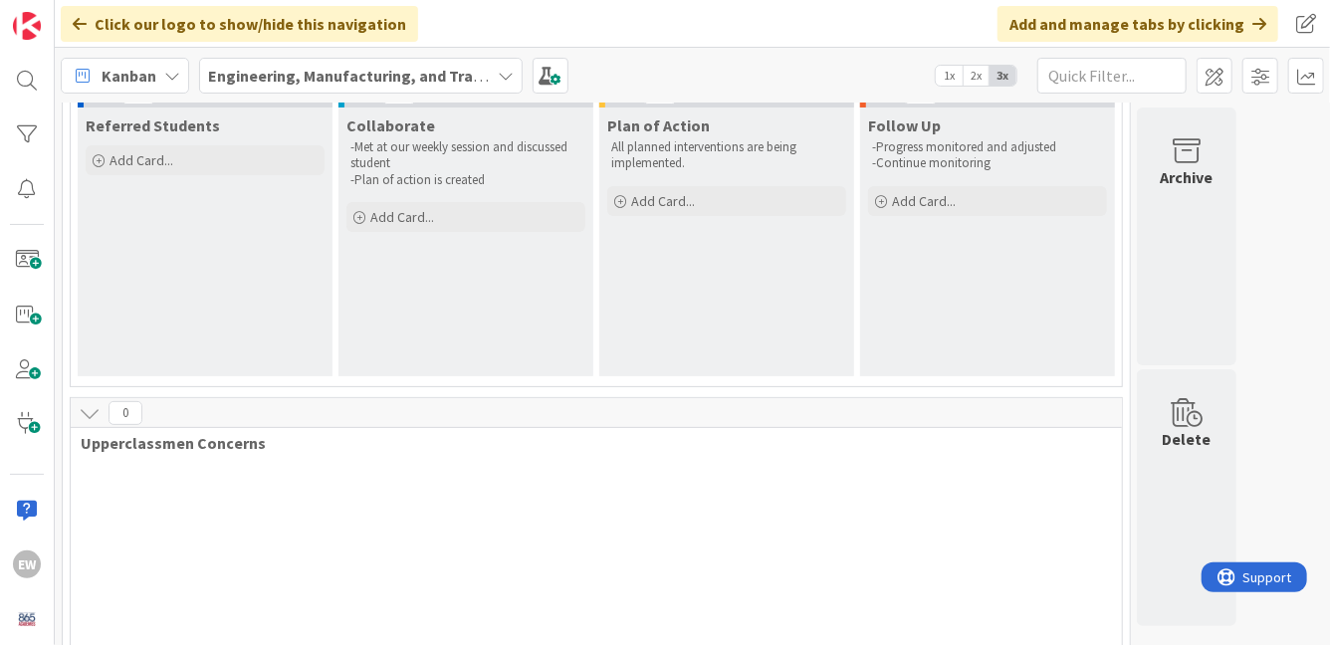
click at [913, 507] on div "0 Upperclassmen Concerns" at bounding box center [596, 546] width 1053 height 299
click at [1222, 84] on span at bounding box center [1215, 76] width 36 height 36
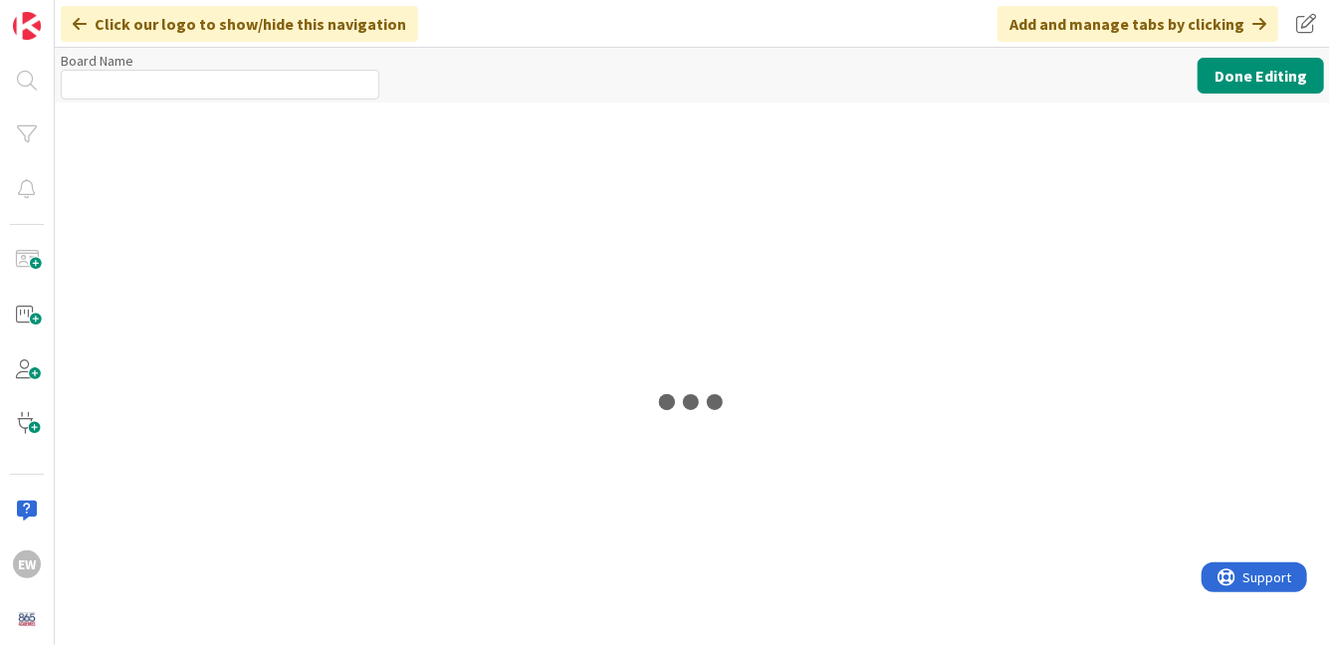
type input "Engineering, Manufacturing, and Transportation"
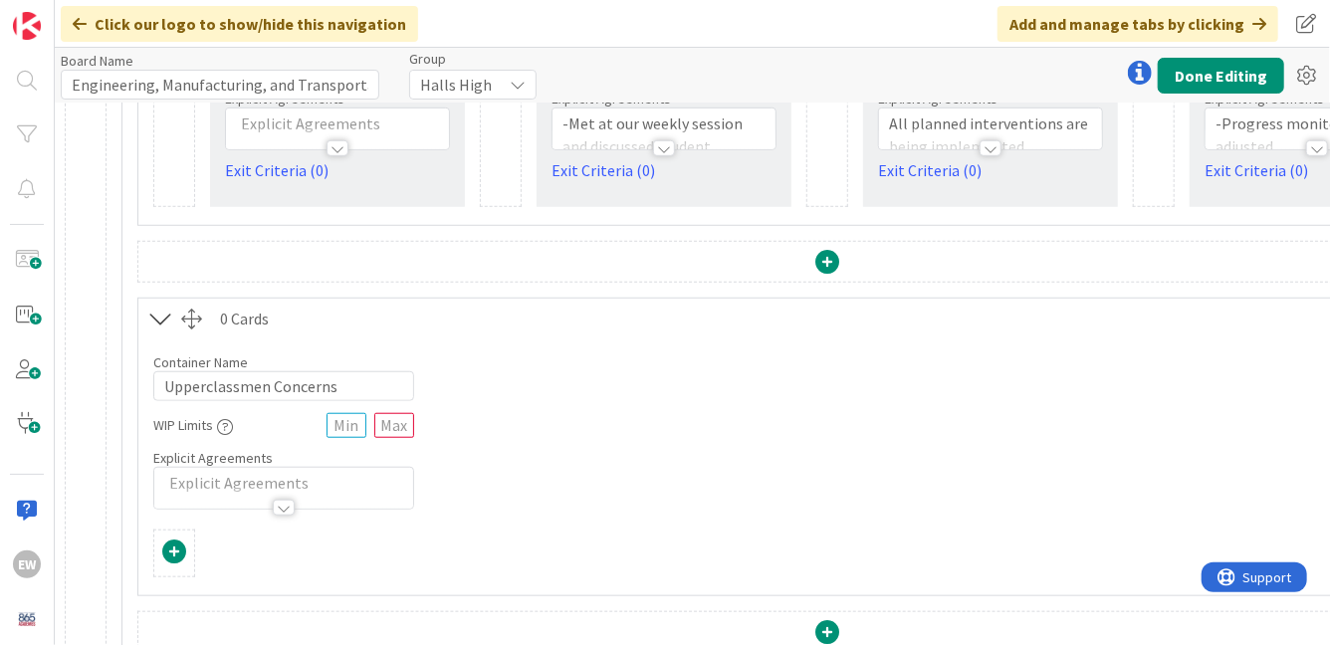
scroll to position [742, 0]
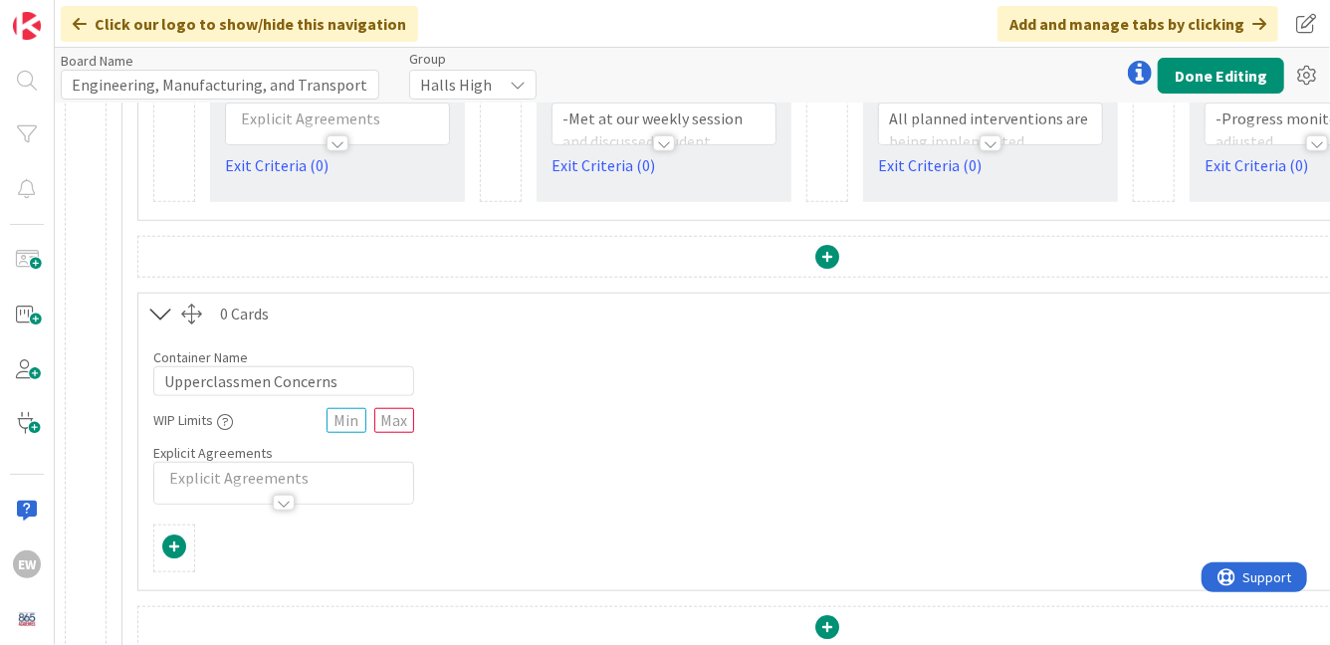
click at [182, 544] on span at bounding box center [174, 547] width 24 height 24
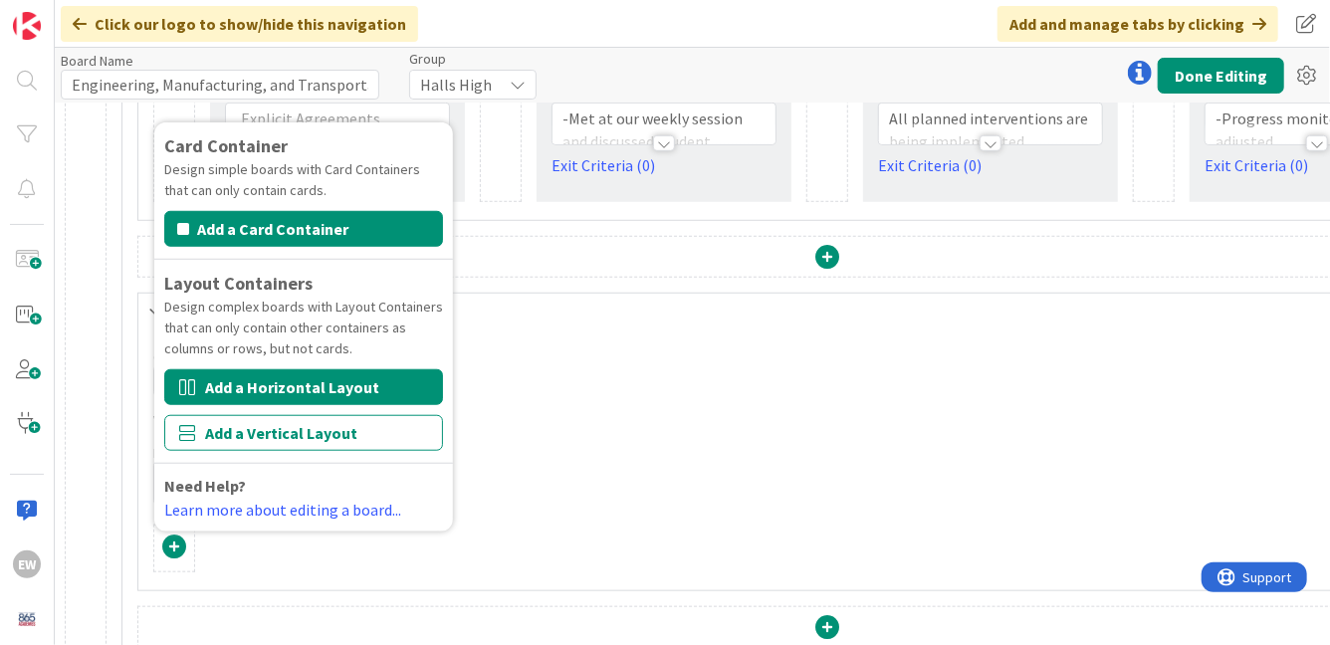
click at [335, 384] on button "Add a Horizontal Layout" at bounding box center [303, 387] width 279 height 36
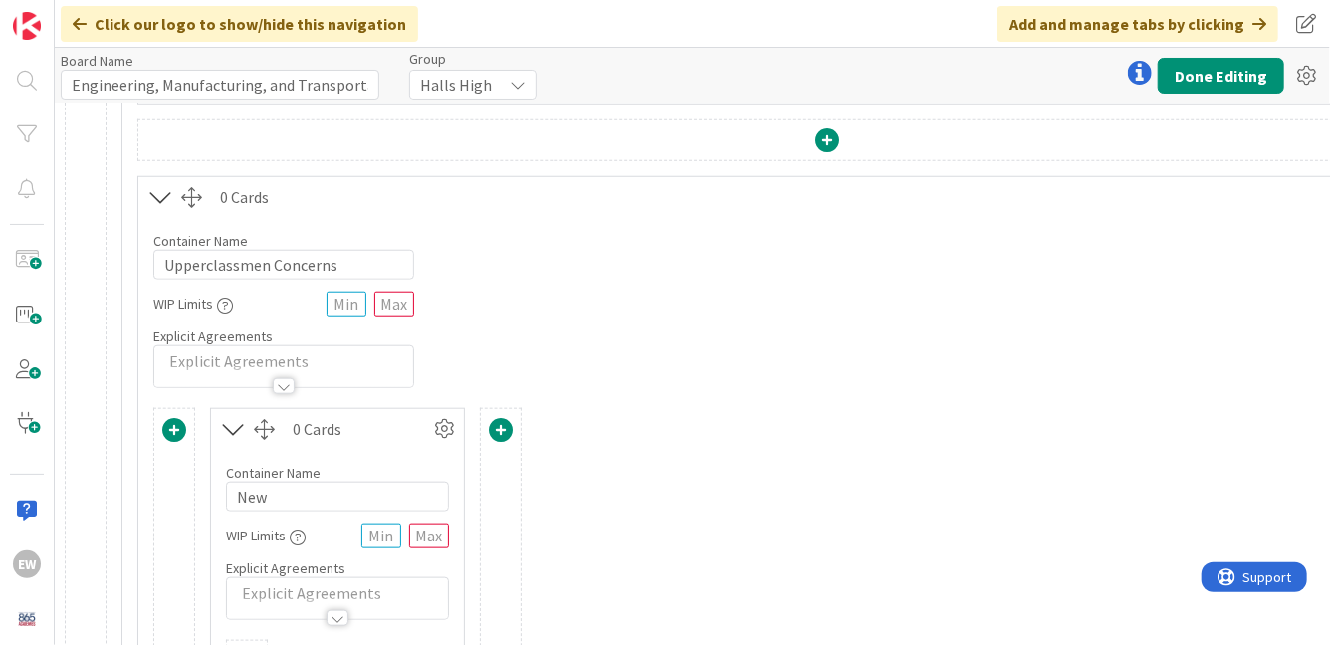
scroll to position [859, 0]
click at [283, 499] on input "New" at bounding box center [337, 496] width 223 height 30
type input "11th and 12th Graders"
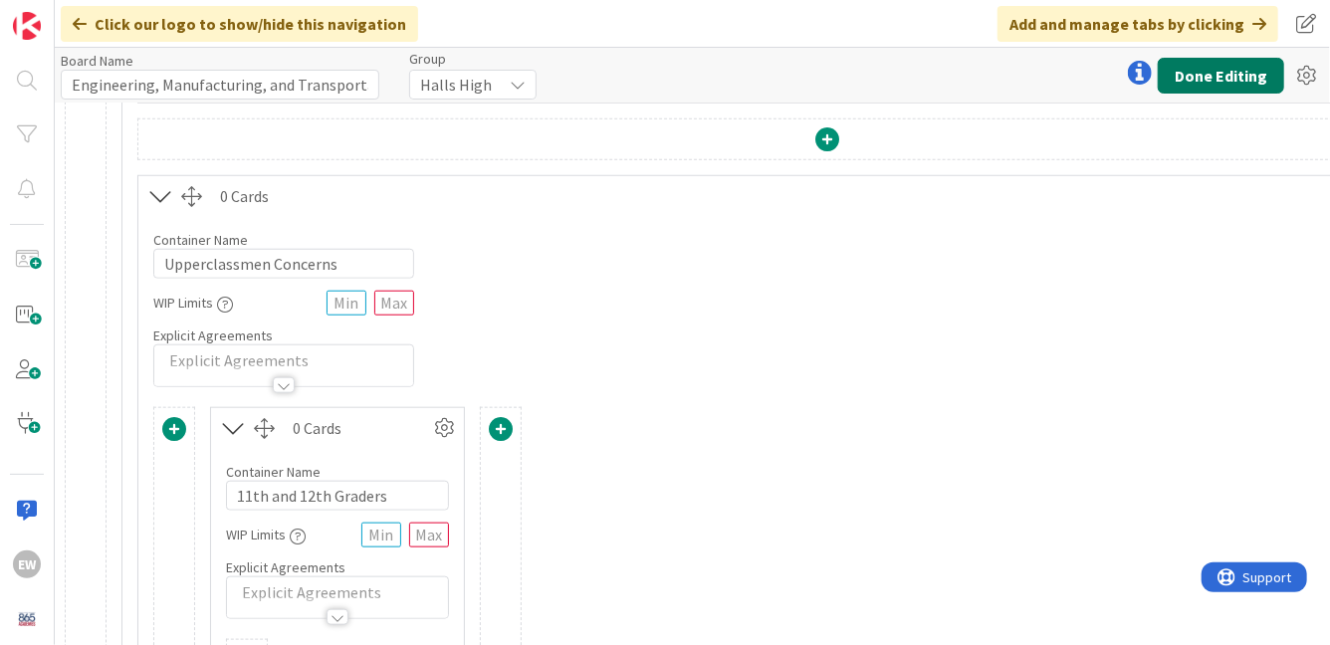
click at [1185, 84] on button "Done Editing" at bounding box center [1221, 76] width 126 height 36
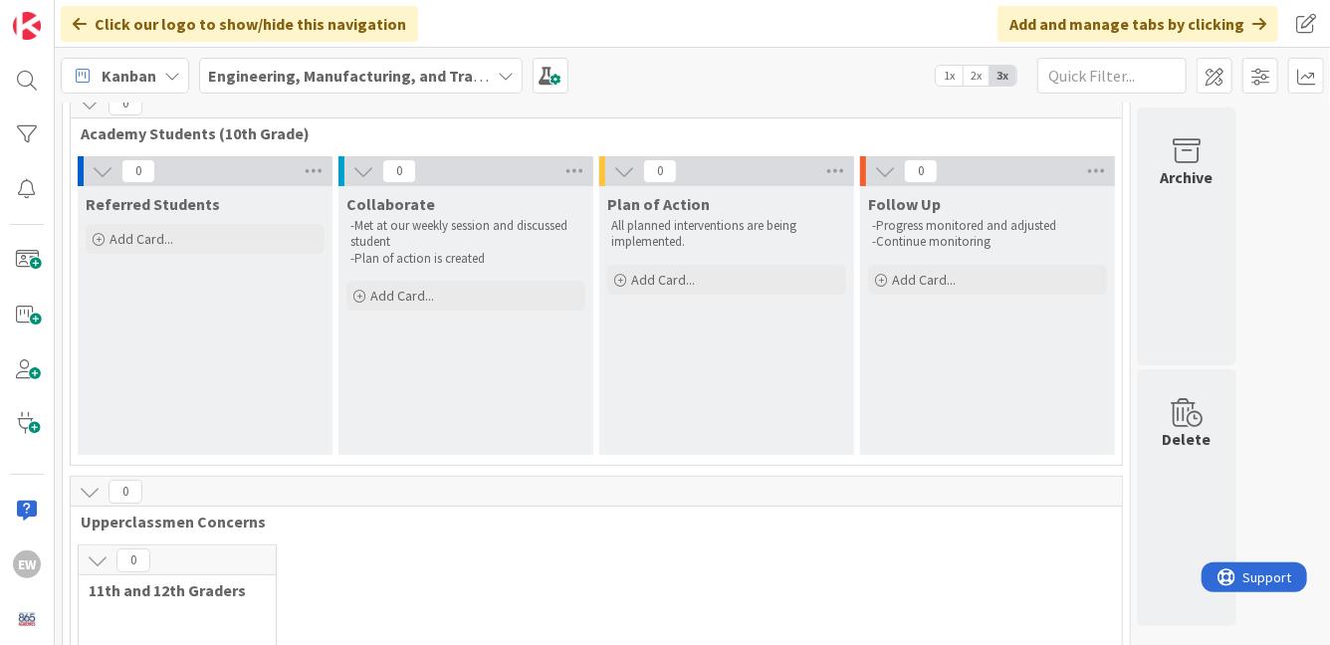
scroll to position [84, 0]
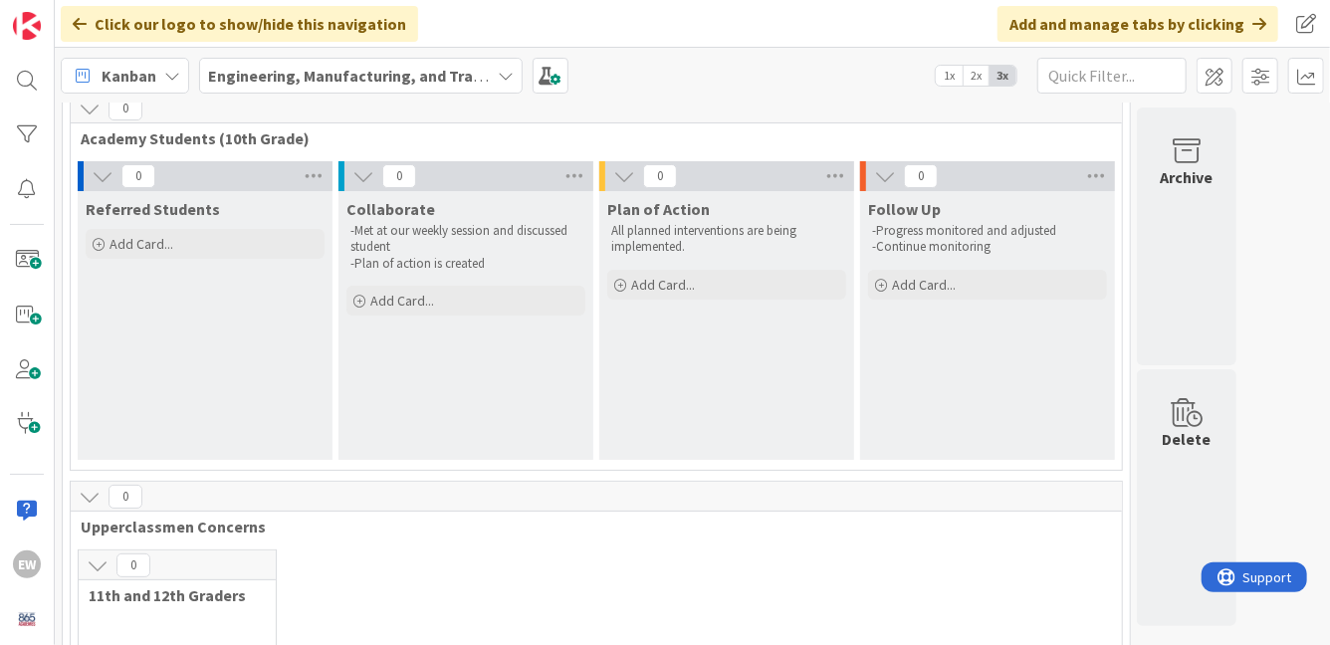
click at [501, 76] on icon at bounding box center [506, 76] width 16 height 16
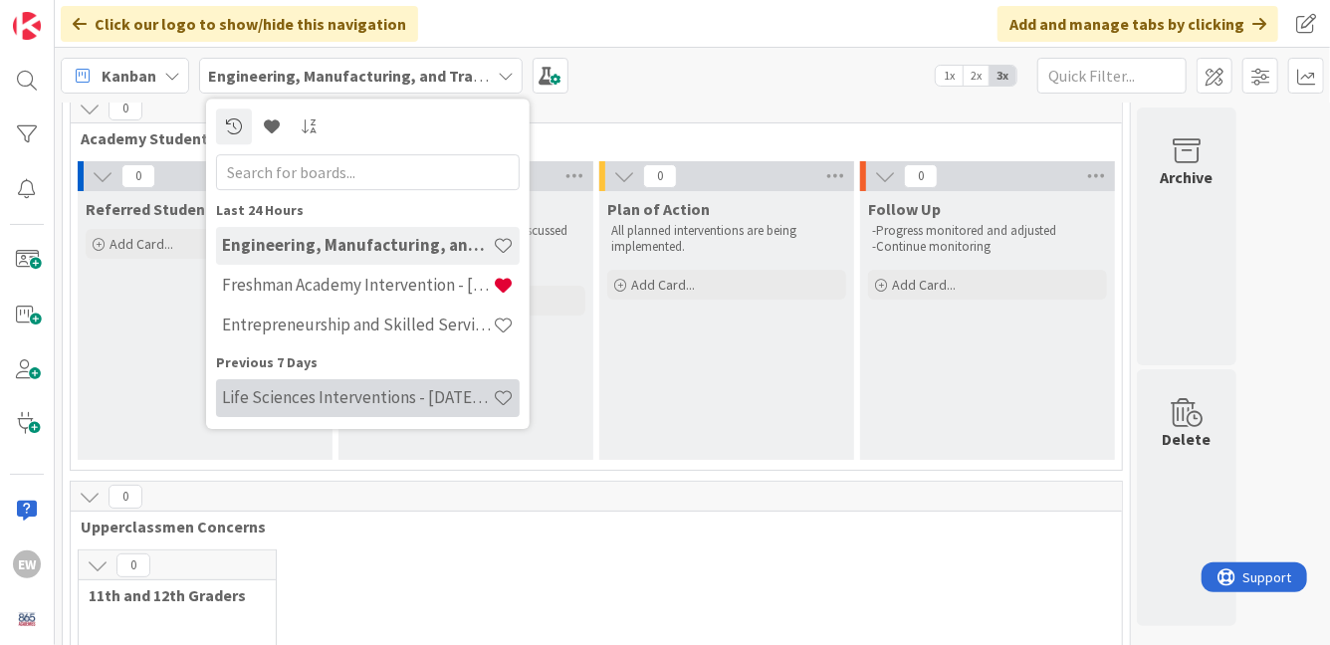
click at [421, 397] on h4 "Life Sciences Interventions - [DATE]-[DATE]" at bounding box center [357, 397] width 271 height 20
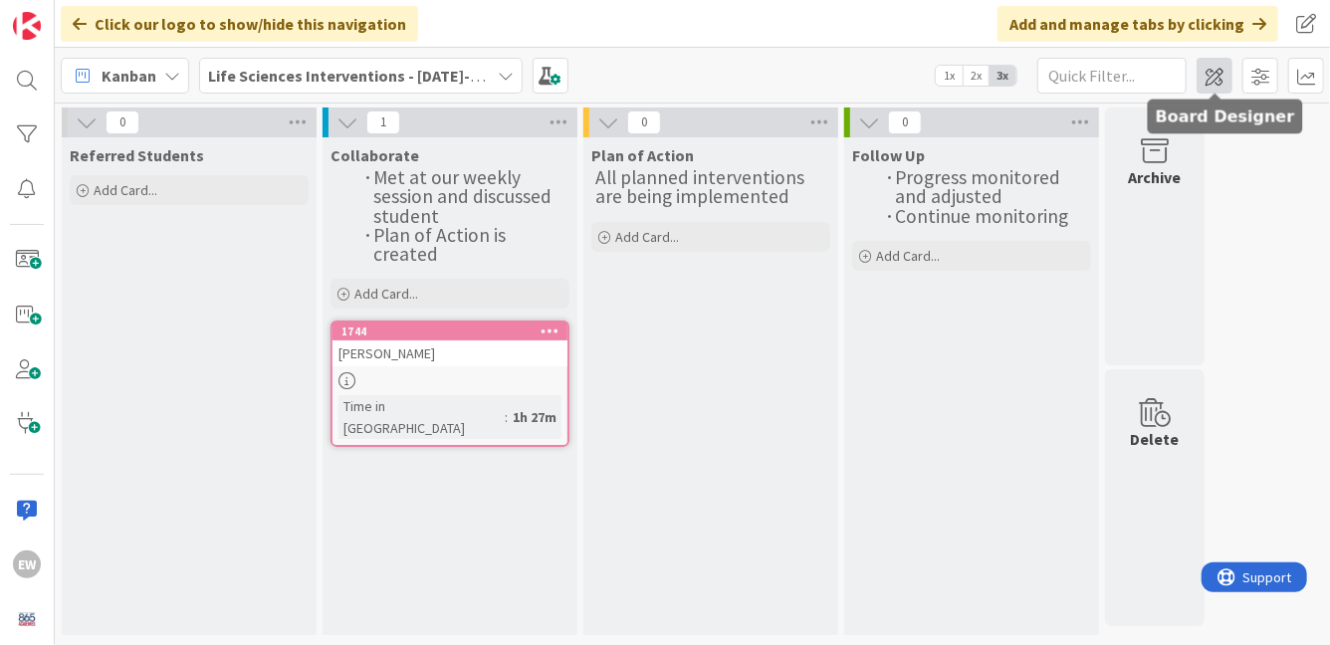
click at [1220, 78] on span at bounding box center [1215, 76] width 36 height 36
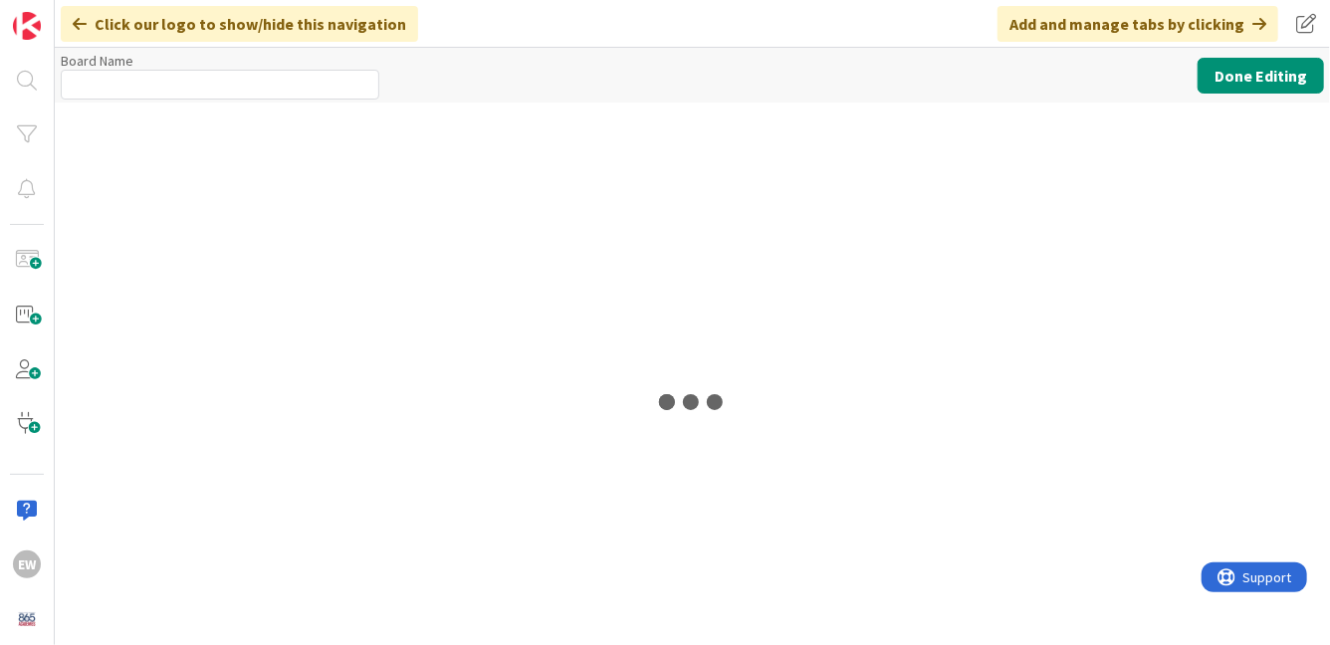
type input "Life Sciences Interventions - [DATE]-[DATE]"
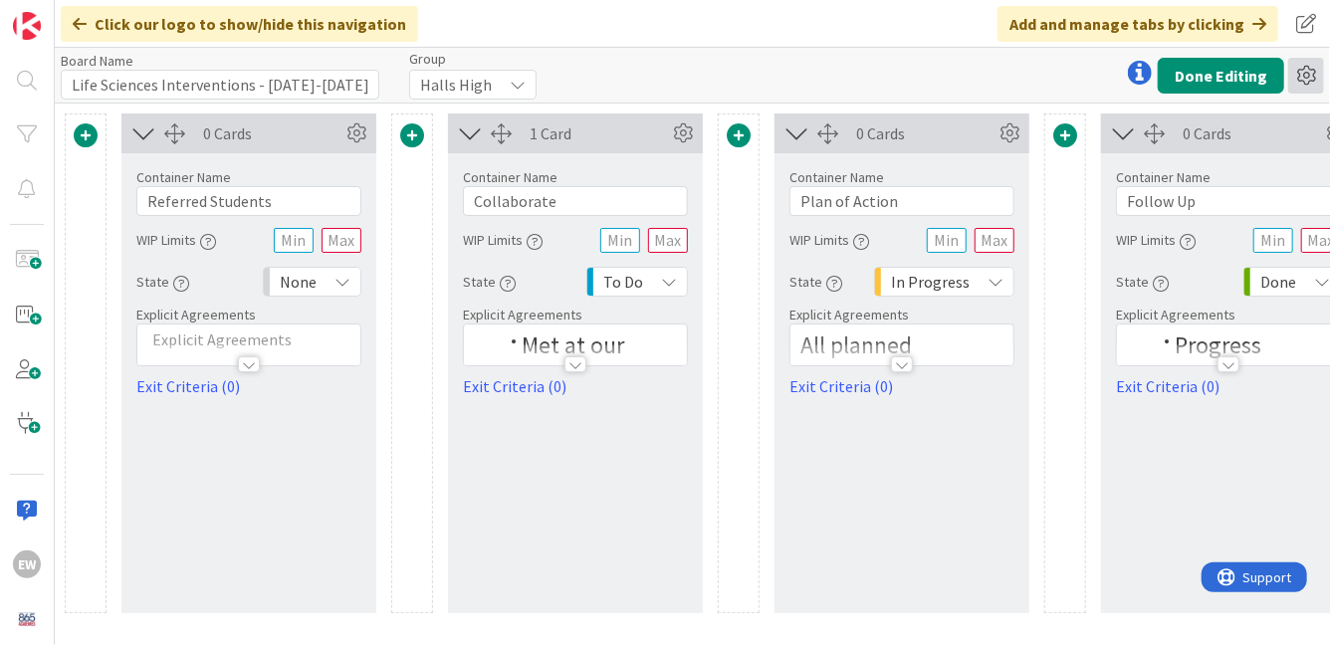
click at [1310, 77] on icon at bounding box center [1306, 76] width 36 height 36
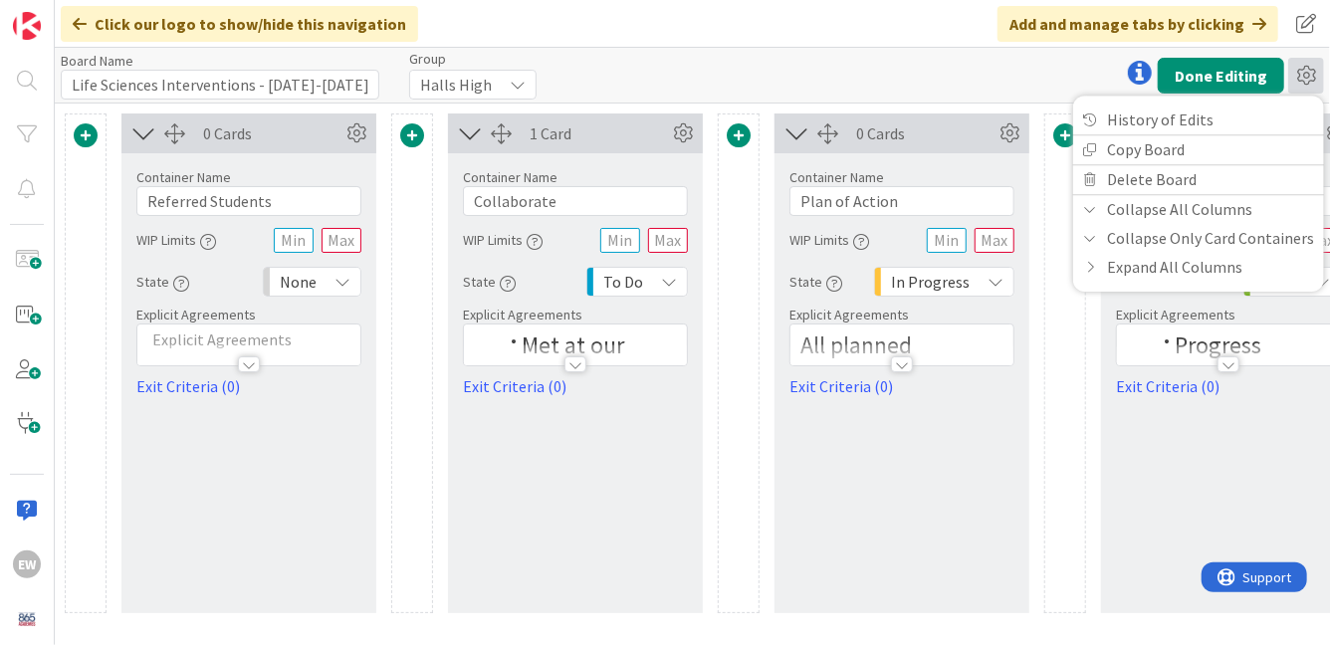
click at [689, 95] on div "Board Name 39 / 64 Life Sciences Interventions - [DATE]-[DATE] Group Halls High…" at bounding box center [692, 75] width 1275 height 55
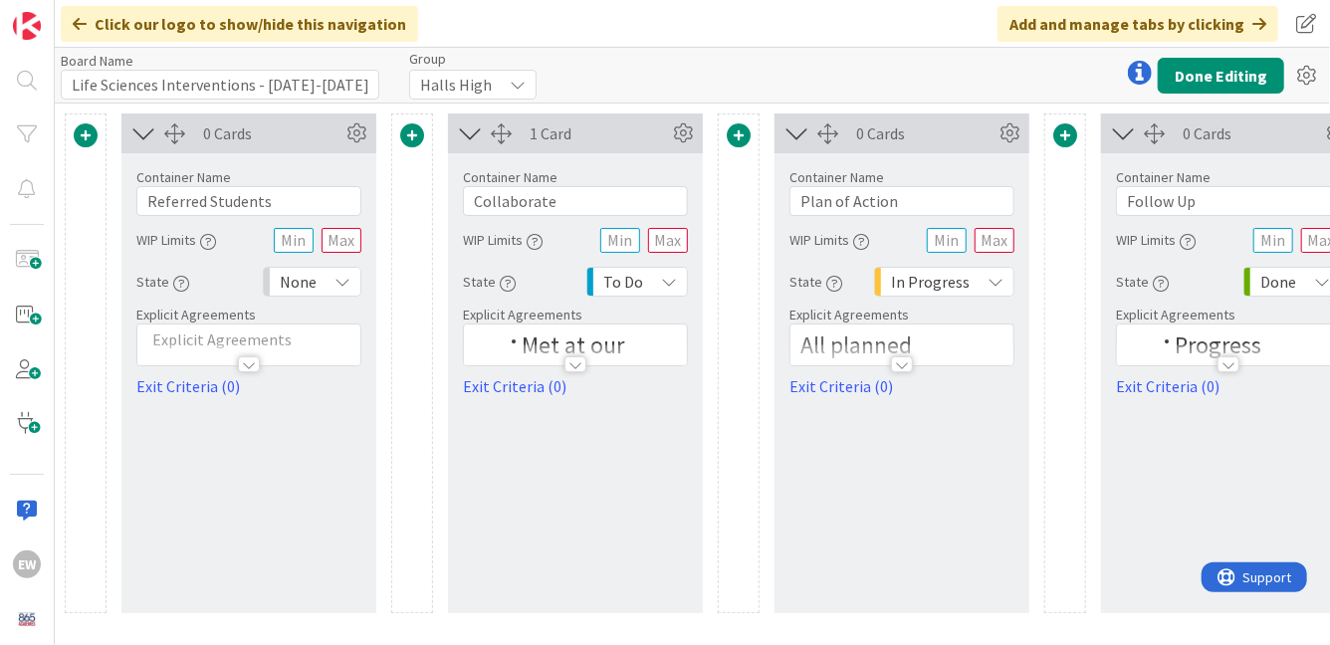
click at [87, 136] on span at bounding box center [86, 135] width 24 height 24
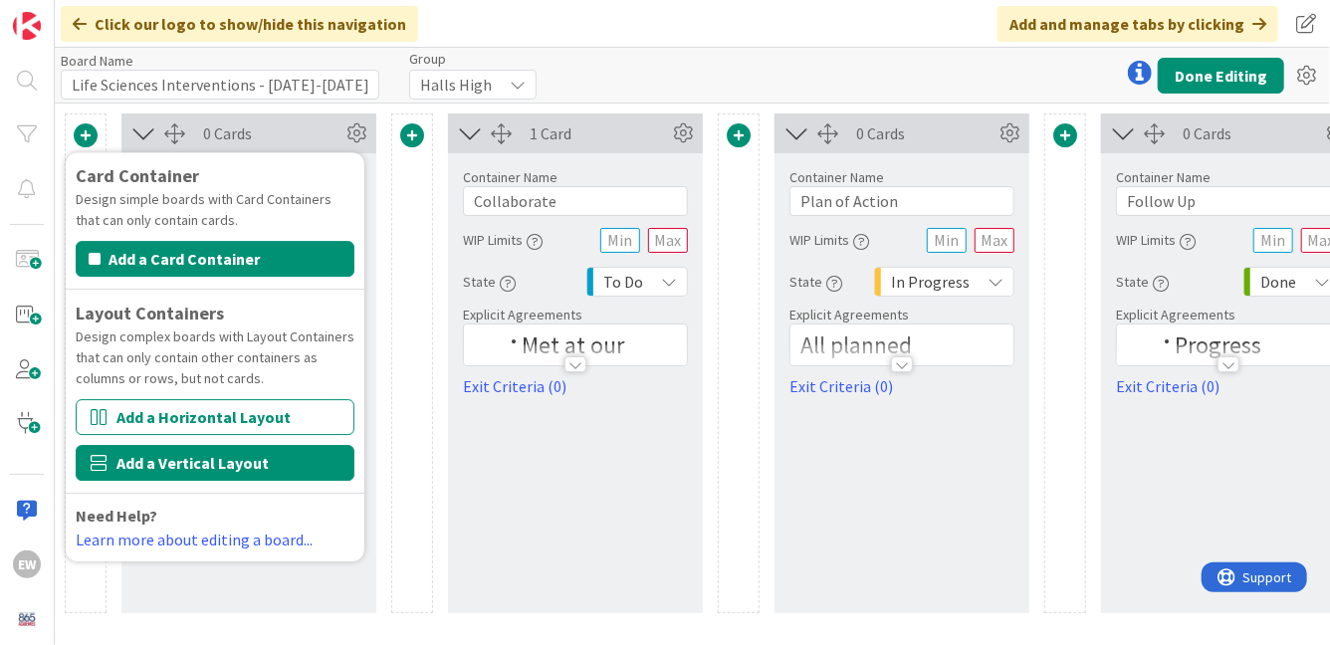
click at [164, 455] on button "Add a Vertical Layout" at bounding box center [215, 463] width 279 height 36
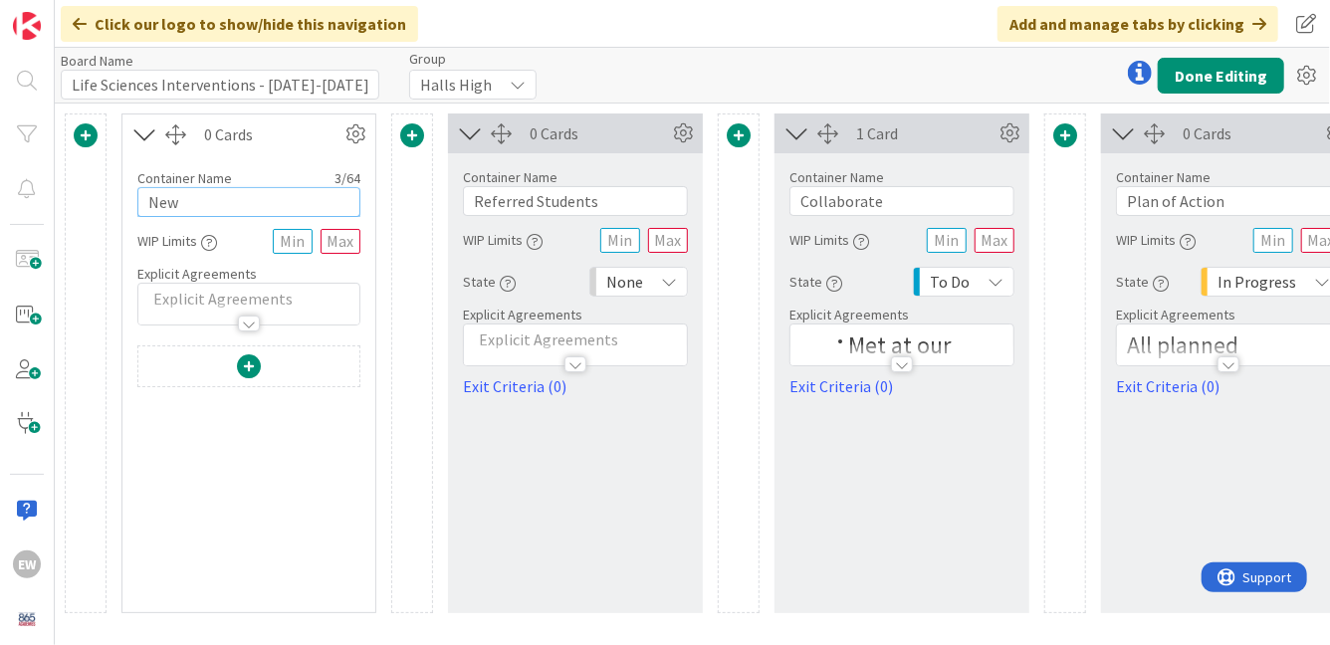
drag, startPoint x: 188, startPoint y: 205, endPoint x: 140, endPoint y: 205, distance: 47.8
click at [140, 205] on input "New" at bounding box center [248, 202] width 223 height 30
type input "LS"
click at [248, 372] on span at bounding box center [249, 366] width 24 height 24
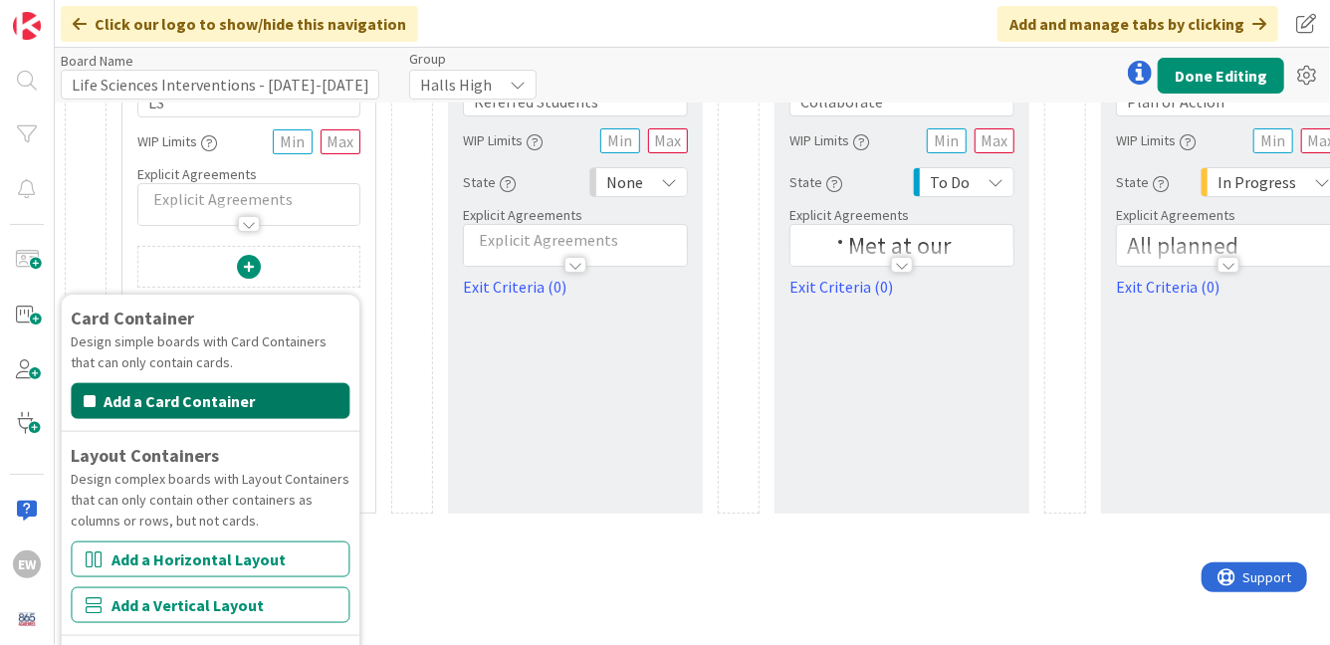
scroll to position [156, 0]
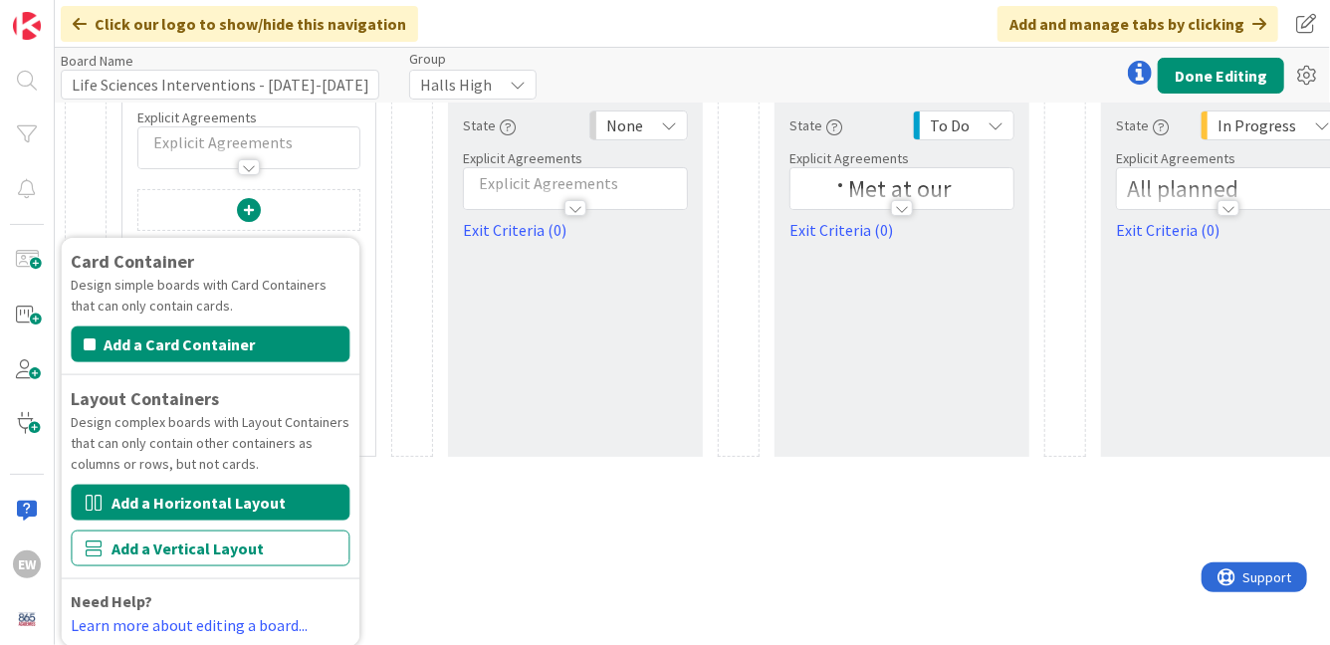
click at [223, 510] on button "Add a Horizontal Layout" at bounding box center [210, 503] width 279 height 36
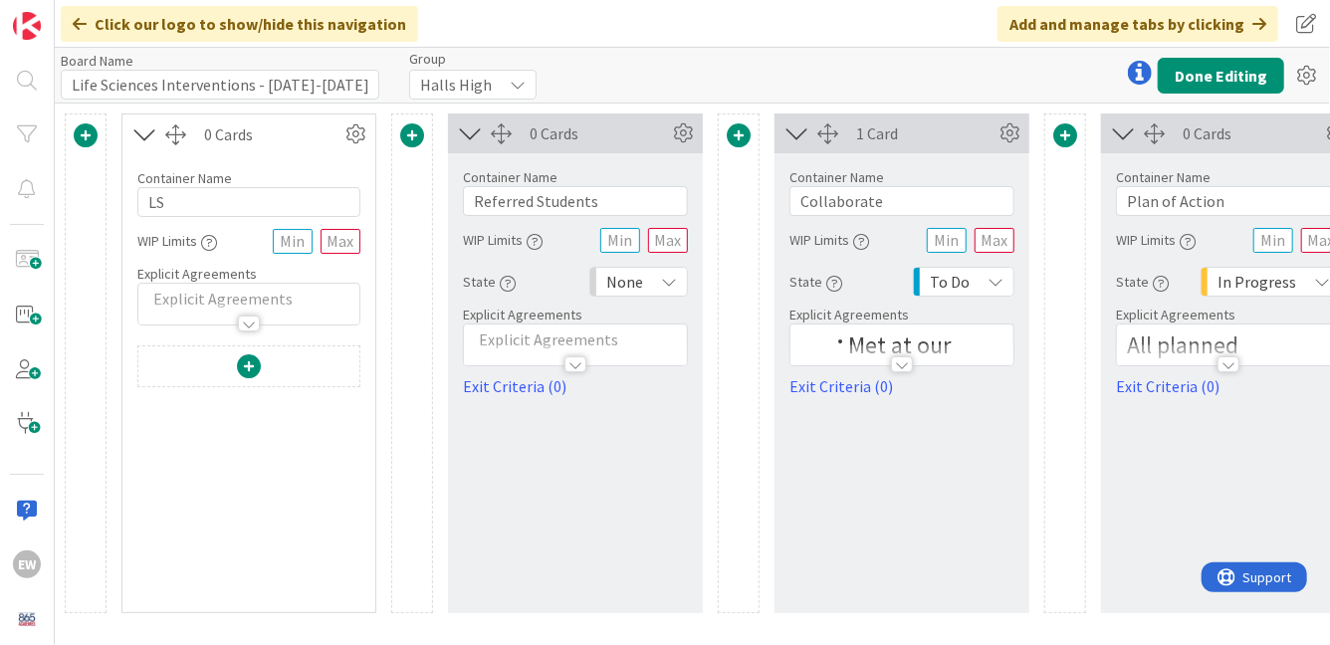
scroll to position [0, 0]
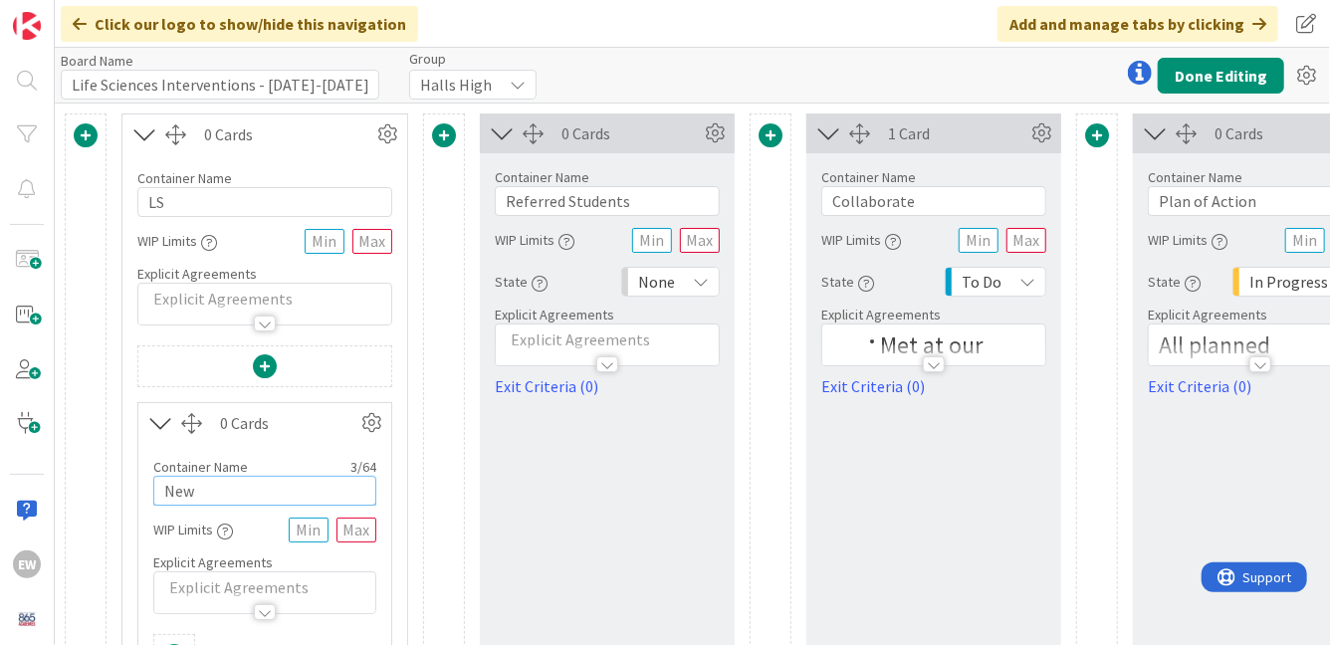
drag, startPoint x: 222, startPoint y: 497, endPoint x: 162, endPoint y: 494, distance: 59.8
click at [162, 494] on input "New" at bounding box center [264, 491] width 223 height 30
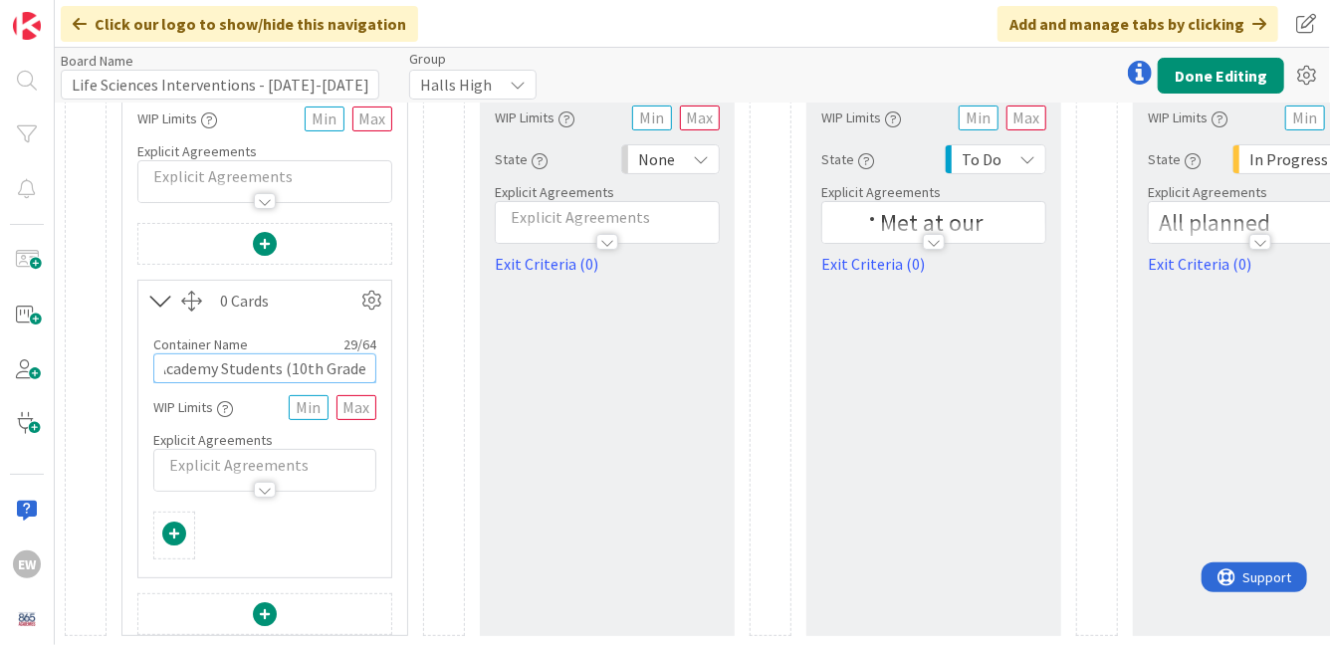
type input "Academy Students (10th Grade)"
click at [262, 613] on span at bounding box center [265, 614] width 24 height 24
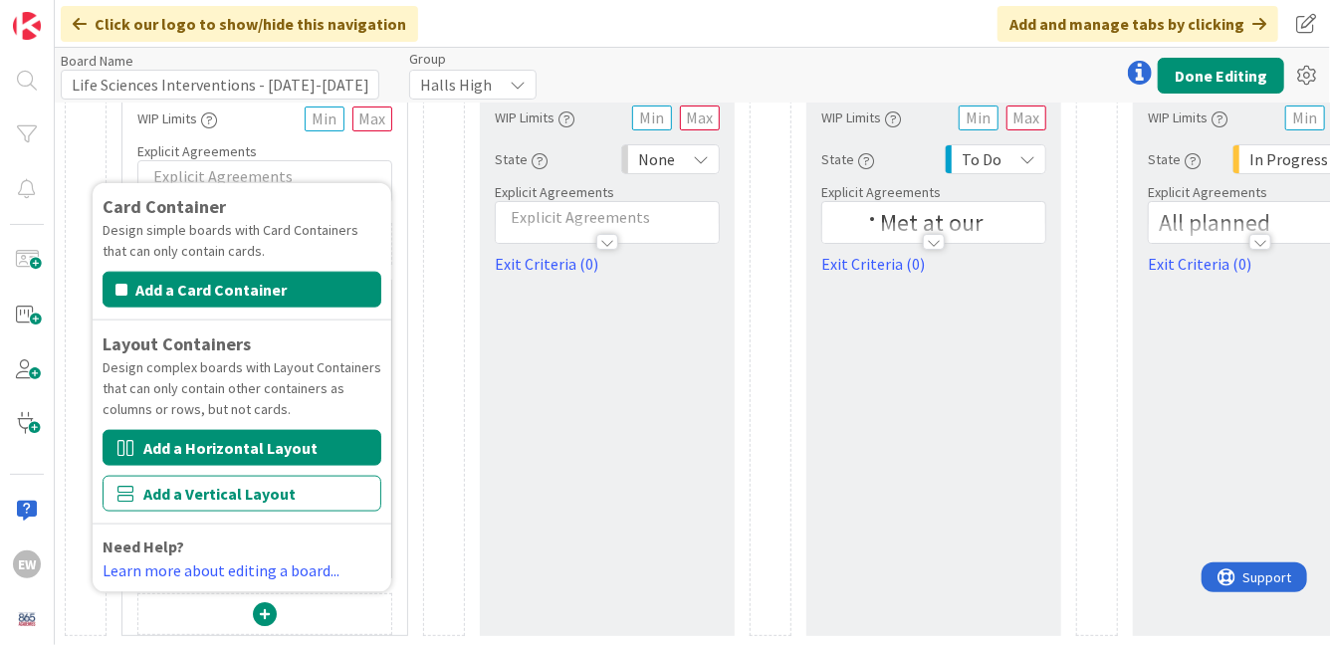
click at [241, 457] on button "Add a Horizontal Layout" at bounding box center [242, 448] width 279 height 36
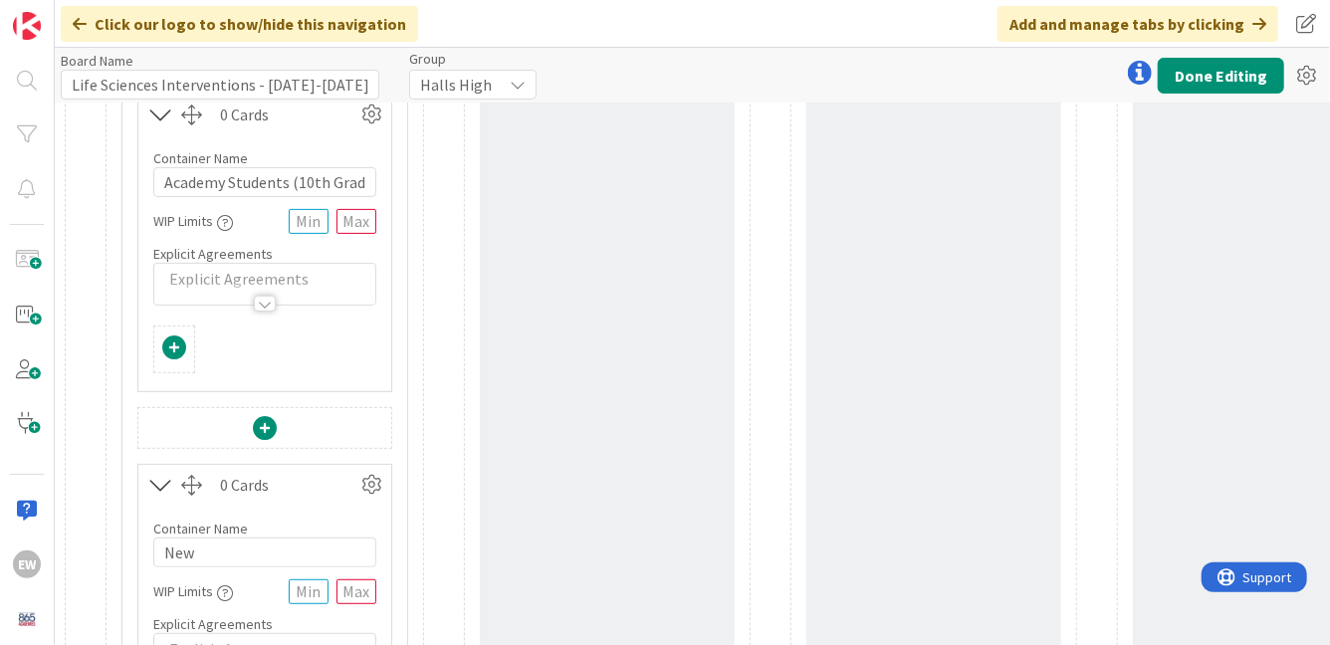
scroll to position [333, 0]
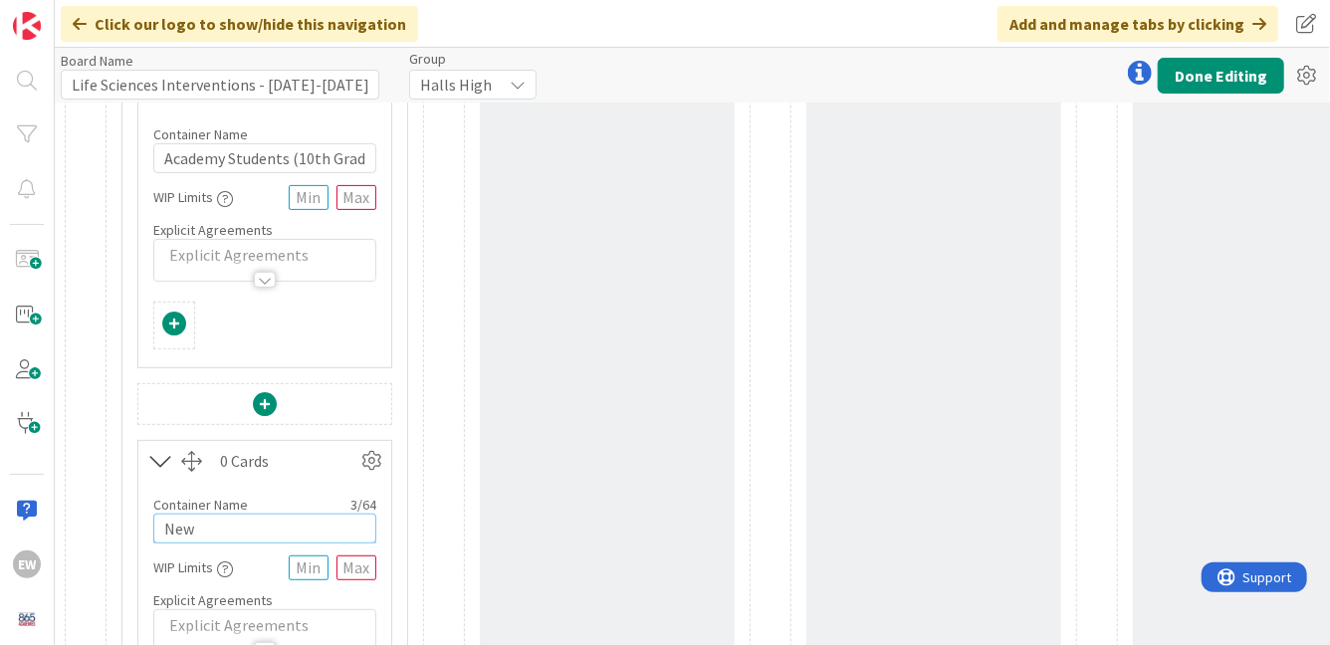
click at [243, 527] on input "New" at bounding box center [264, 529] width 223 height 30
type input "Upperclassmen Concerns"
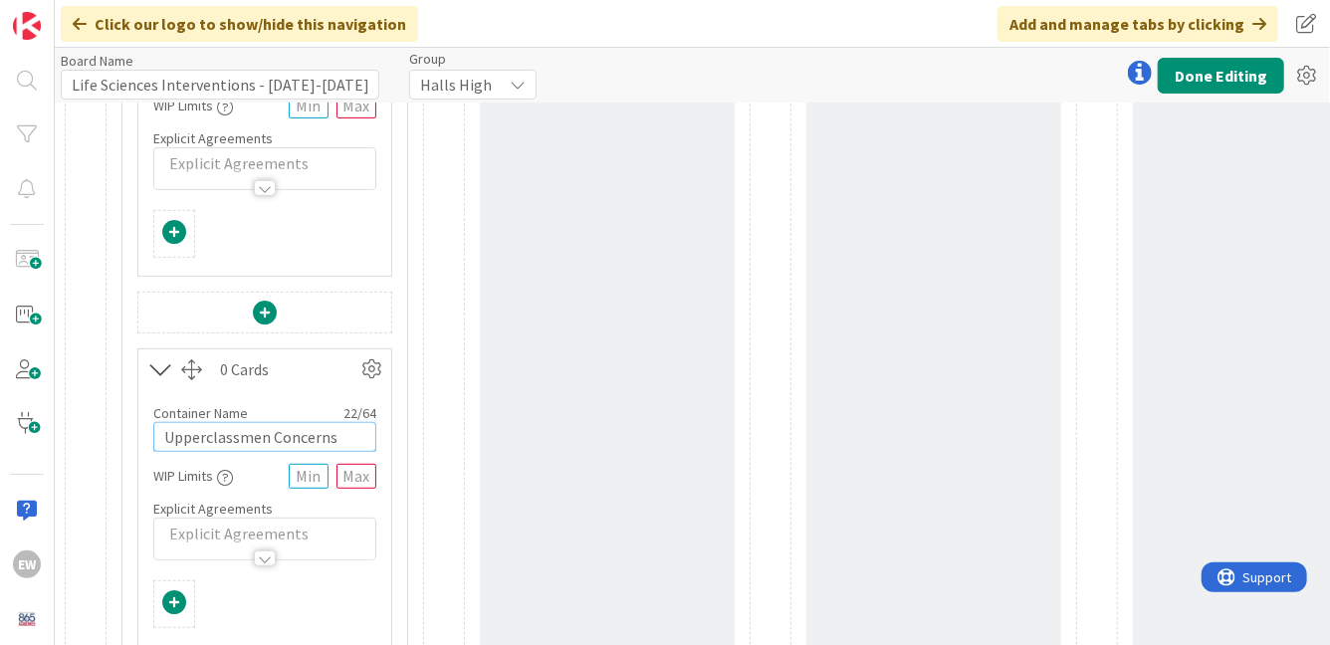
scroll to position [493, 0]
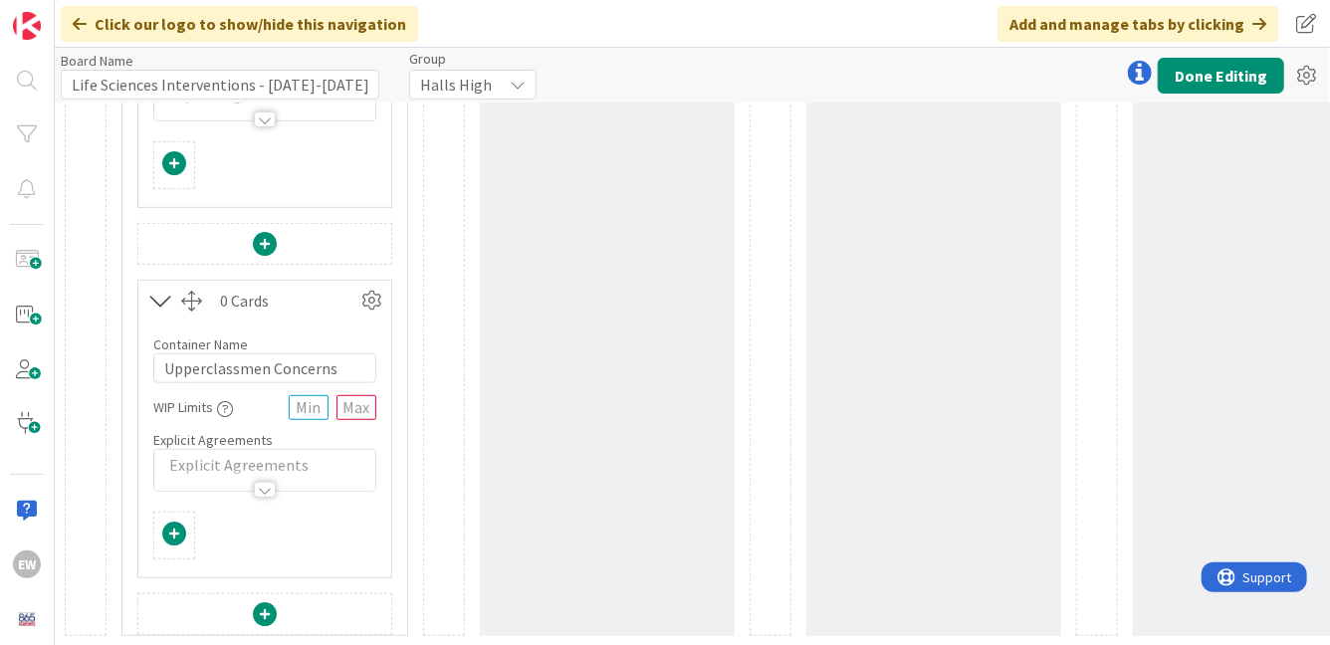
click at [174, 535] on span at bounding box center [174, 534] width 24 height 24
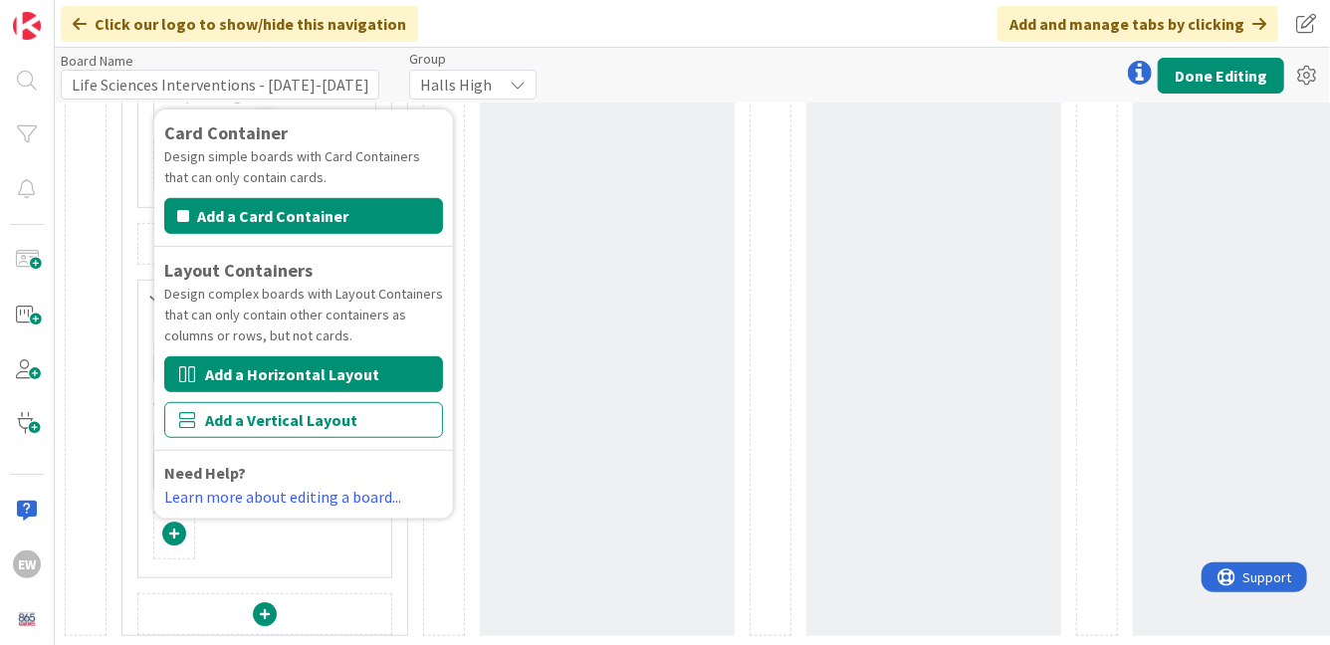
click at [316, 380] on button "Add a Horizontal Layout" at bounding box center [303, 374] width 279 height 36
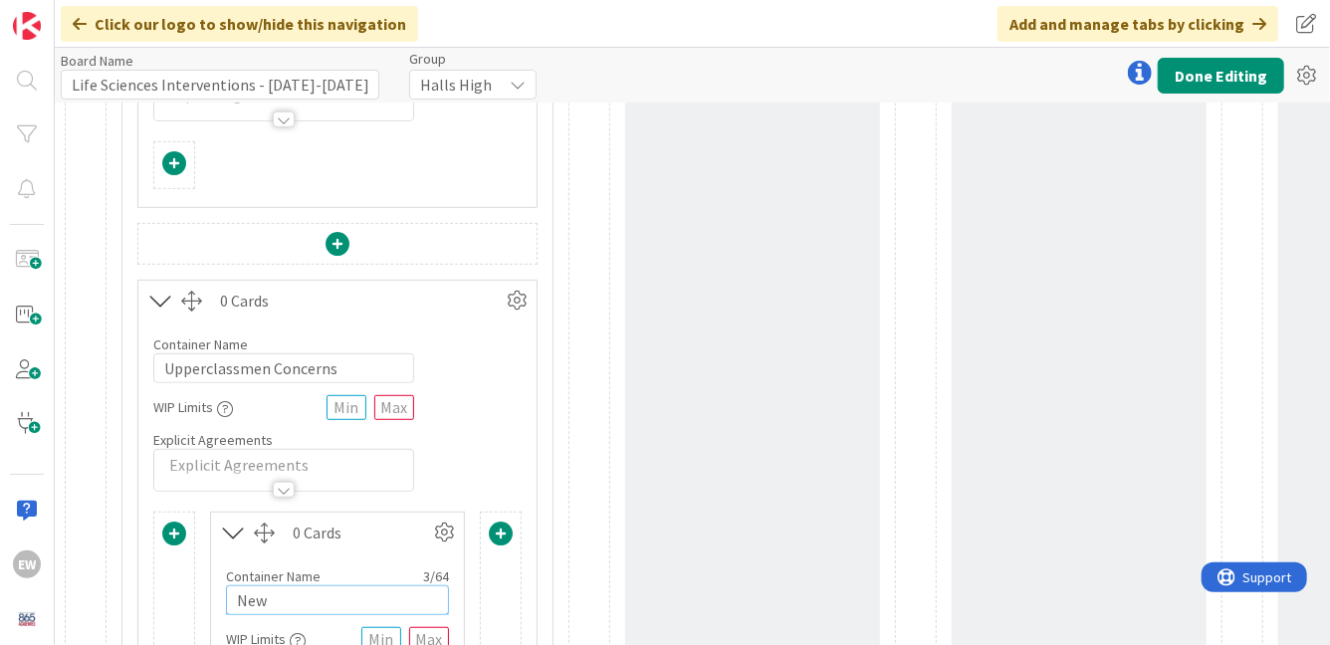
click at [270, 600] on input "New" at bounding box center [337, 600] width 223 height 30
type input "11th and 12th Graders"
click at [689, 434] on div "0 Cards Container Name 18 / 64 Referred Students WIP Limits State None Explicit…" at bounding box center [752, 254] width 255 height 1266
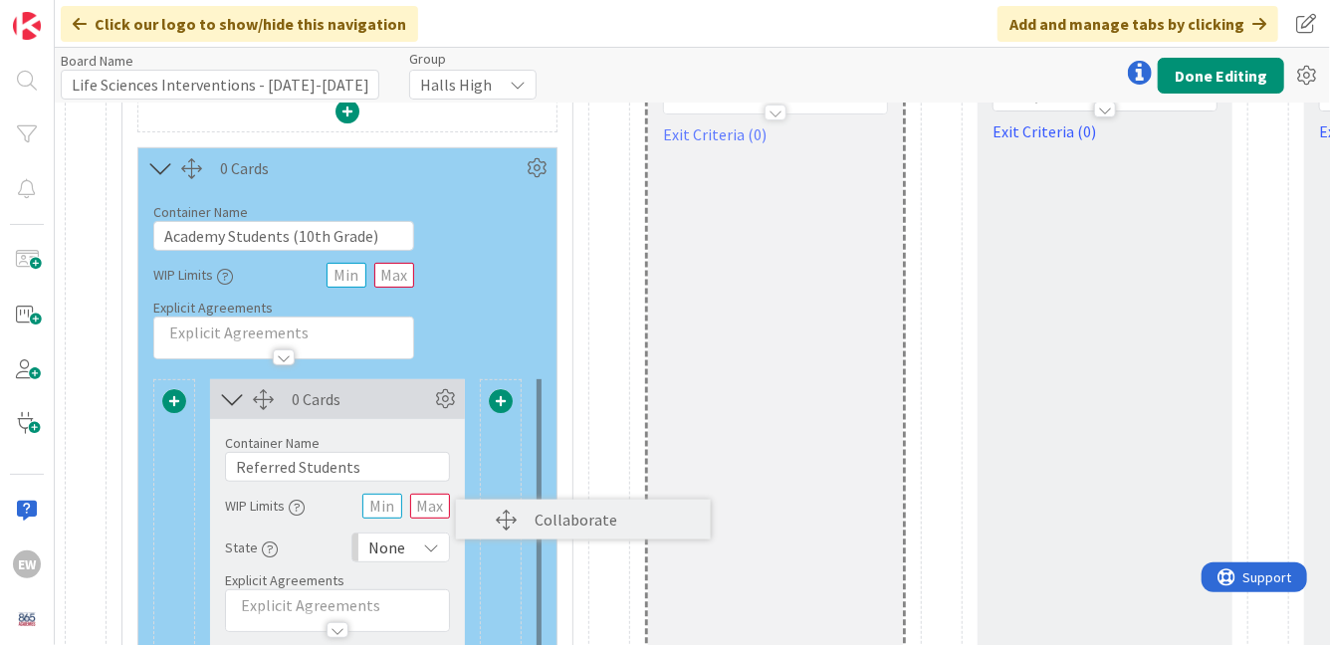
scroll to position [328, 0]
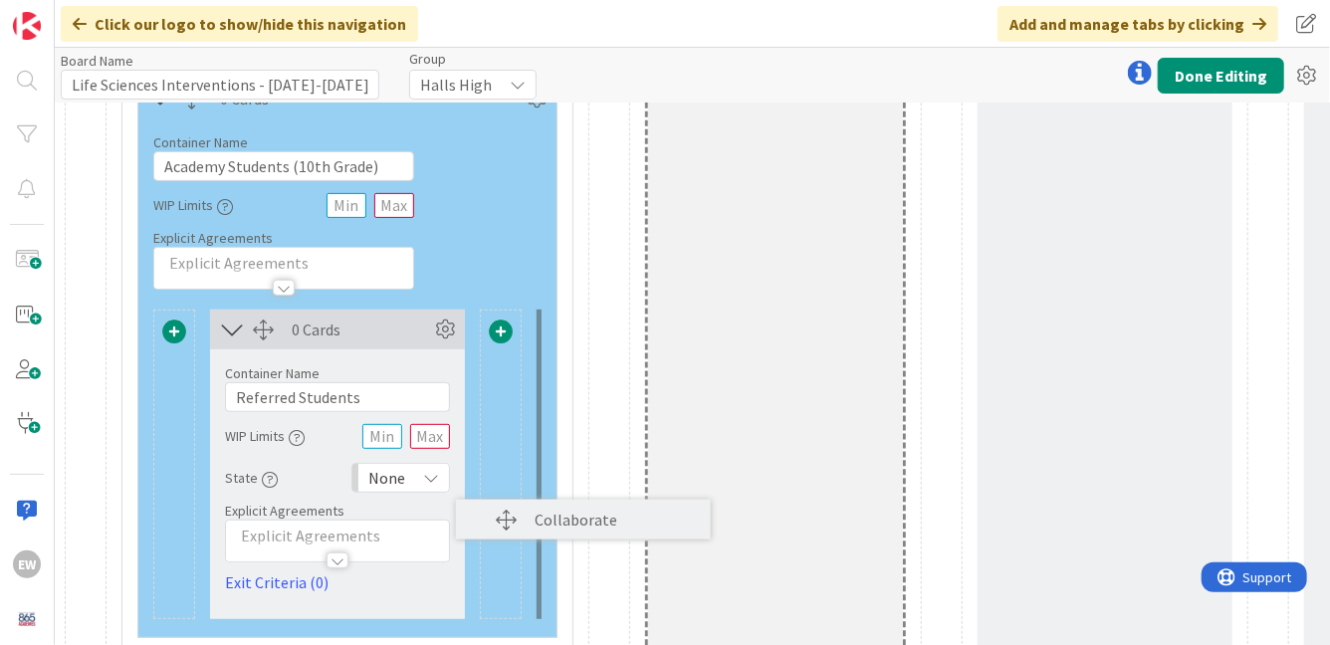
drag, startPoint x: 675, startPoint y: 113, endPoint x: 493, endPoint y: 508, distance: 434.3
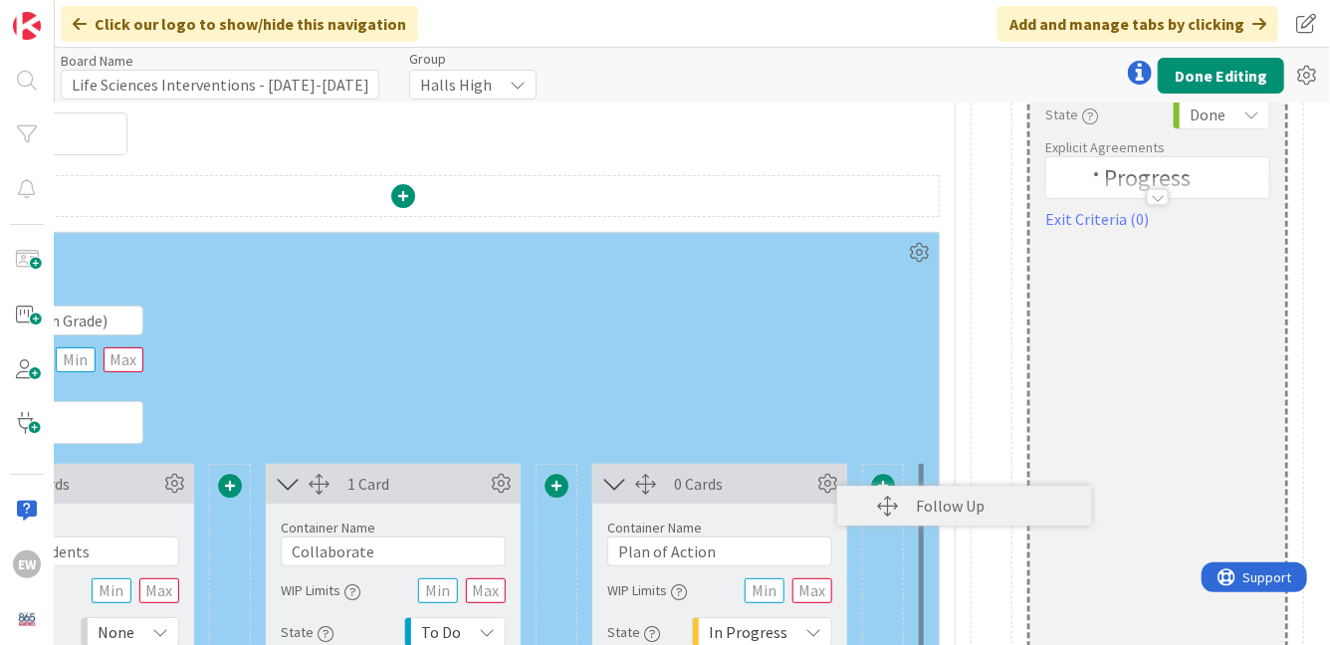
scroll to position [239, 269]
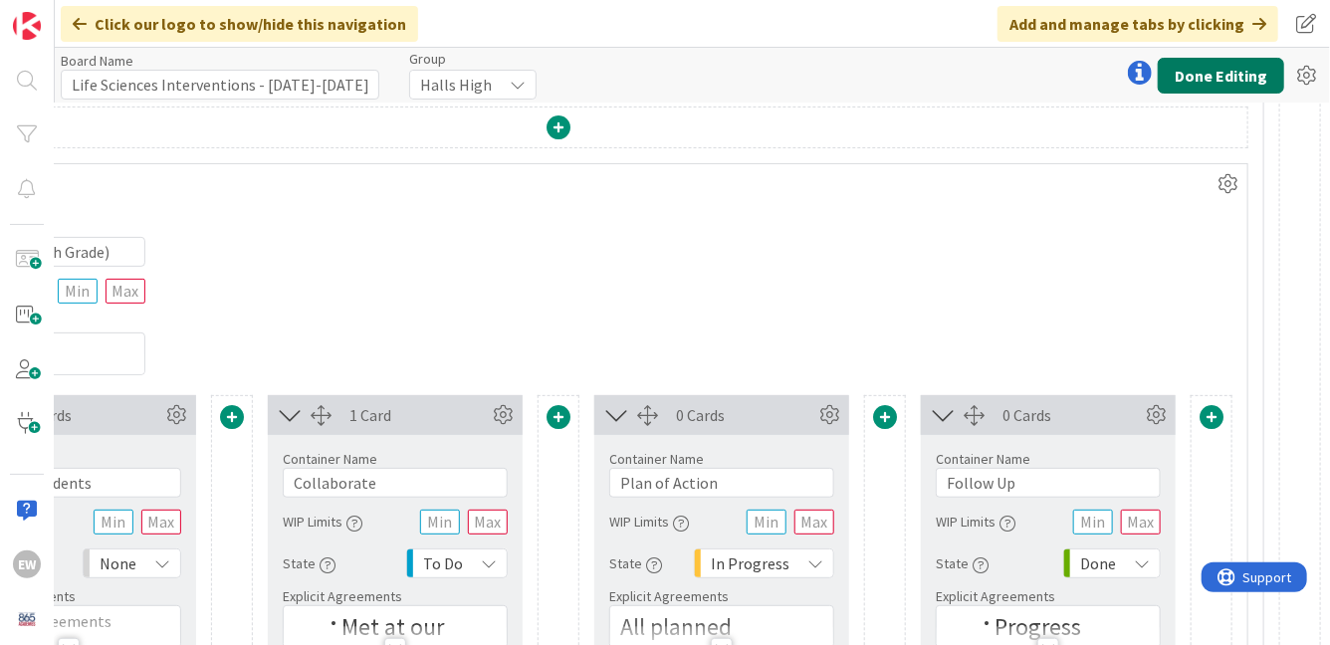
click at [1219, 74] on button "Done Editing" at bounding box center [1221, 76] width 126 height 36
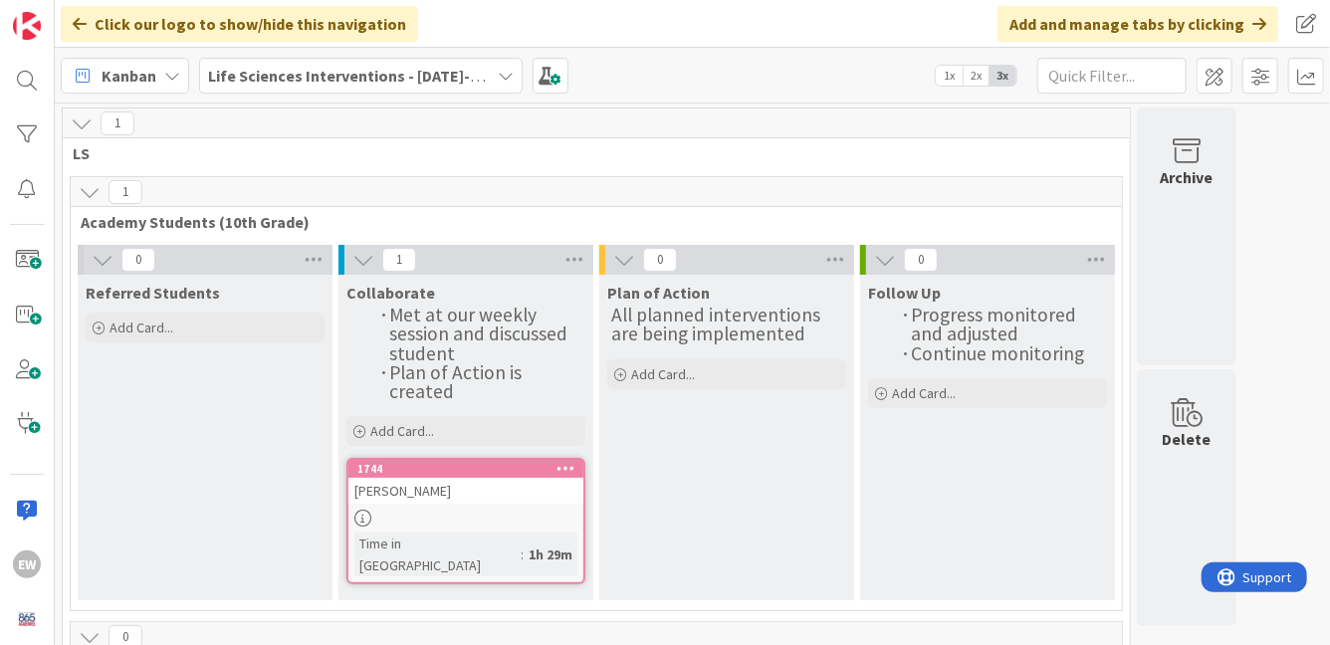
click at [477, 78] on b "Life Sciences Interventions - [DATE]-[DATE]" at bounding box center [362, 76] width 309 height 20
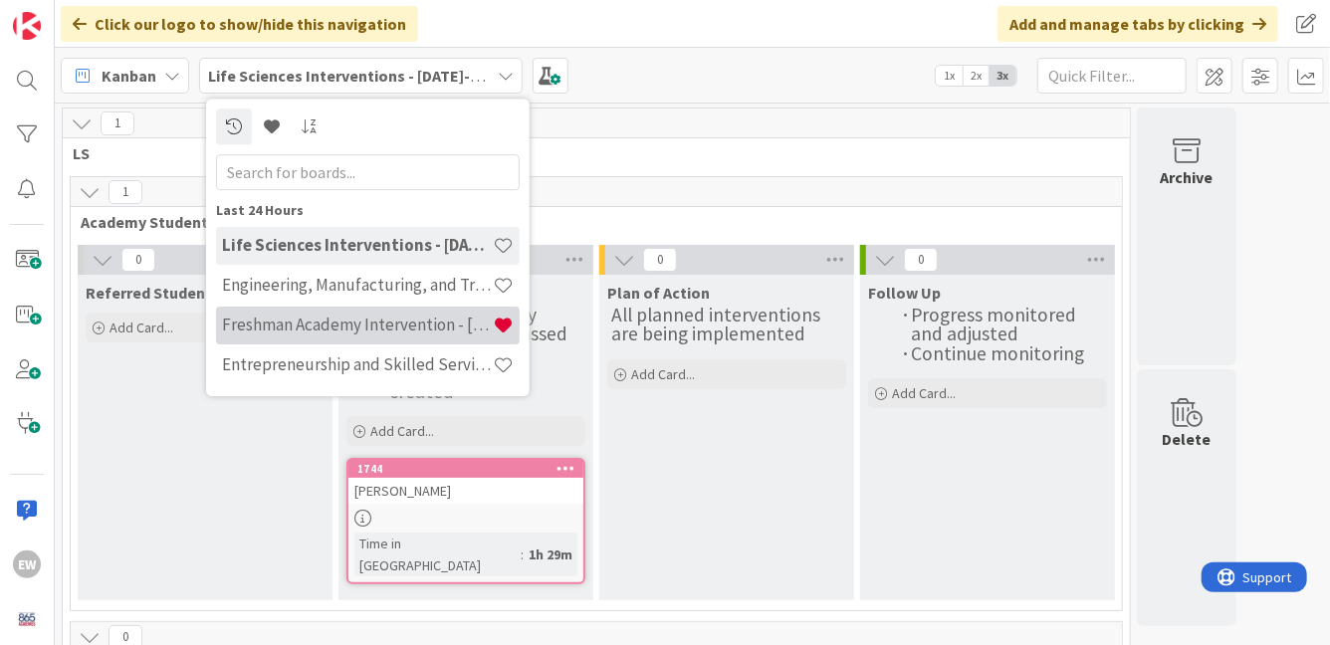
click at [445, 325] on h4 "Freshman Academy Intervention - [DATE]-[DATE]" at bounding box center [357, 325] width 271 height 20
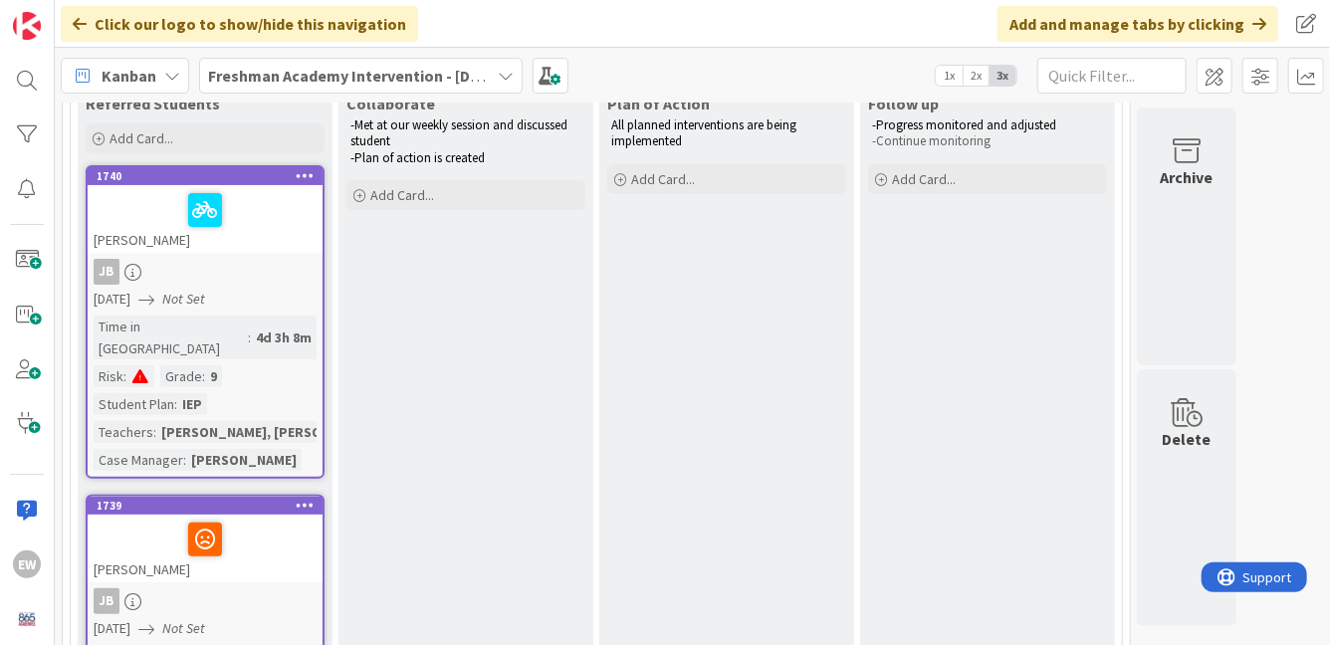
scroll to position [182, 0]
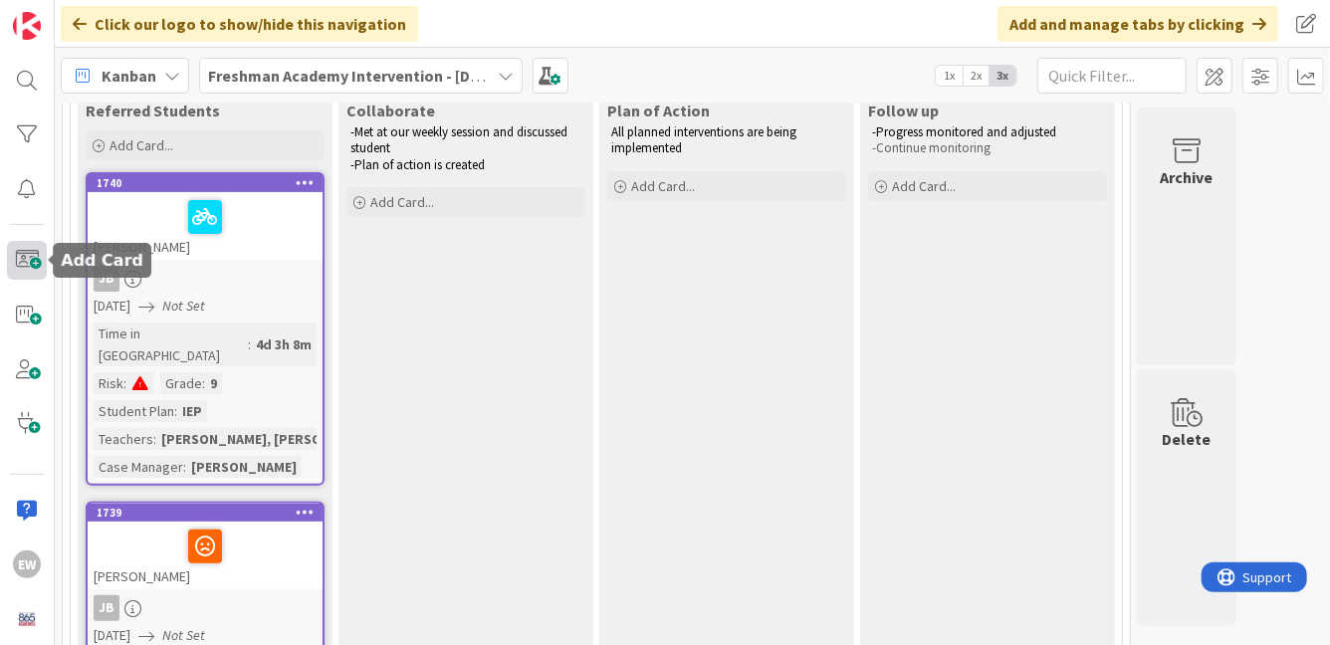
click at [25, 267] on span at bounding box center [27, 260] width 40 height 39
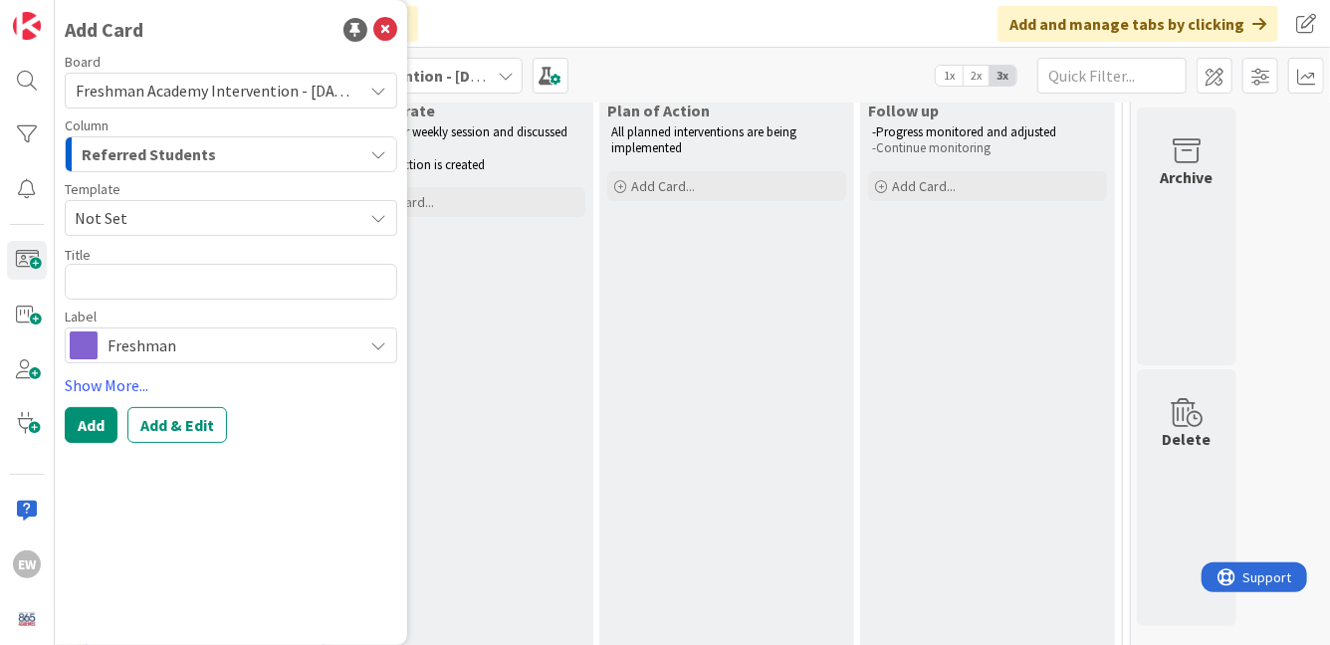
click at [161, 238] on div "Board Freshman Academy Intervention - [DATE]-[DATE] Column Referred Students Te…" at bounding box center [231, 209] width 333 height 309
click at [161, 226] on span "Not Set" at bounding box center [211, 218] width 273 height 26
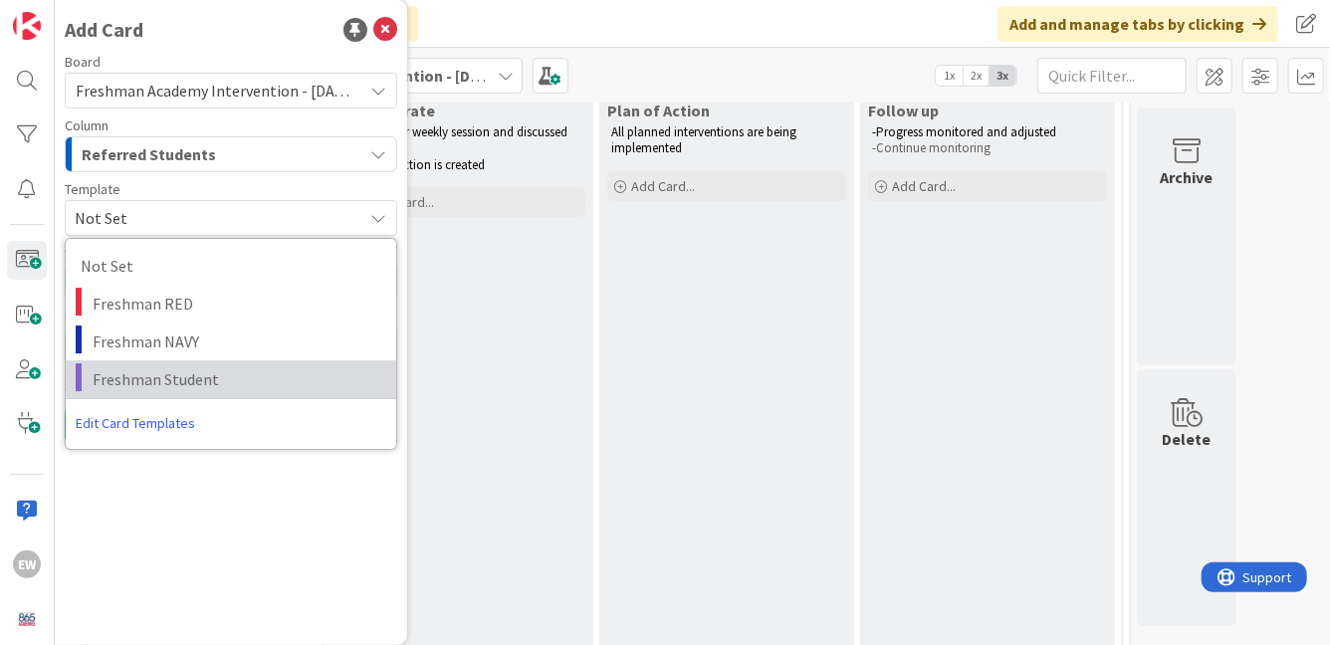
click at [157, 375] on span "Freshman Student" at bounding box center [237, 379] width 289 height 26
type textarea "x"
type textarea "Freshman Student"
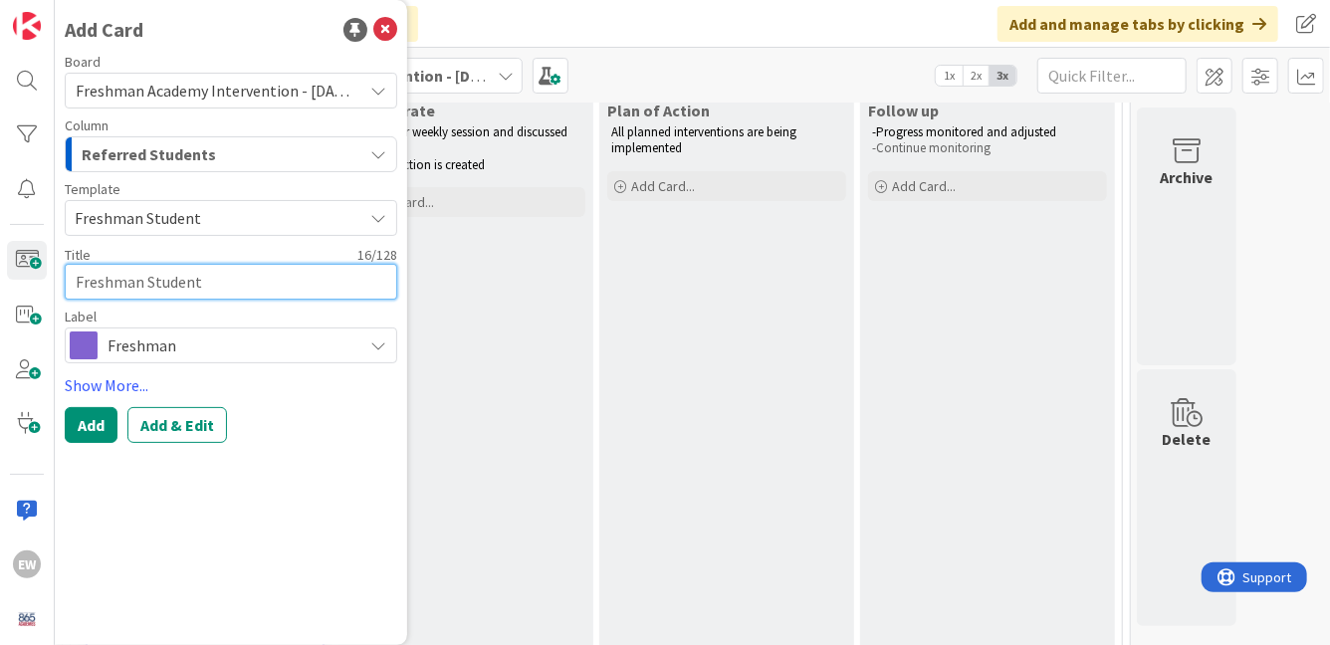
click at [149, 282] on textarea "Freshman Student" at bounding box center [231, 282] width 333 height 36
type textarea "x"
type textarea "E"
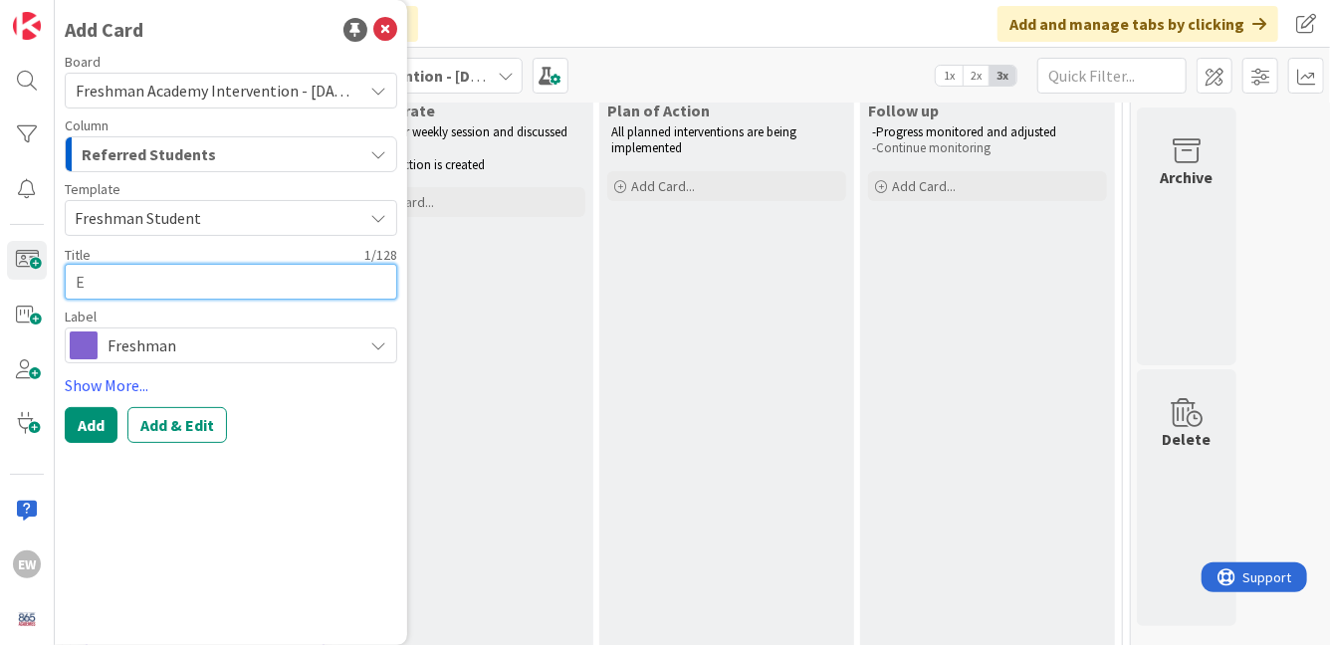
type textarea "x"
type textarea "Emi"
type textarea "x"
type textarea "[PERSON_NAME]"
type textarea "x"
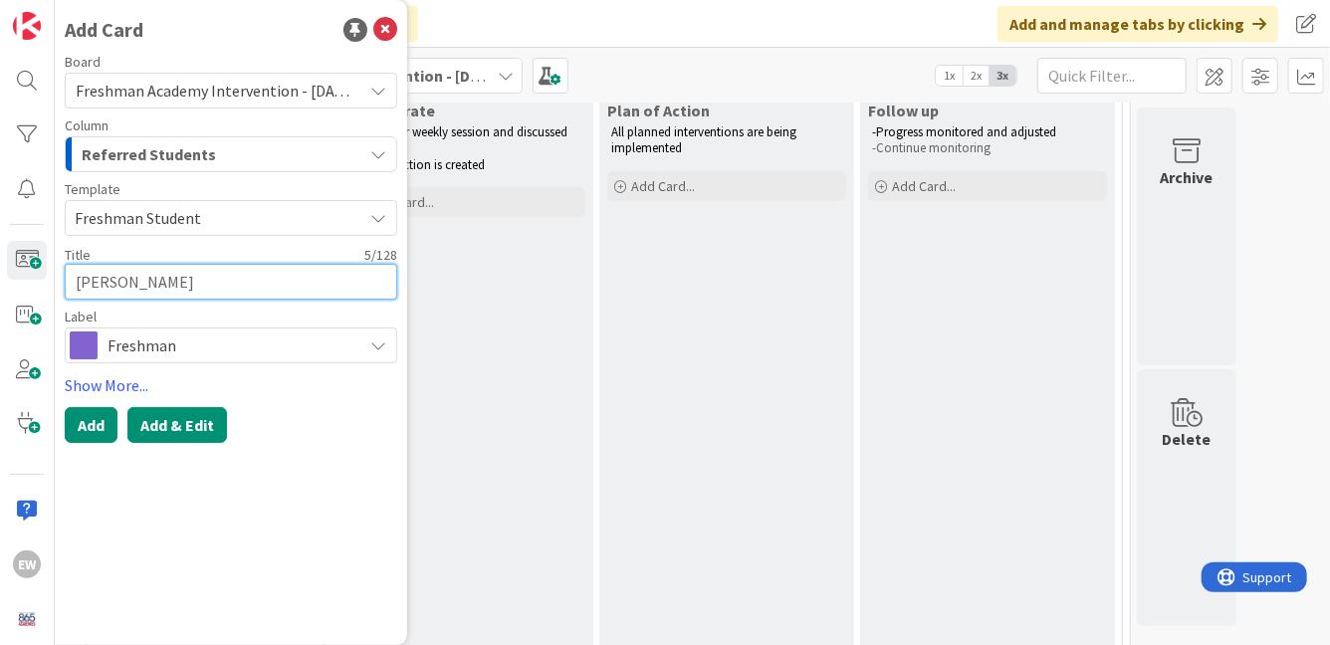
type textarea "[PERSON_NAME]"
click at [154, 418] on button "Add & Edit" at bounding box center [177, 425] width 100 height 36
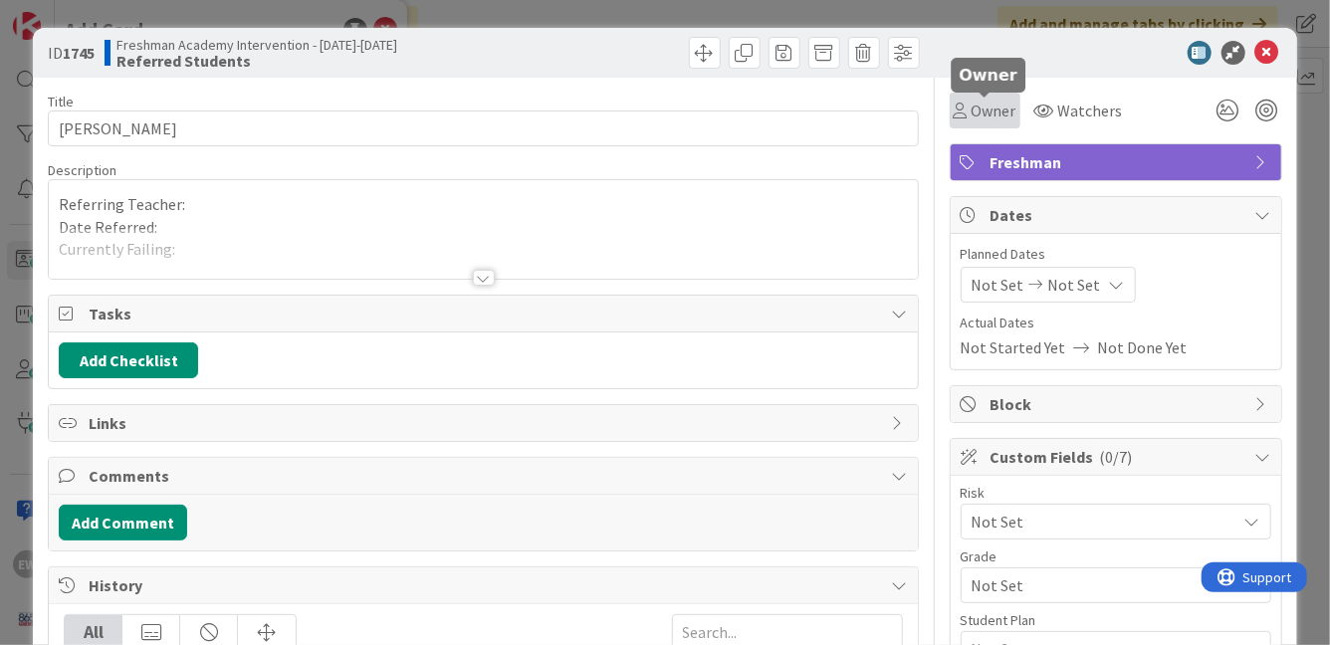
click at [967, 115] on icon at bounding box center [961, 111] width 14 height 16
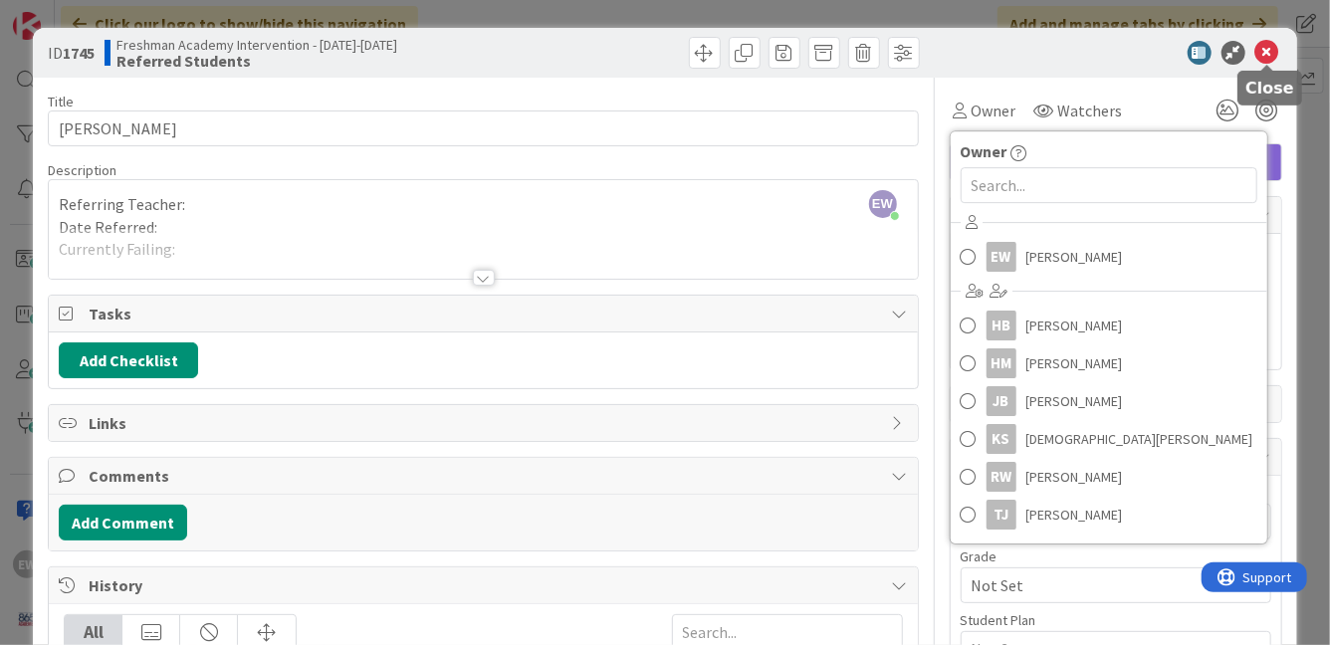
click at [1271, 51] on icon at bounding box center [1267, 53] width 24 height 24
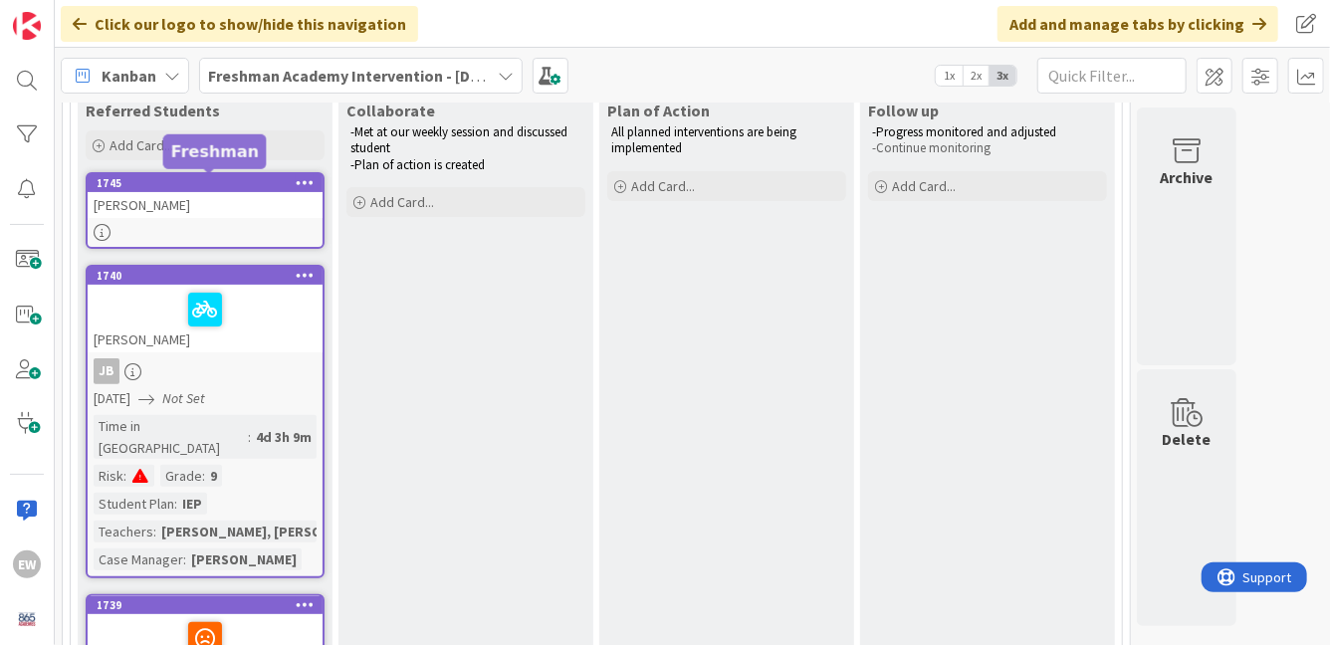
click at [162, 181] on div "1745" at bounding box center [210, 183] width 226 height 14
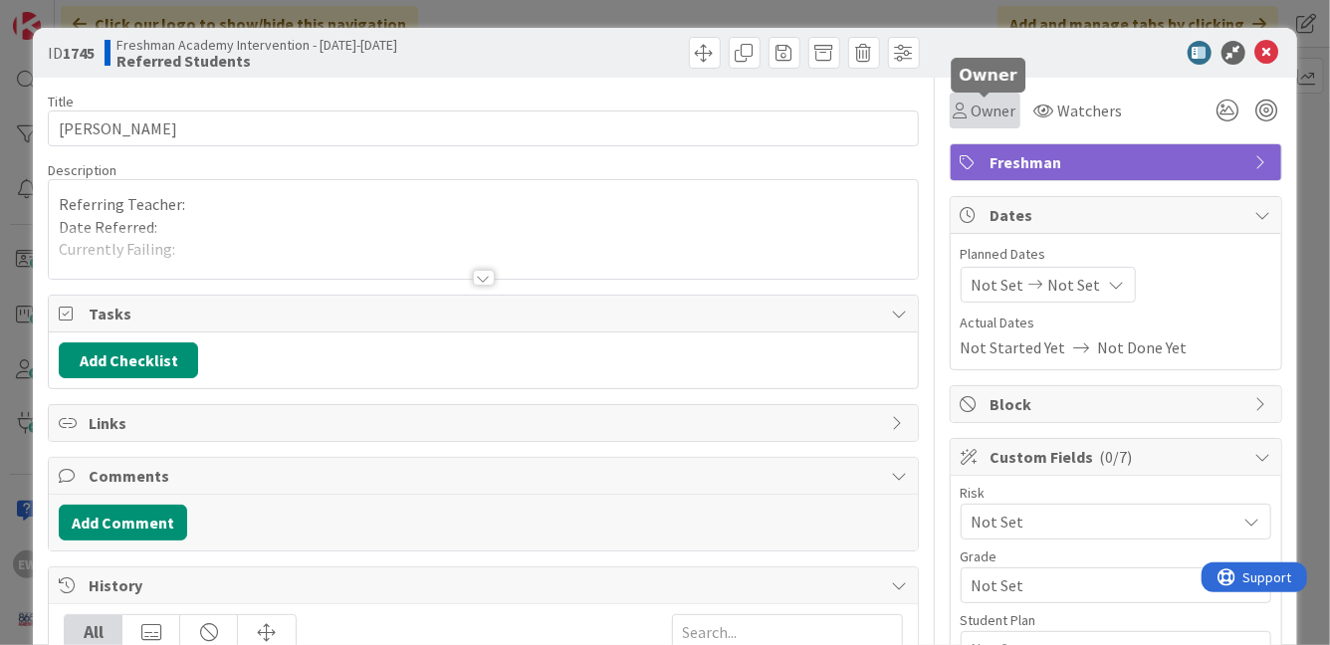
click at [989, 108] on span "Owner" at bounding box center [994, 111] width 45 height 24
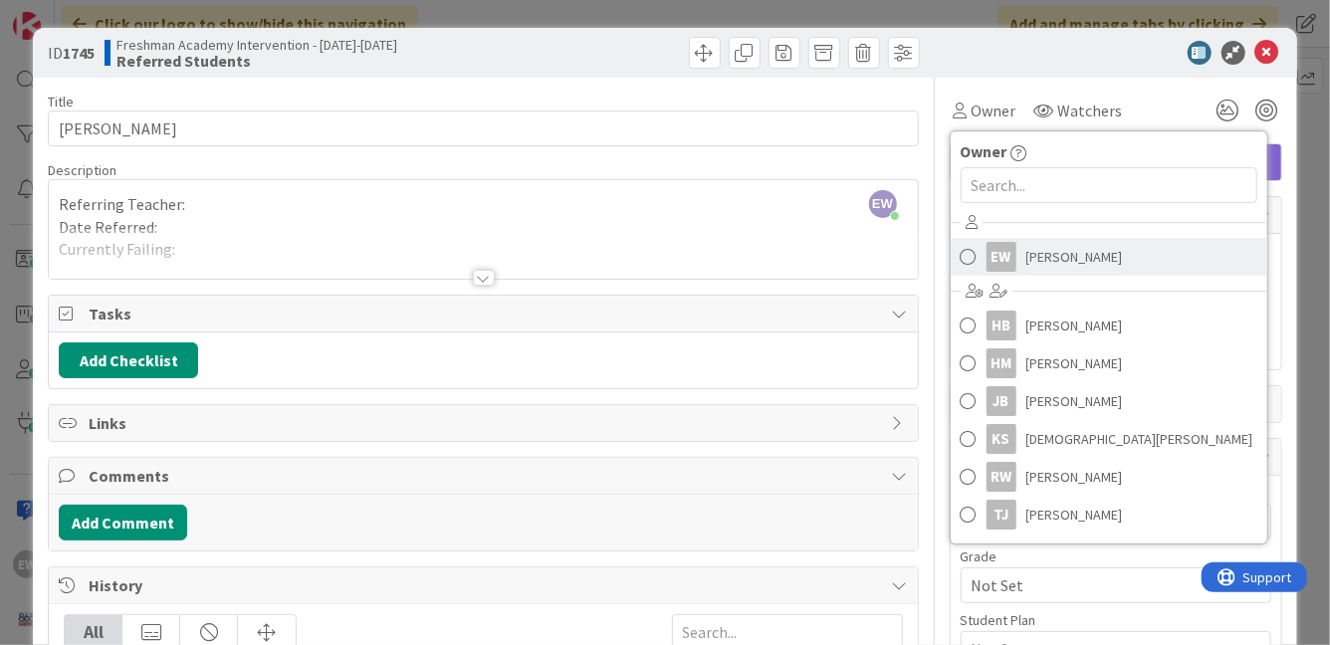
click at [972, 254] on span at bounding box center [969, 257] width 16 height 30
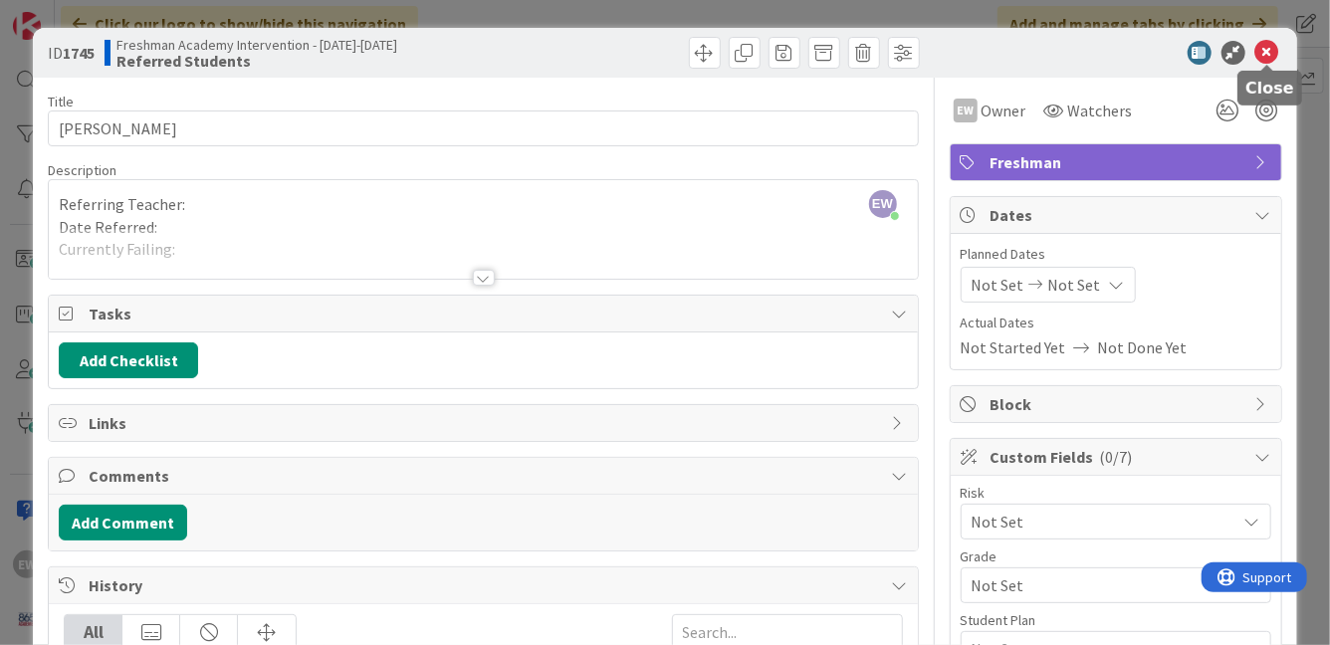
click at [1264, 53] on icon at bounding box center [1267, 53] width 24 height 24
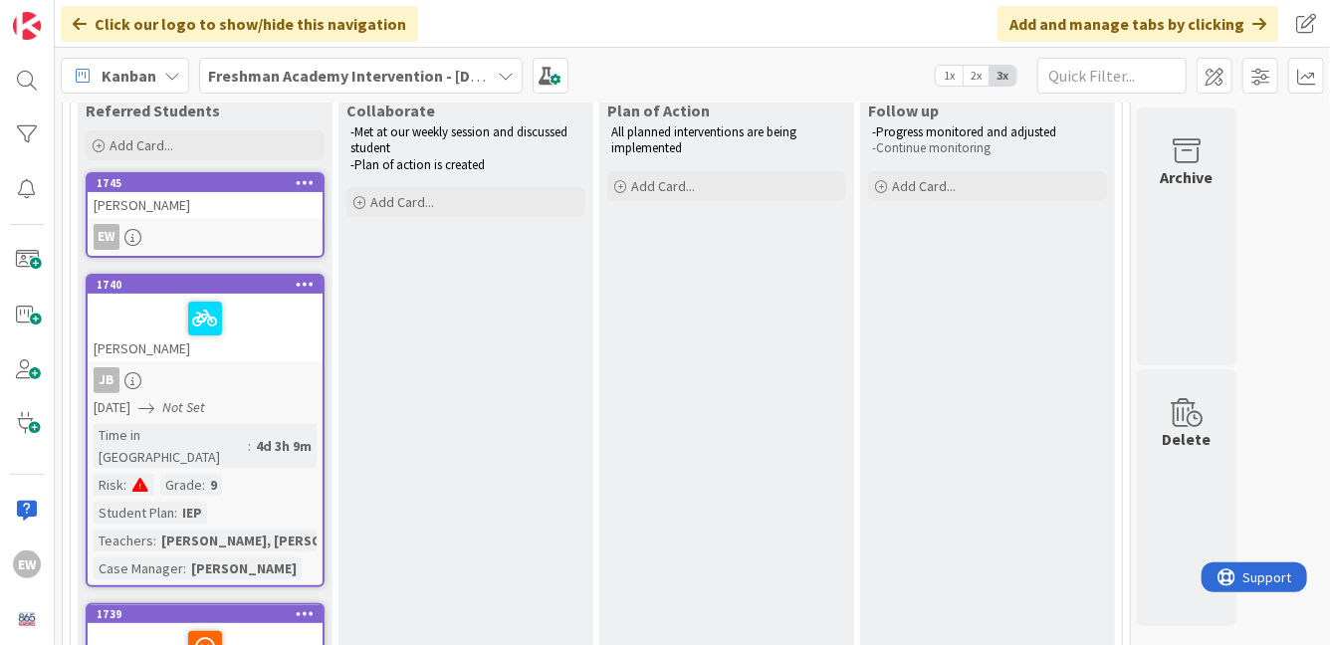
click at [304, 183] on icon at bounding box center [305, 182] width 19 height 14
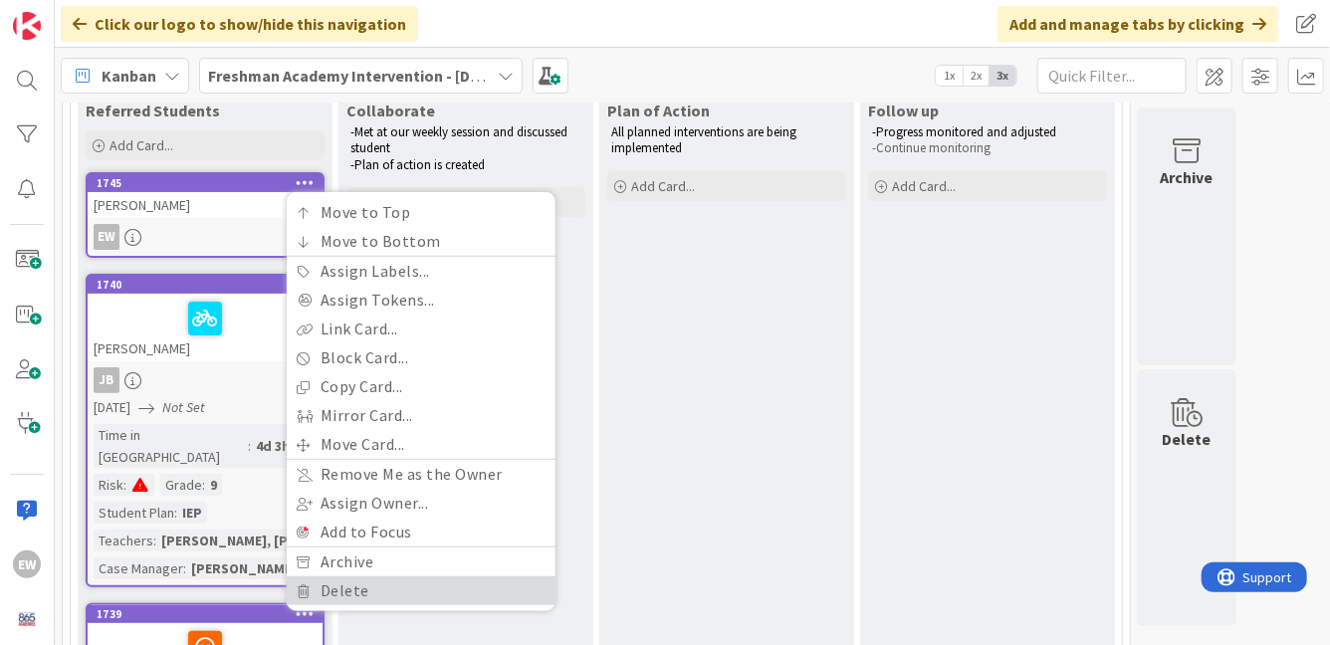
click at [374, 589] on link "Delete" at bounding box center [421, 590] width 269 height 29
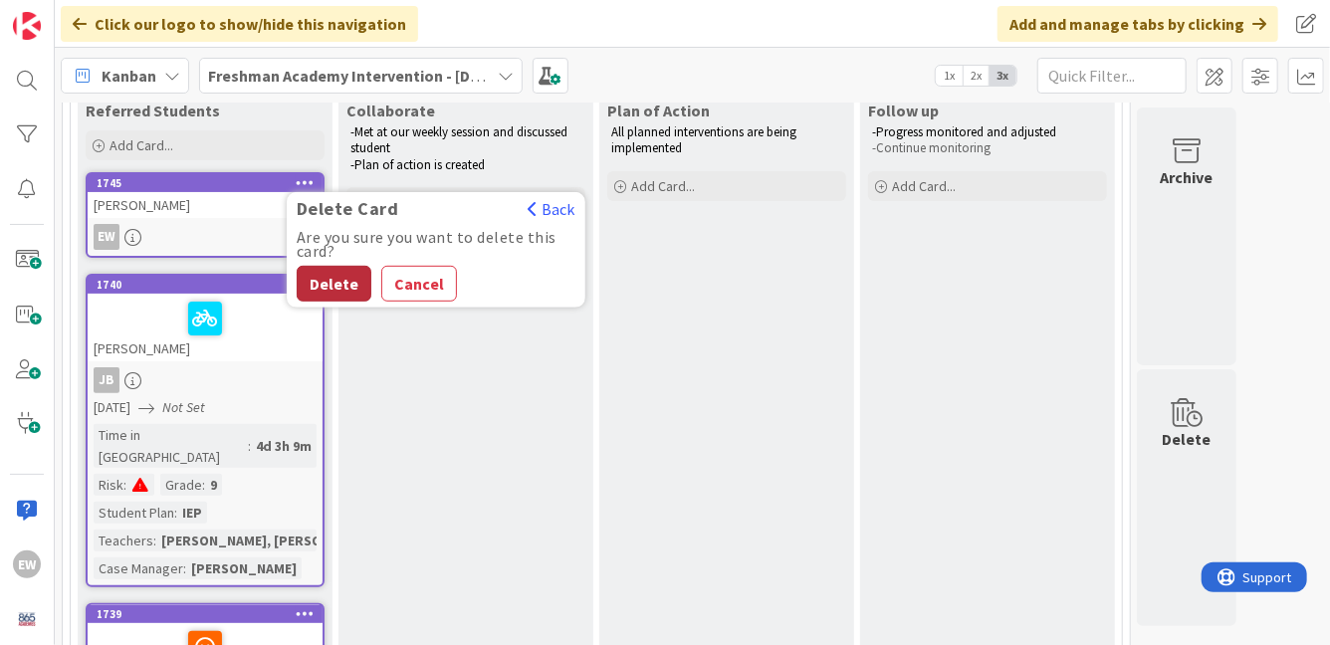
click at [348, 297] on button "Delete" at bounding box center [334, 284] width 75 height 36
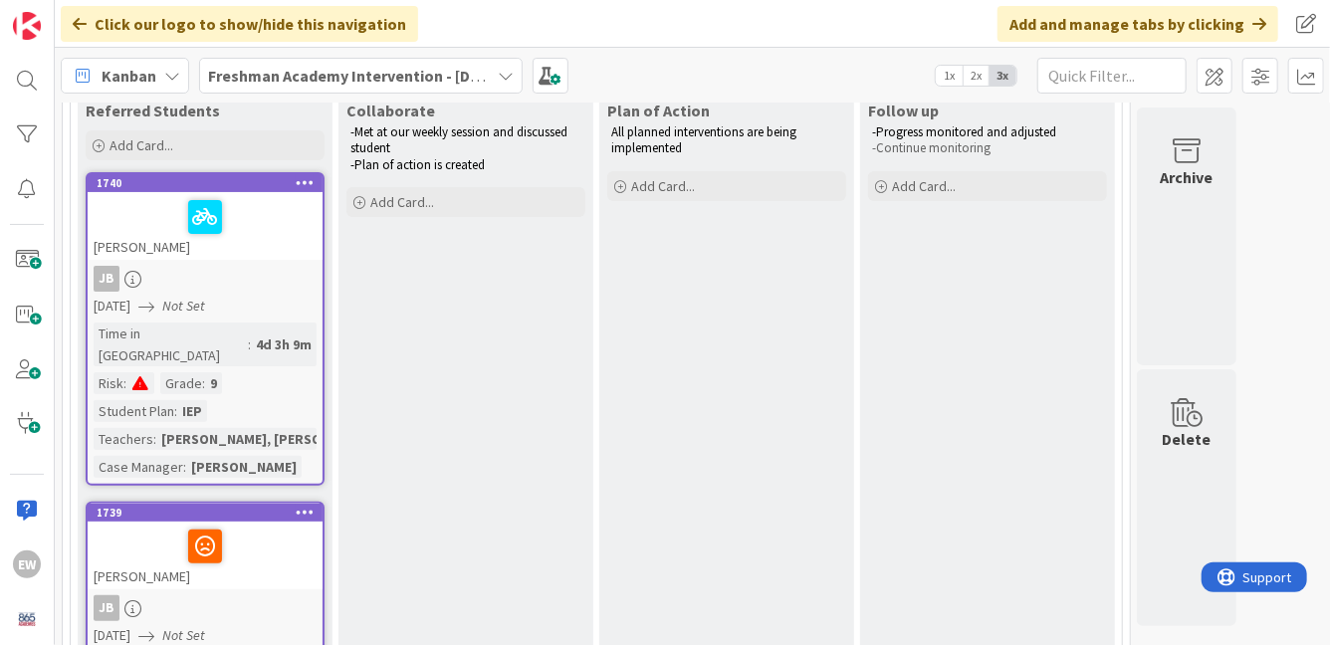
click at [972, 79] on span "2x" at bounding box center [976, 76] width 27 height 20
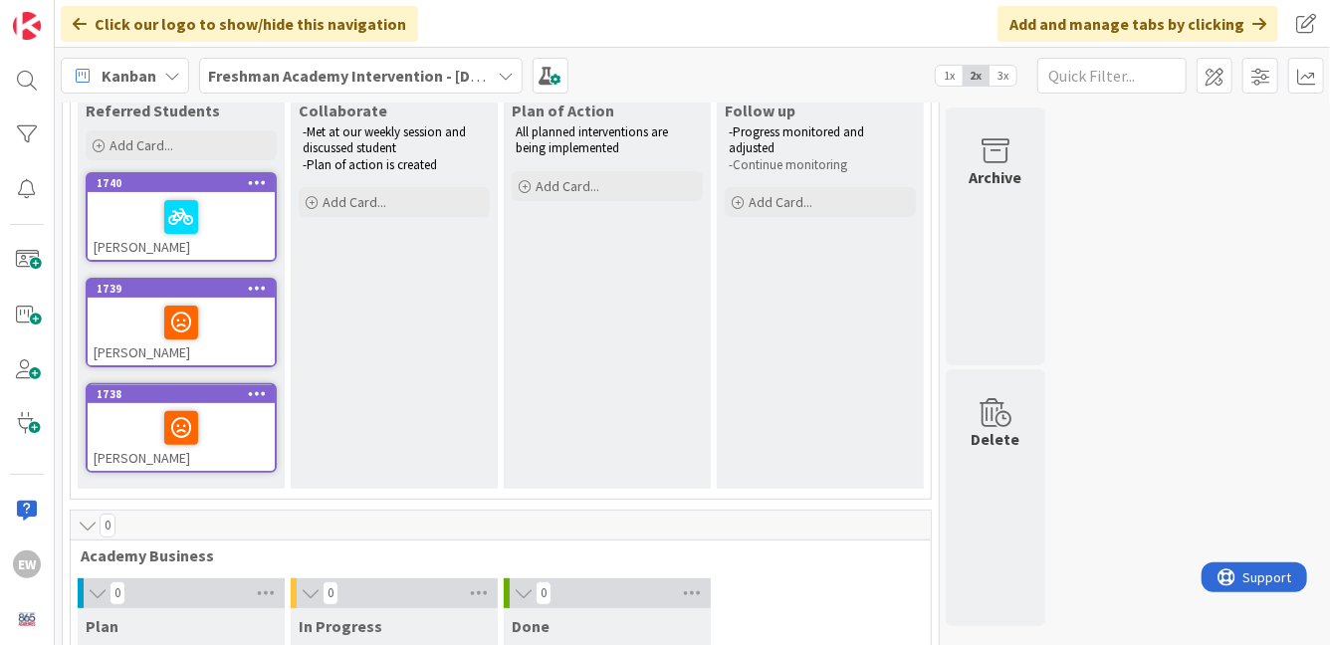
click at [90, 525] on icon at bounding box center [88, 526] width 22 height 20
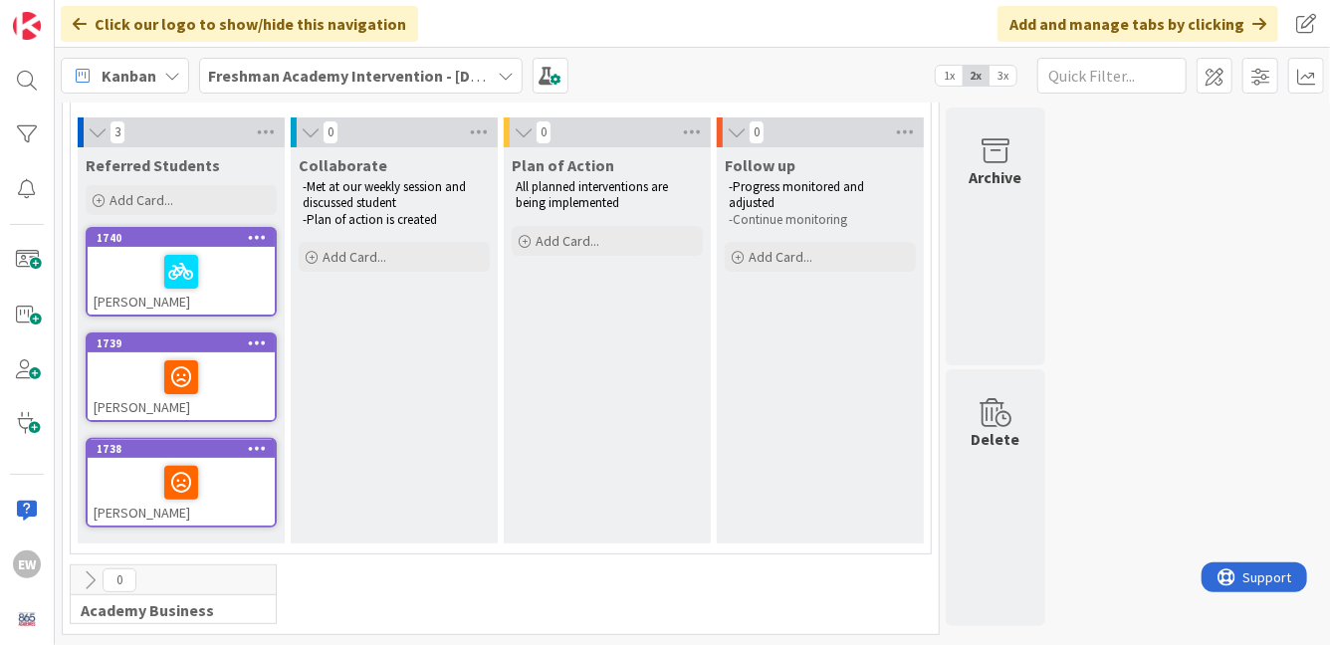
scroll to position [125, 0]
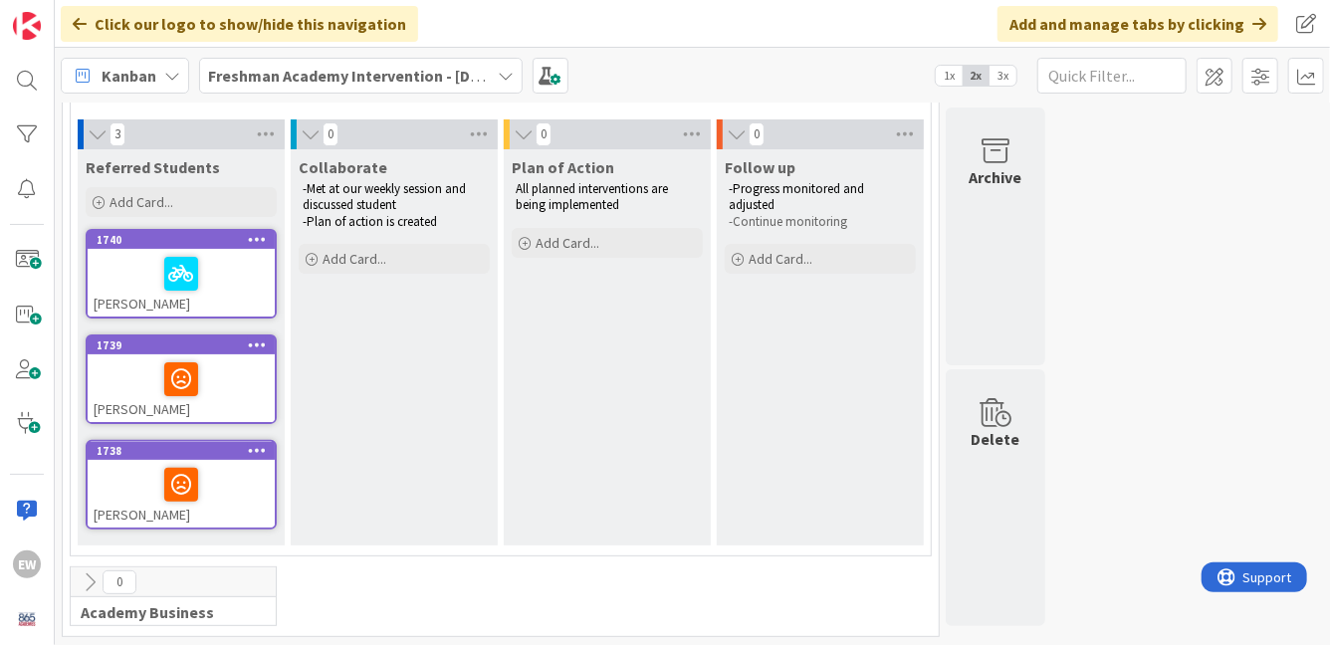
click at [951, 83] on span "1x" at bounding box center [949, 76] width 27 height 20
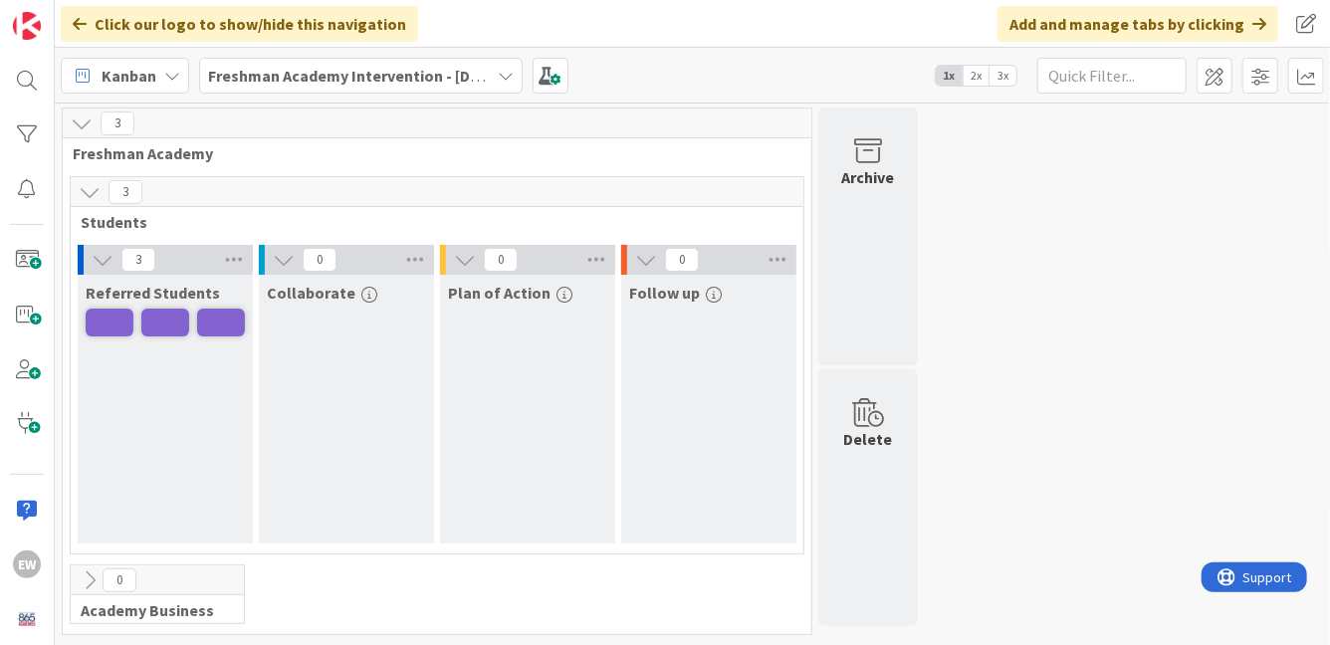
scroll to position [0, 0]
click at [973, 83] on span "2x" at bounding box center [976, 76] width 27 height 20
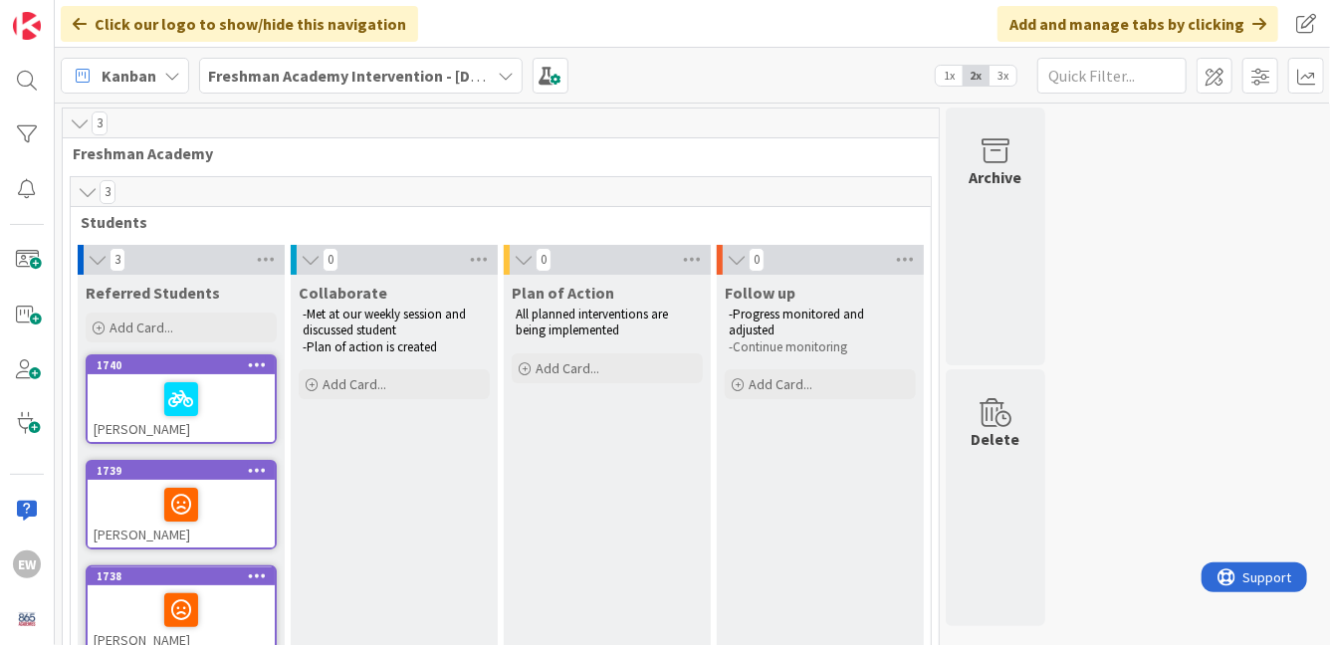
click at [1012, 77] on span "3x" at bounding box center [1003, 76] width 27 height 20
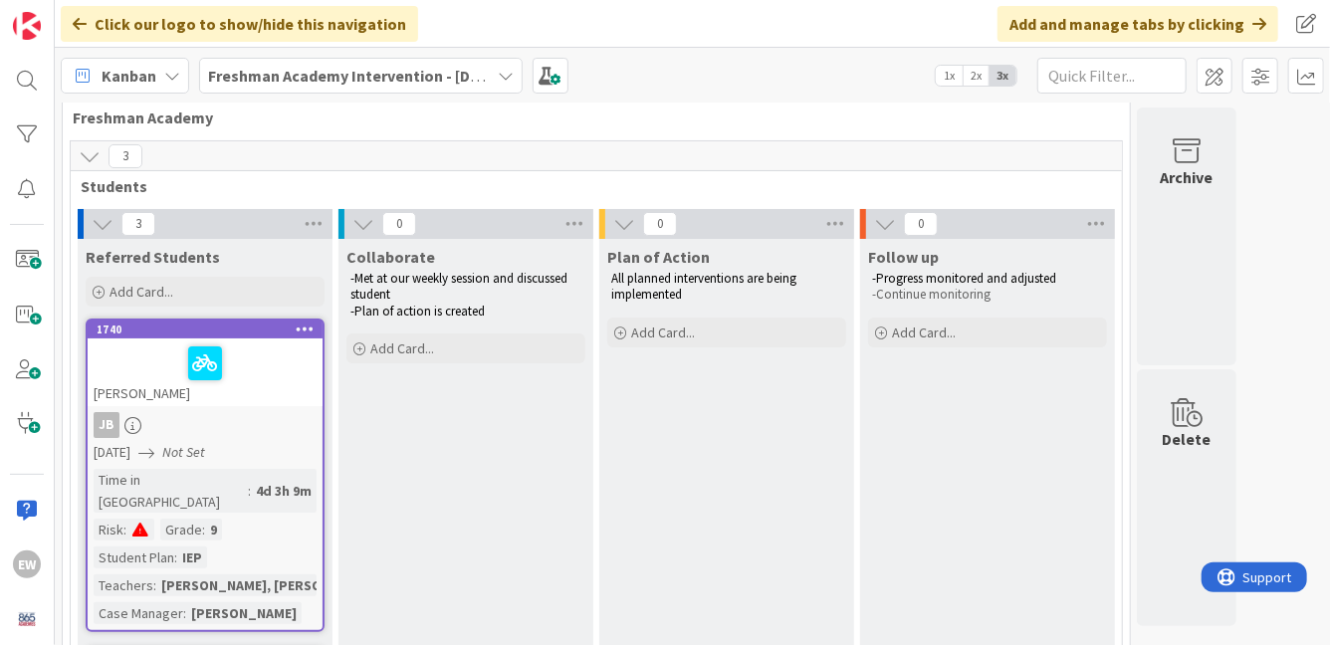
scroll to position [30, 0]
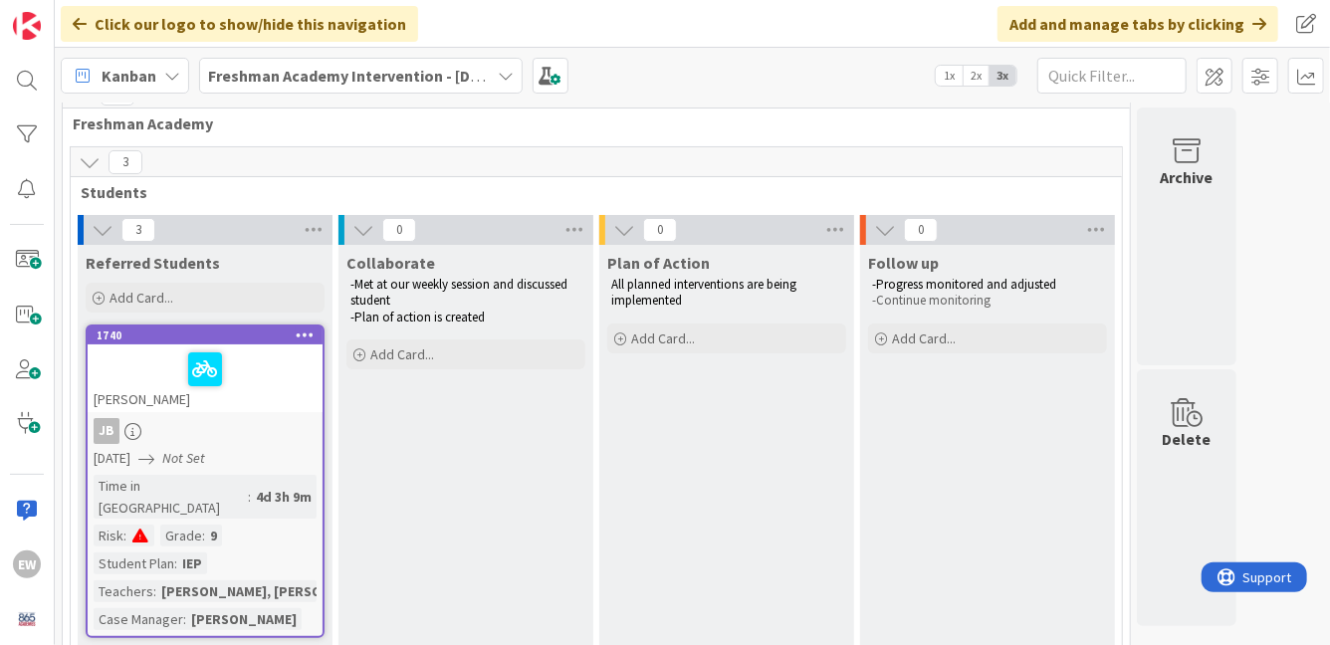
click at [978, 77] on span "2x" at bounding box center [976, 76] width 27 height 20
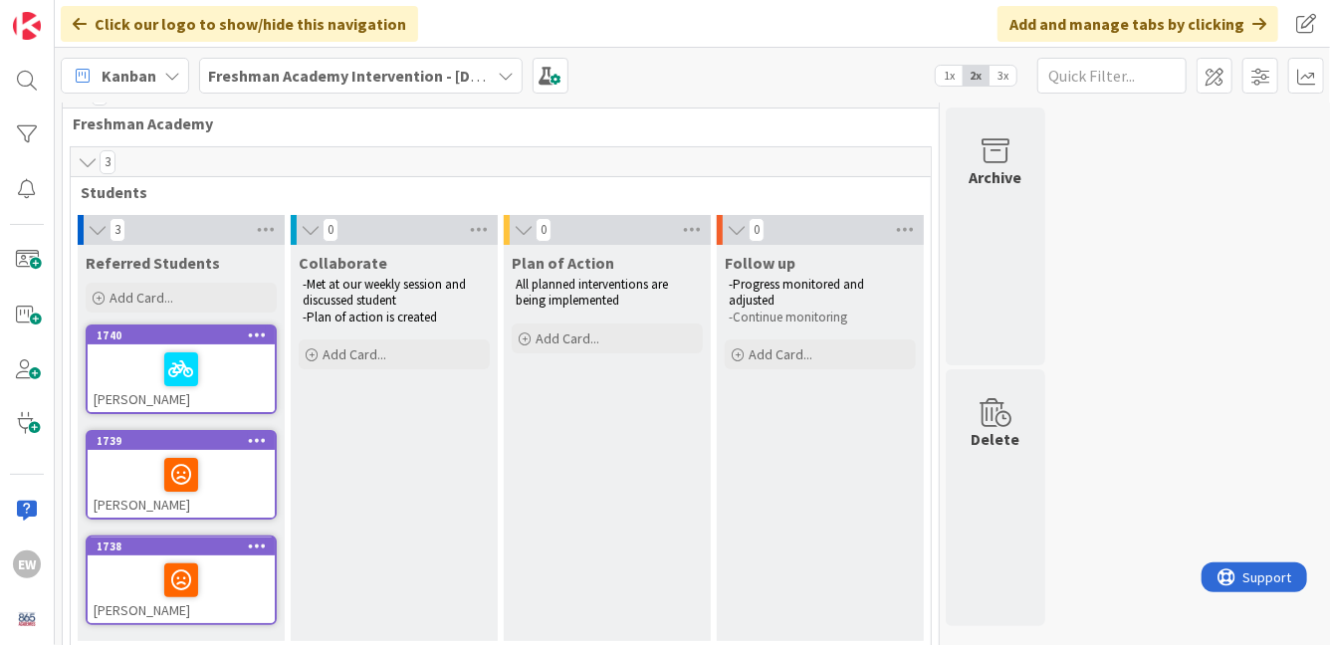
click at [956, 78] on span "1x" at bounding box center [949, 76] width 27 height 20
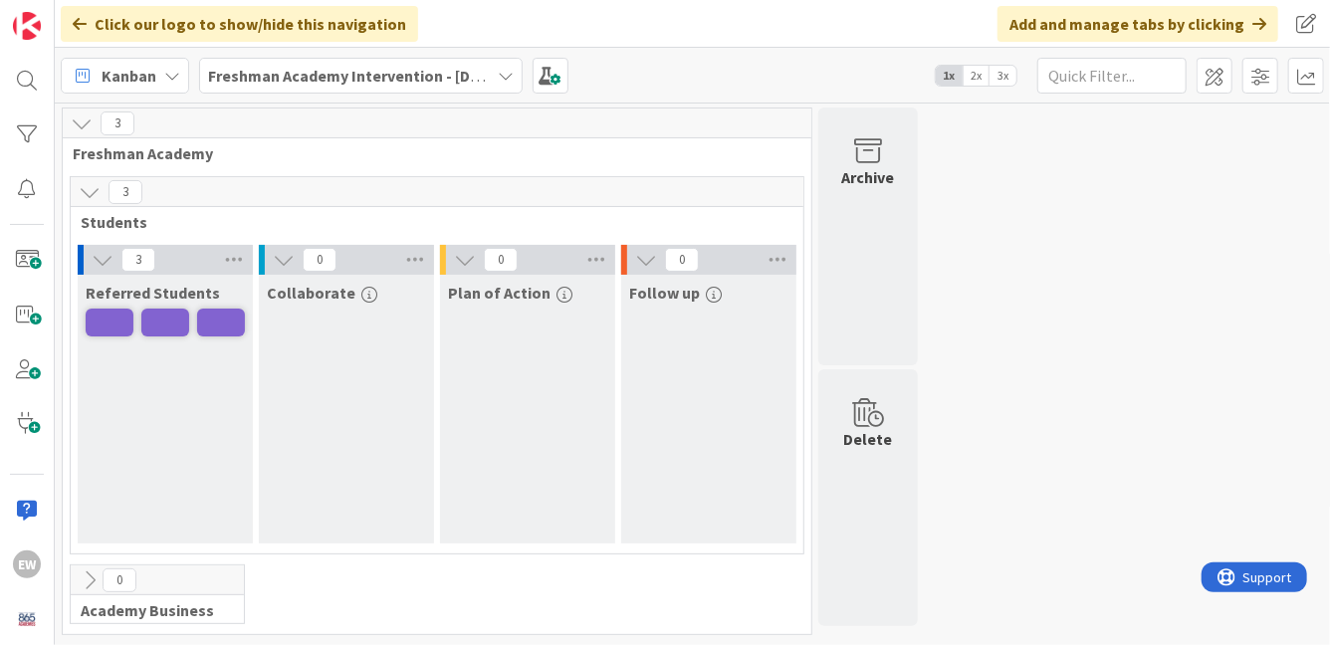
click at [973, 80] on span "2x" at bounding box center [976, 76] width 27 height 20
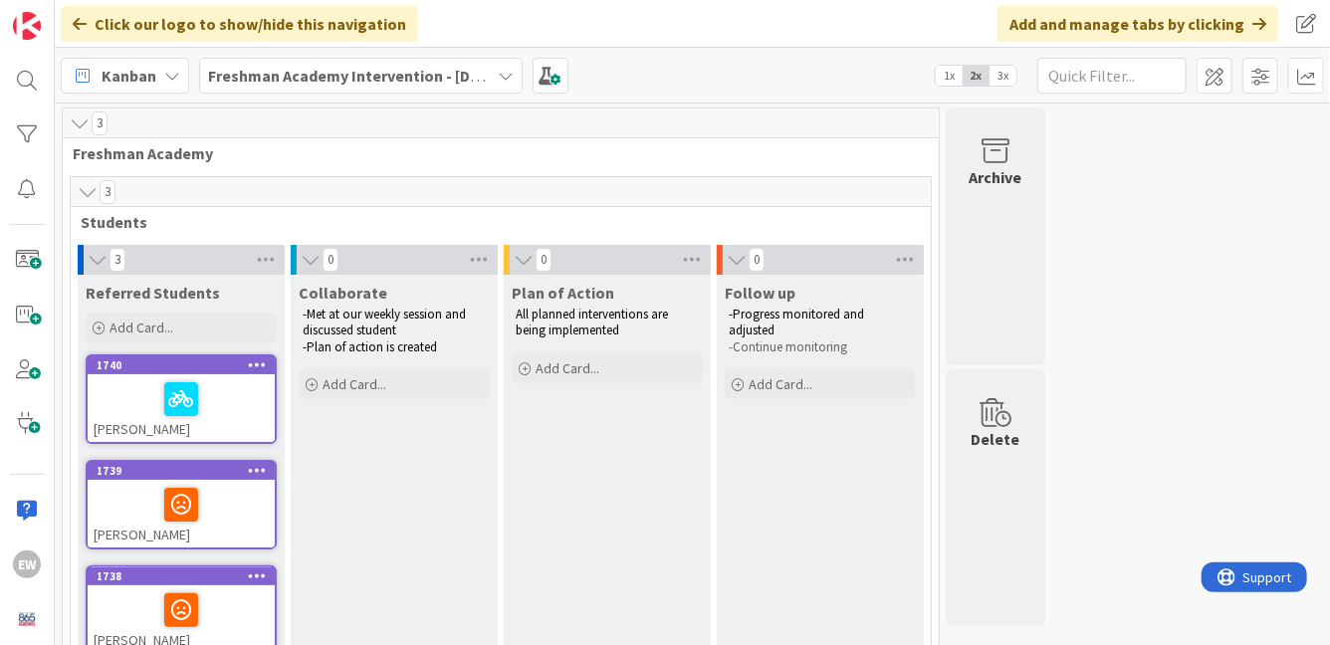
click at [994, 83] on span "3x" at bounding box center [1003, 76] width 27 height 20
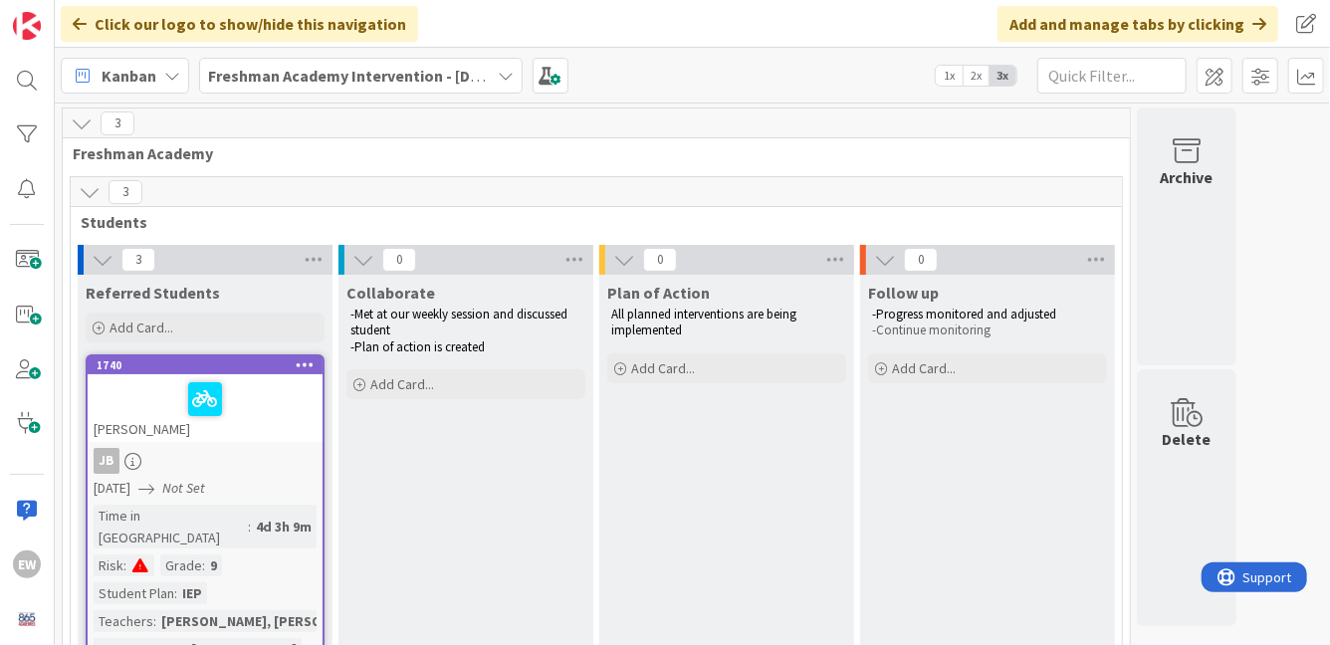
click at [269, 430] on div "[PERSON_NAME]" at bounding box center [205, 408] width 235 height 68
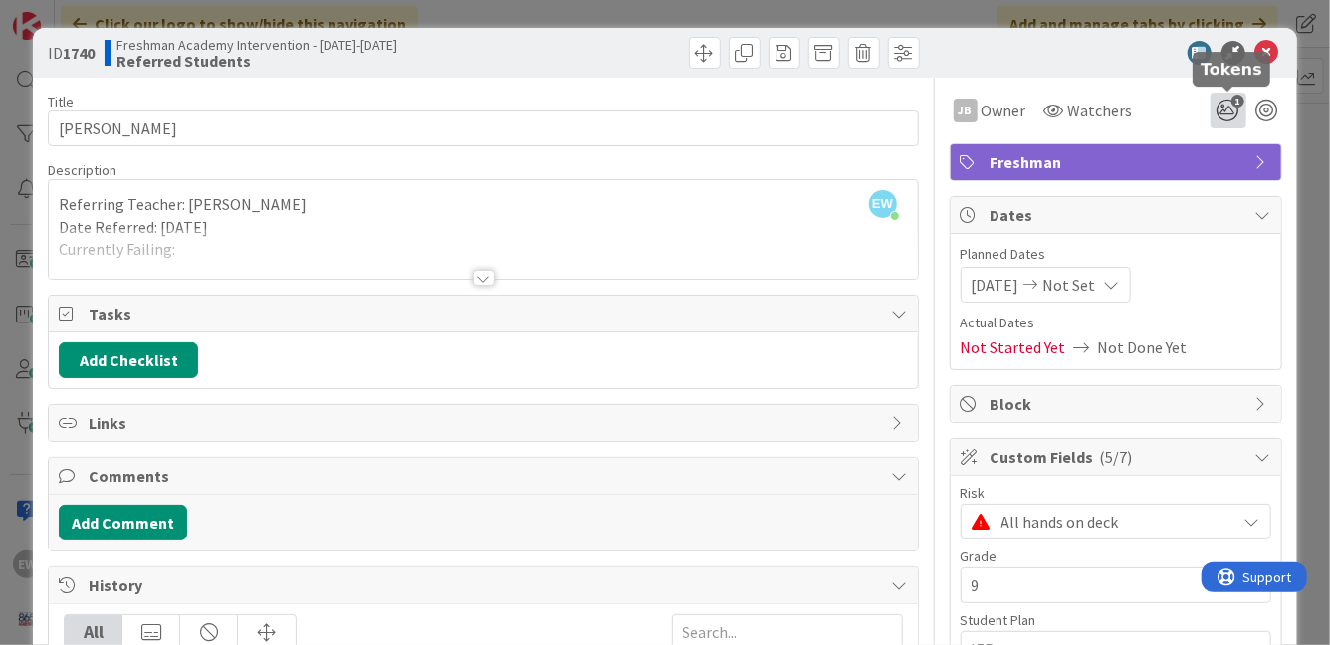
click at [1232, 115] on icon "1" at bounding box center [1229, 111] width 36 height 36
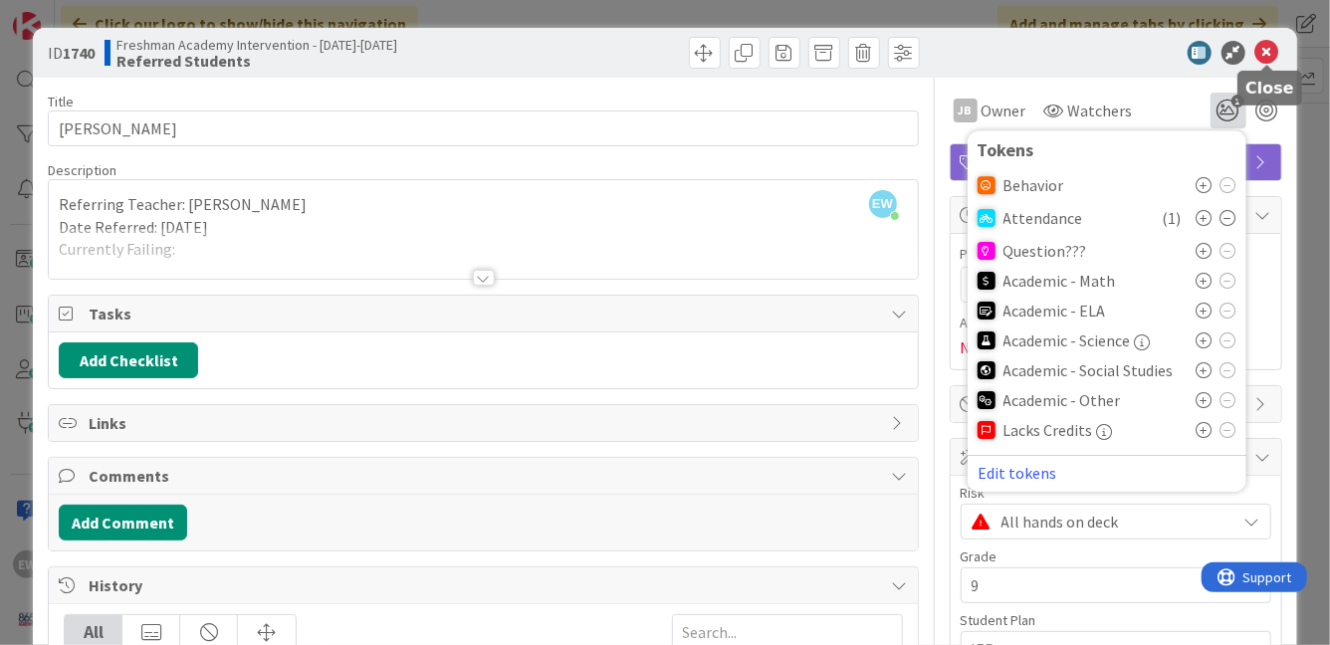
click at [1264, 55] on icon at bounding box center [1267, 53] width 24 height 24
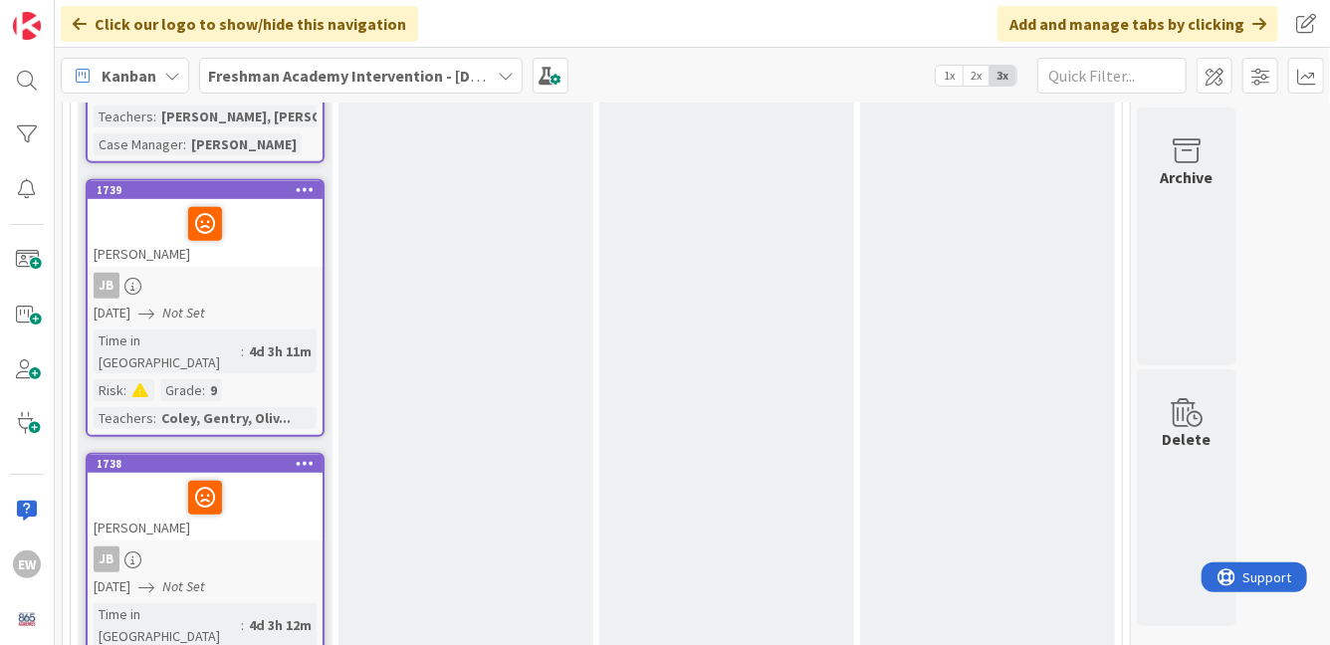
scroll to position [507, 0]
